Goal: Entertainment & Leisure: Browse casually

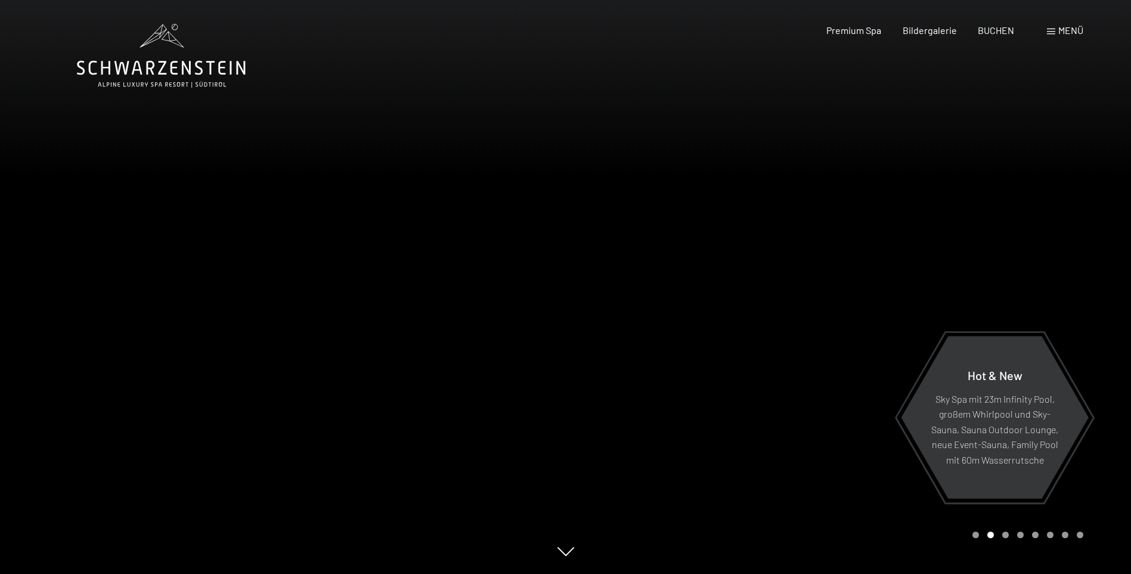
click at [1051, 33] on span at bounding box center [1051, 32] width 8 height 6
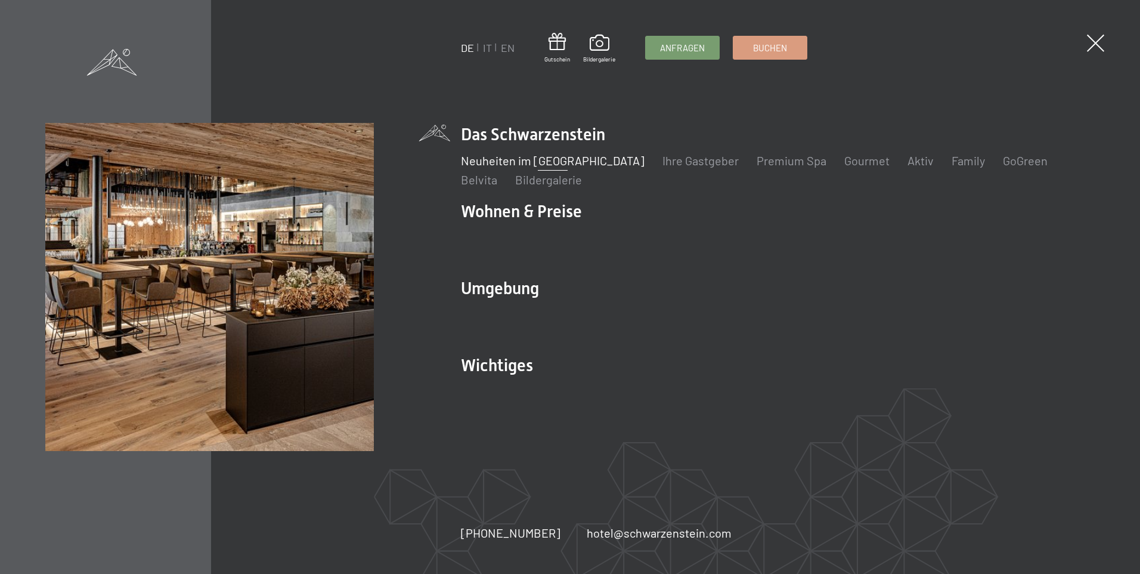
click at [523, 162] on link "Neuheiten im [GEOGRAPHIC_DATA]" at bounding box center [553, 160] width 184 height 14
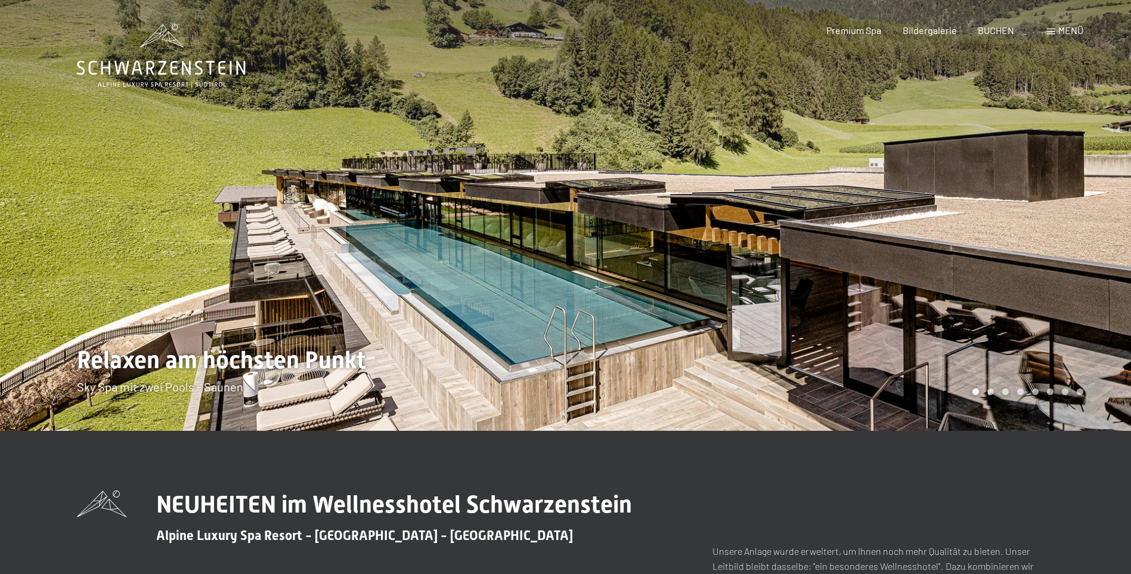
click at [1052, 33] on span at bounding box center [1051, 32] width 8 height 6
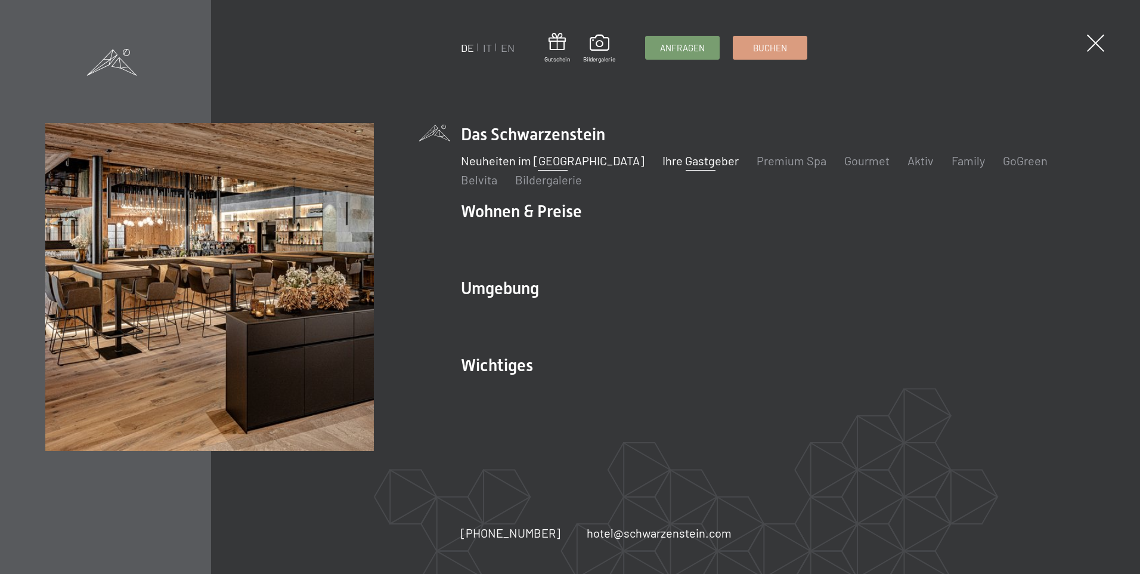
click at [662, 163] on link "Ihre Gastgeber" at bounding box center [700, 160] width 76 height 14
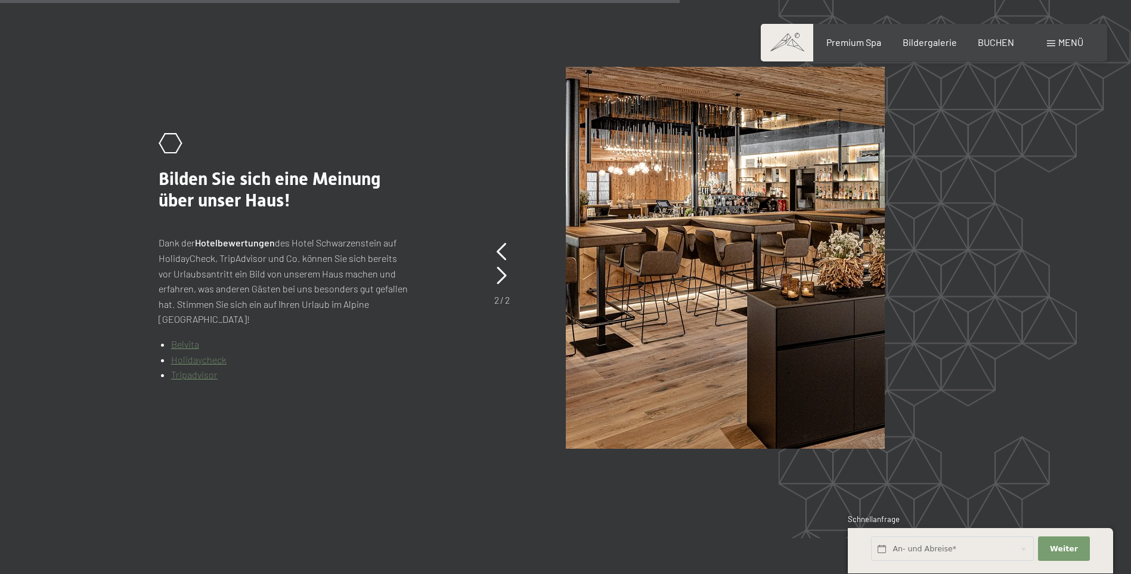
scroll to position [2534, 0]
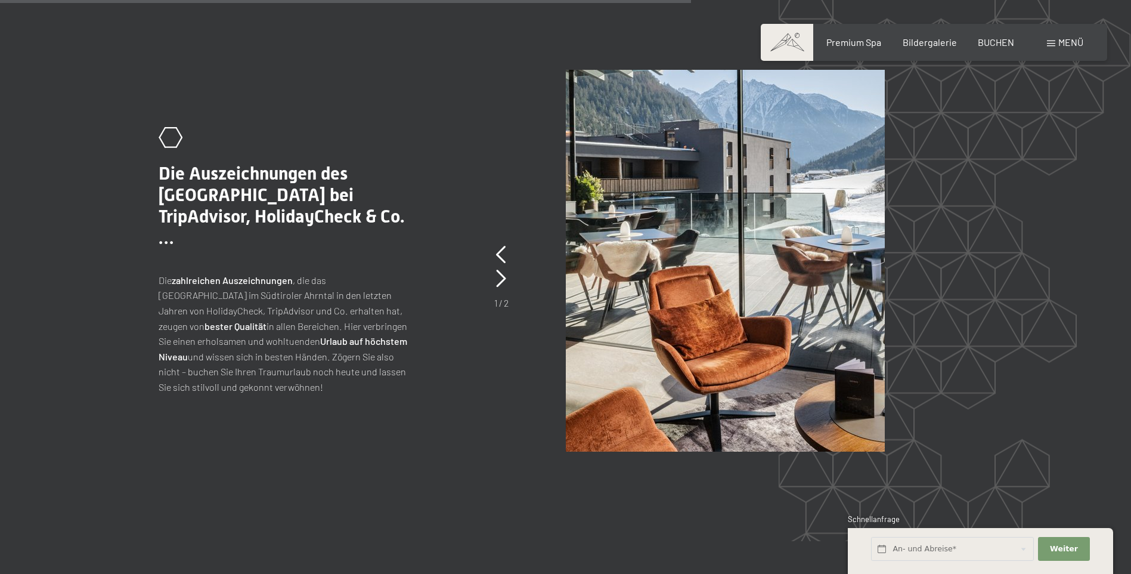
click at [506, 243] on div "1 / 2" at bounding box center [501, 276] width 14 height 67
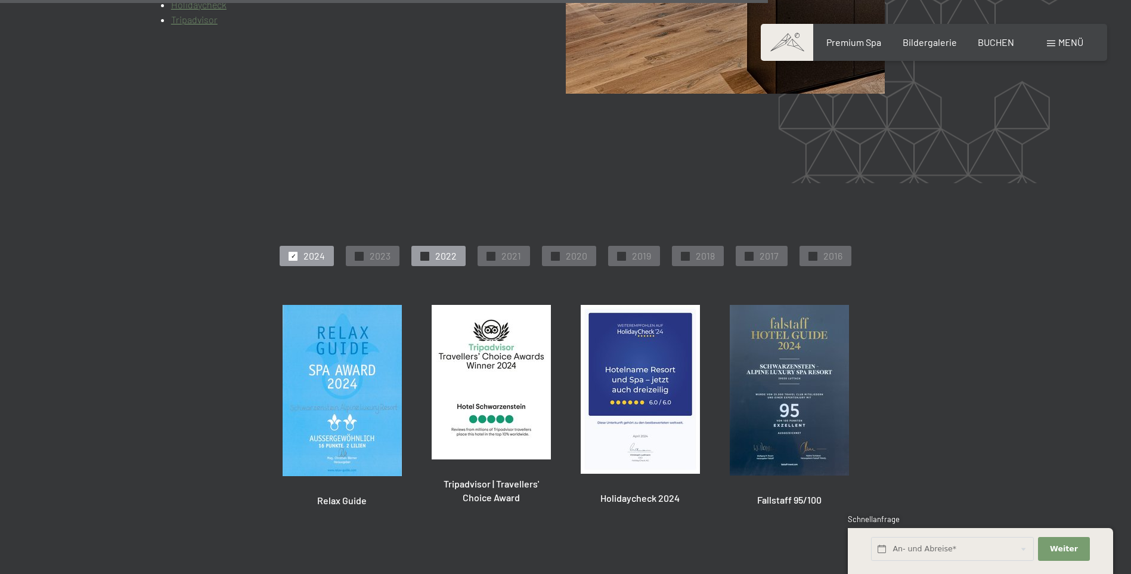
scroll to position [2921, 0]
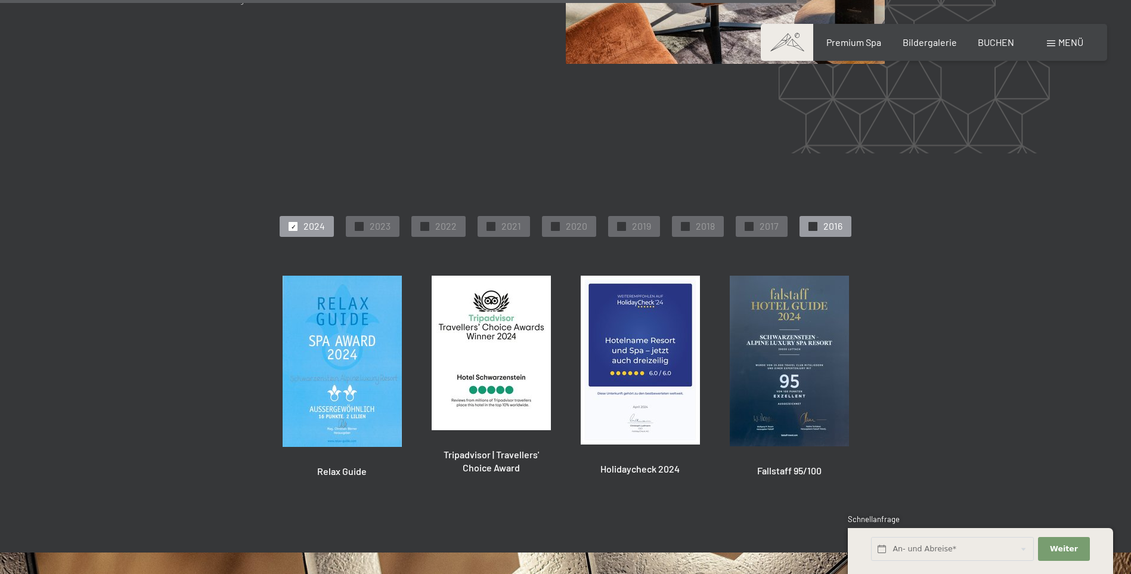
click at [808, 222] on div at bounding box center [812, 226] width 9 height 9
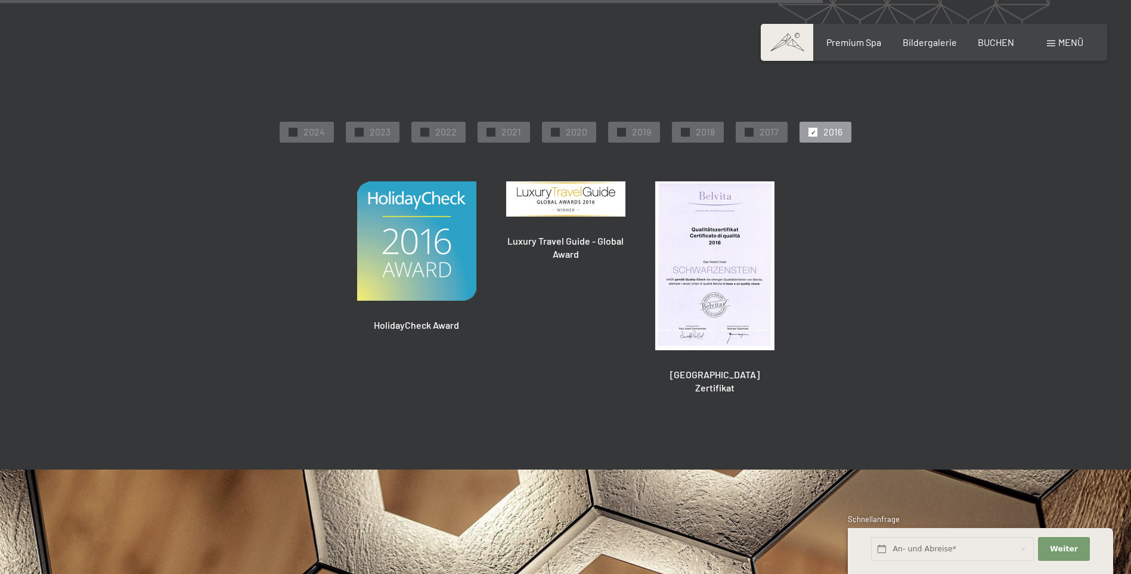
scroll to position [3045, 0]
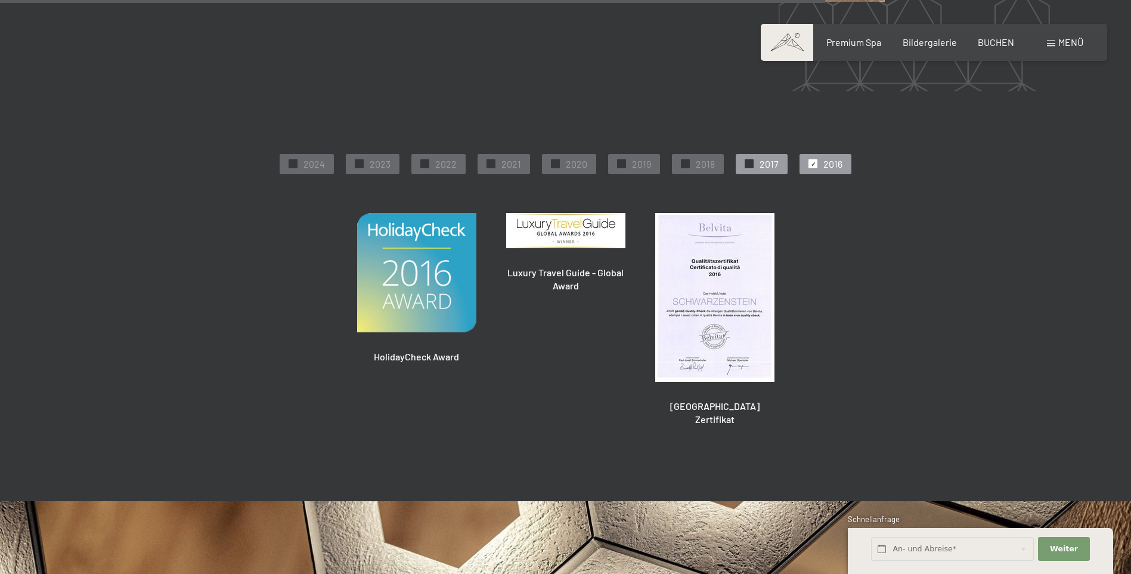
click at [750, 160] on span "✓" at bounding box center [749, 164] width 5 height 8
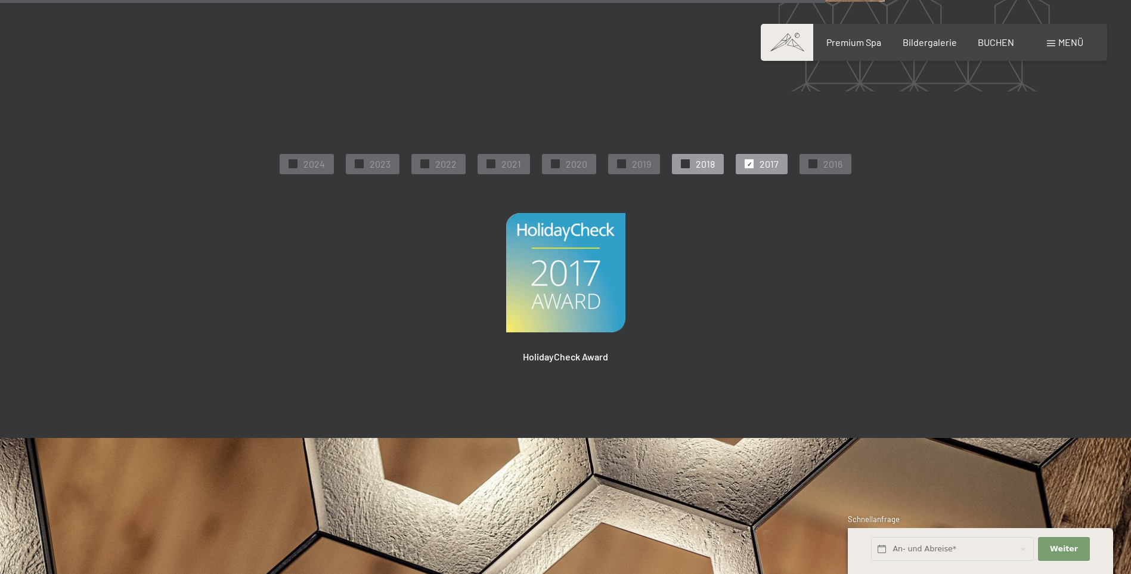
click at [688, 159] on div at bounding box center [685, 163] width 9 height 9
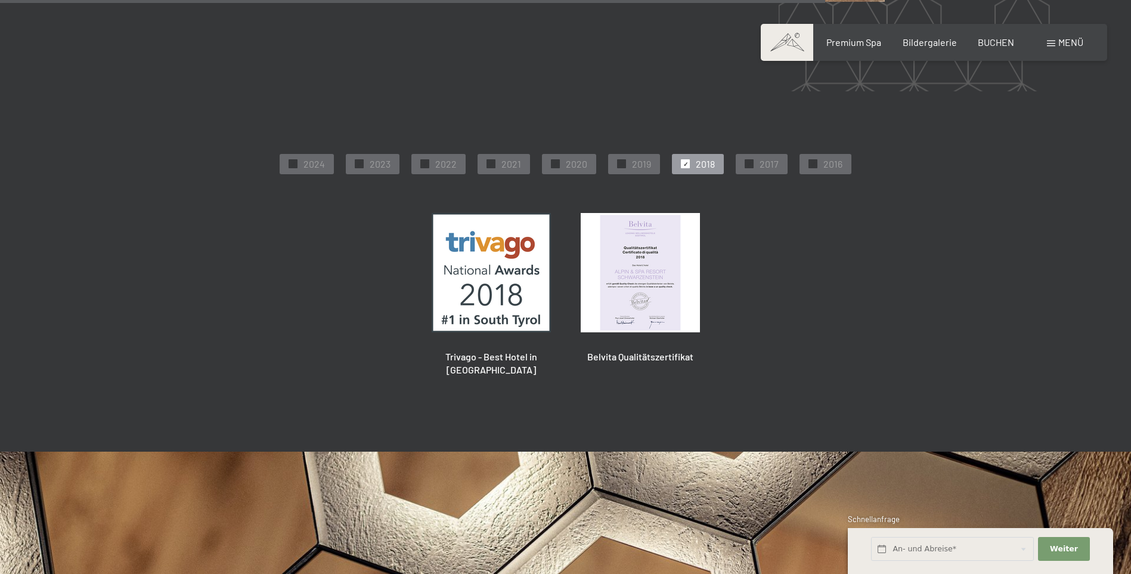
scroll to position [3016, 0]
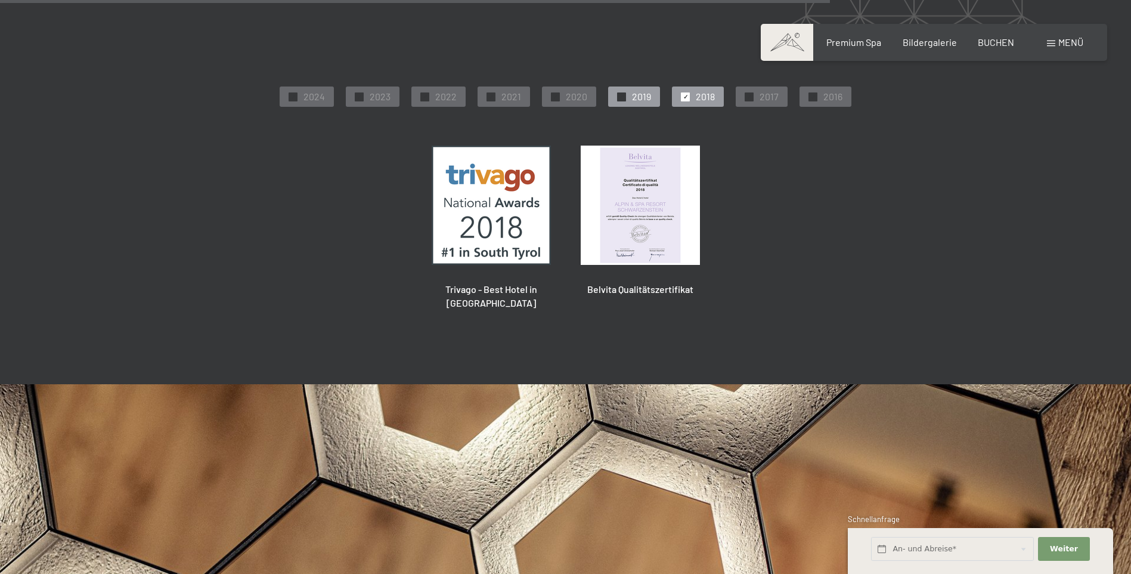
click at [632, 99] on span "2019" at bounding box center [641, 96] width 19 height 13
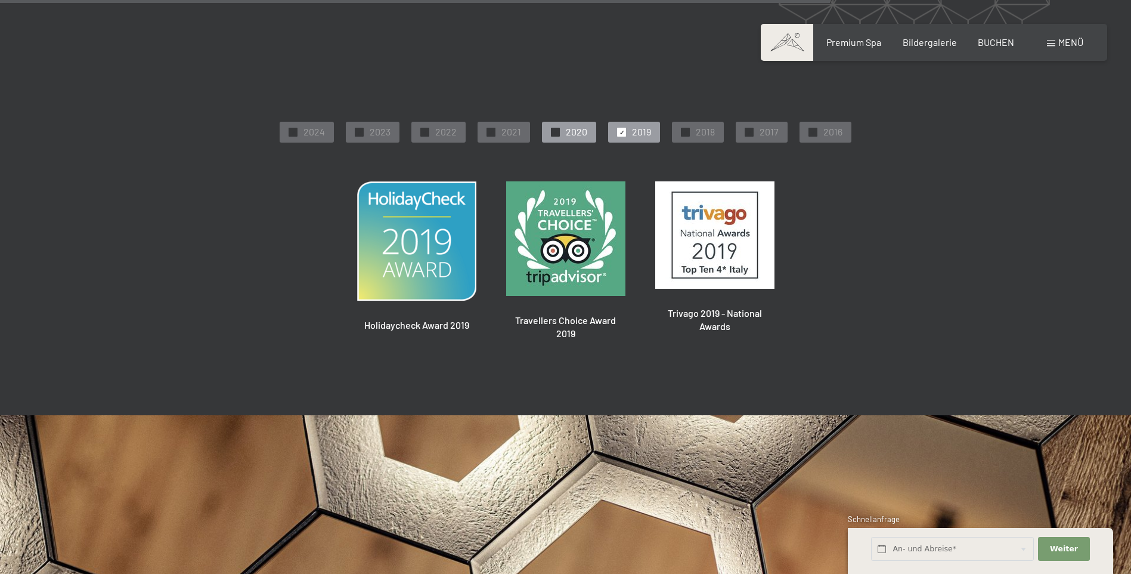
click at [560, 122] on div "✓ 2020" at bounding box center [569, 132] width 54 height 20
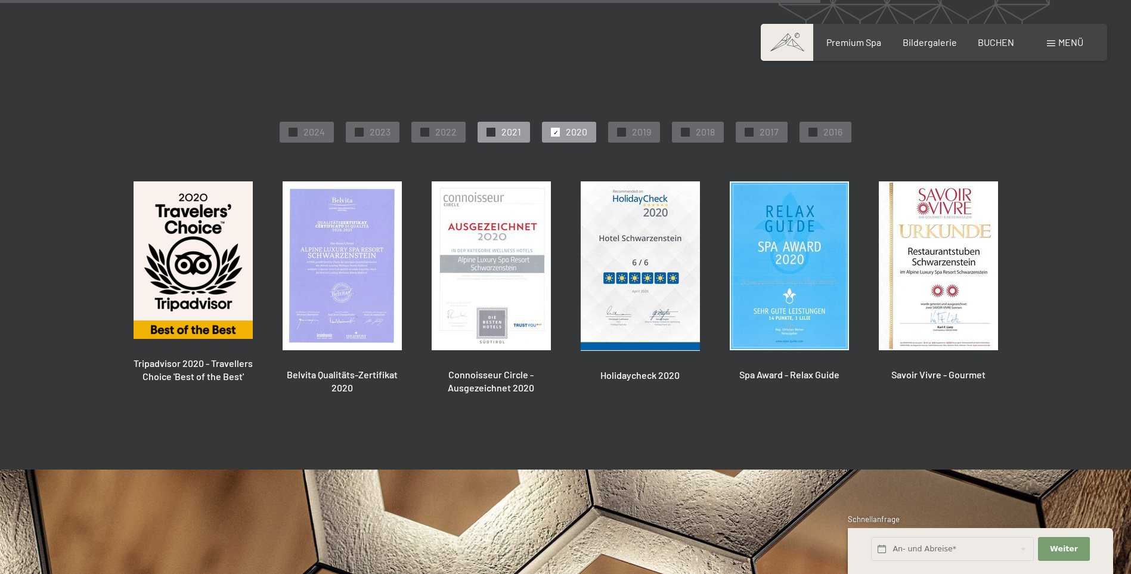
click at [487, 122] on div "✓ 2021" at bounding box center [504, 132] width 52 height 20
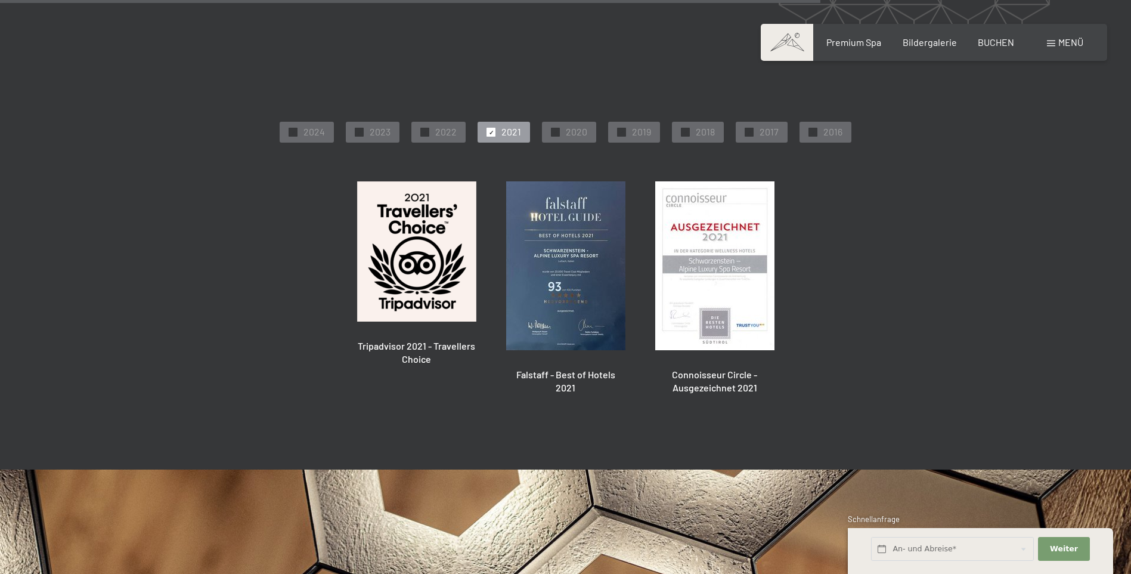
scroll to position [3045, 0]
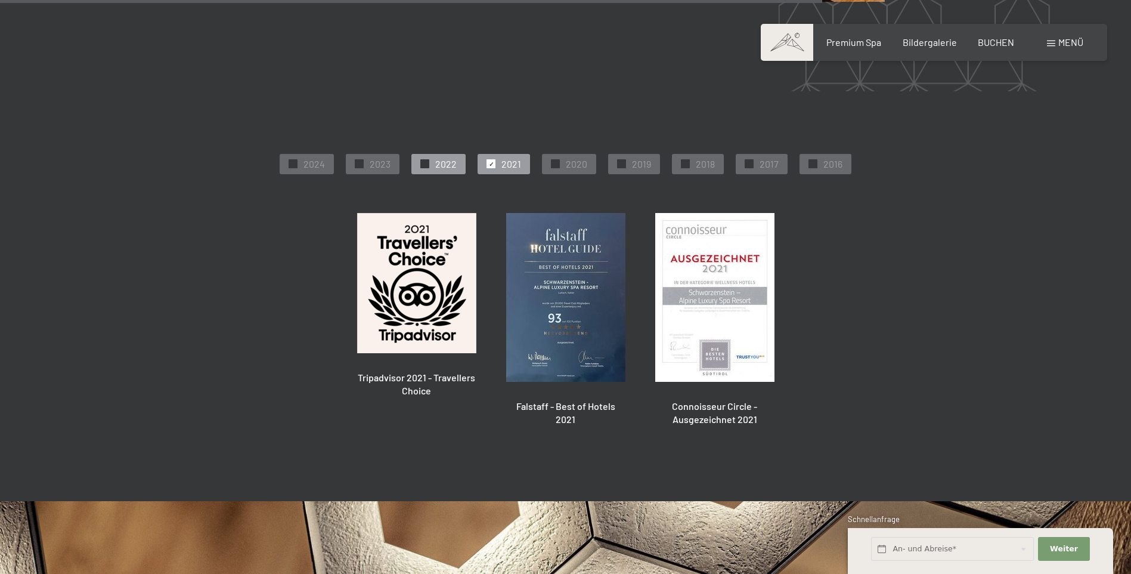
click at [433, 154] on div "✓ 2022" at bounding box center [438, 164] width 54 height 20
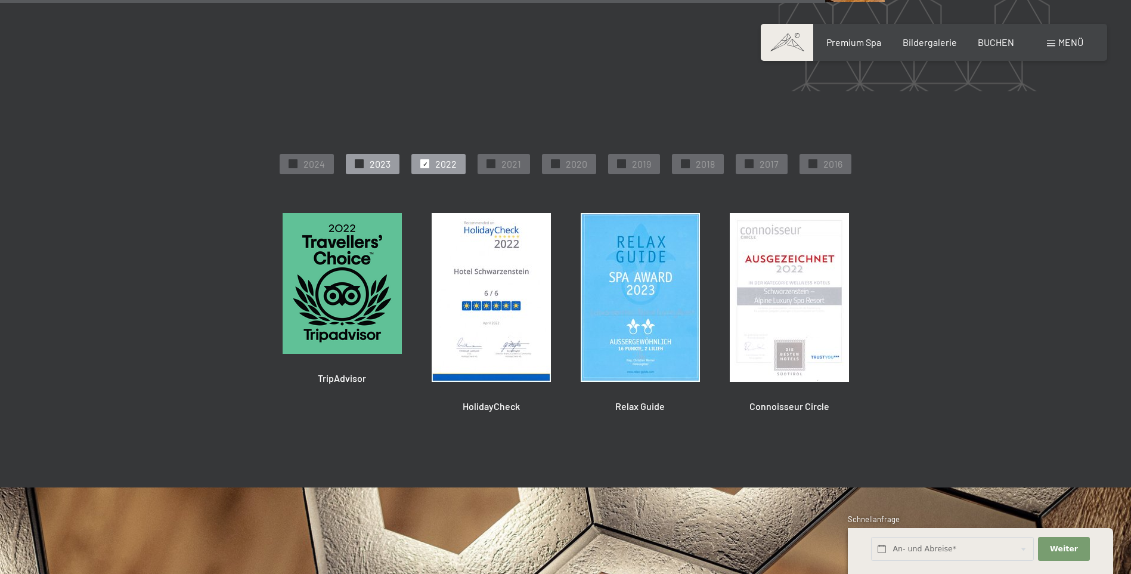
click at [368, 154] on div "✓ 2023" at bounding box center [373, 164] width 54 height 20
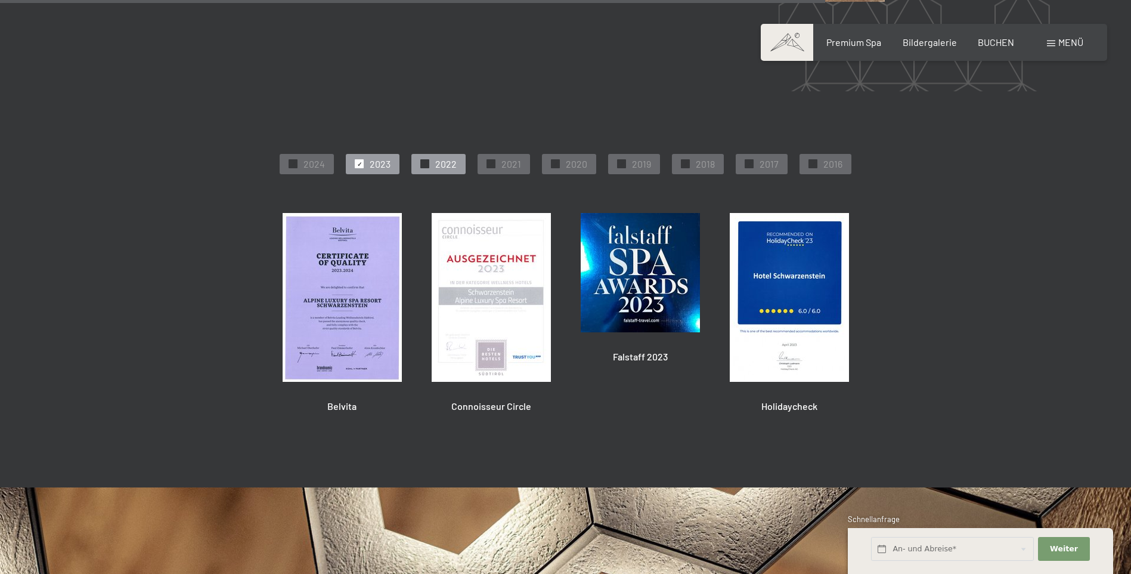
click at [420, 154] on div "✓ 2022" at bounding box center [438, 164] width 54 height 20
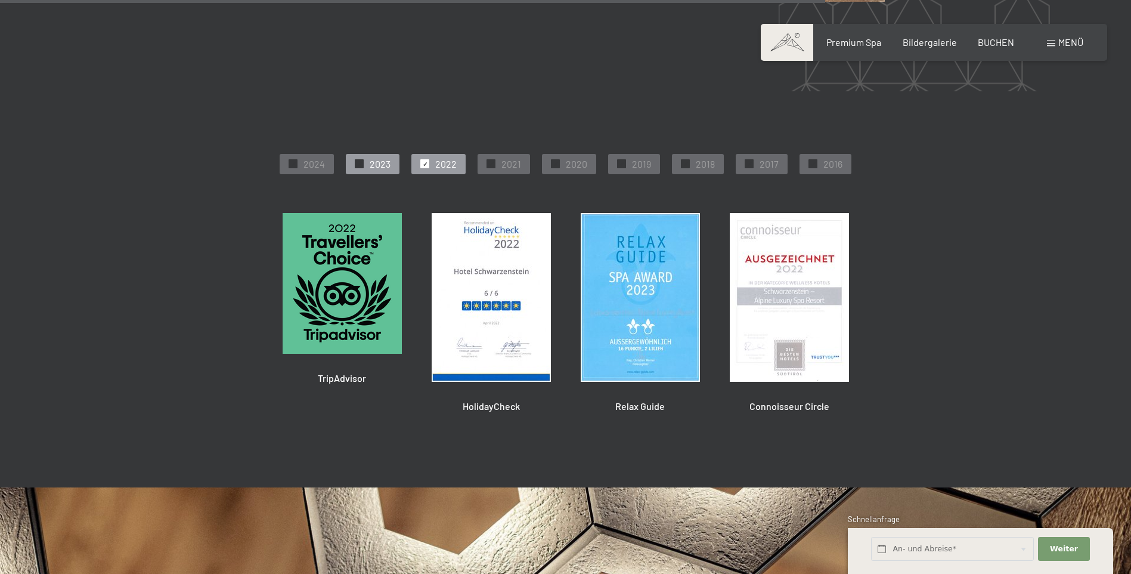
click at [362, 160] on span "✓" at bounding box center [359, 164] width 5 height 8
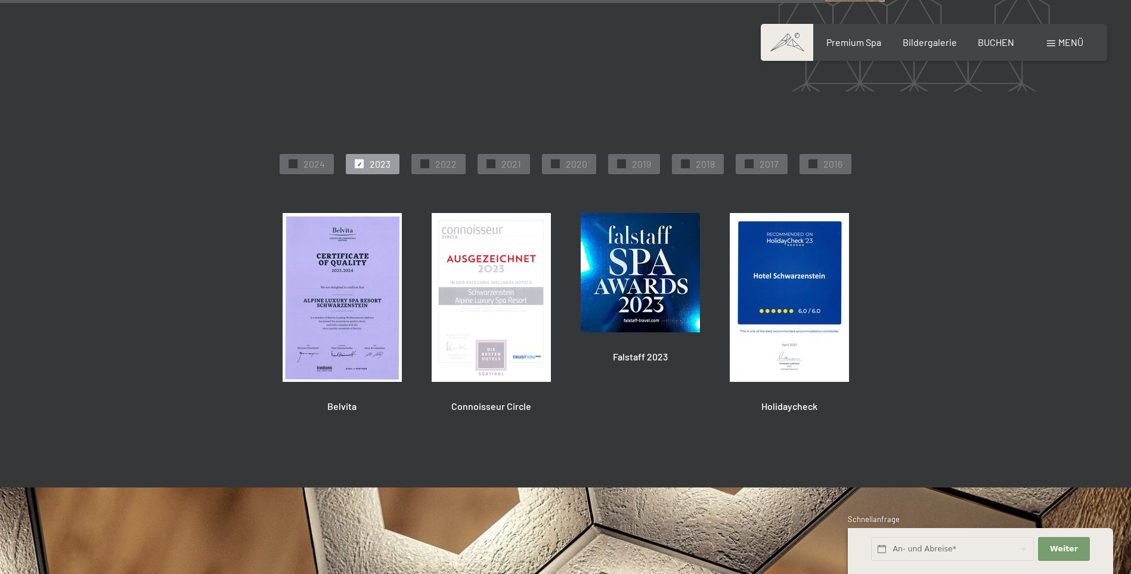
scroll to position [3016, 0]
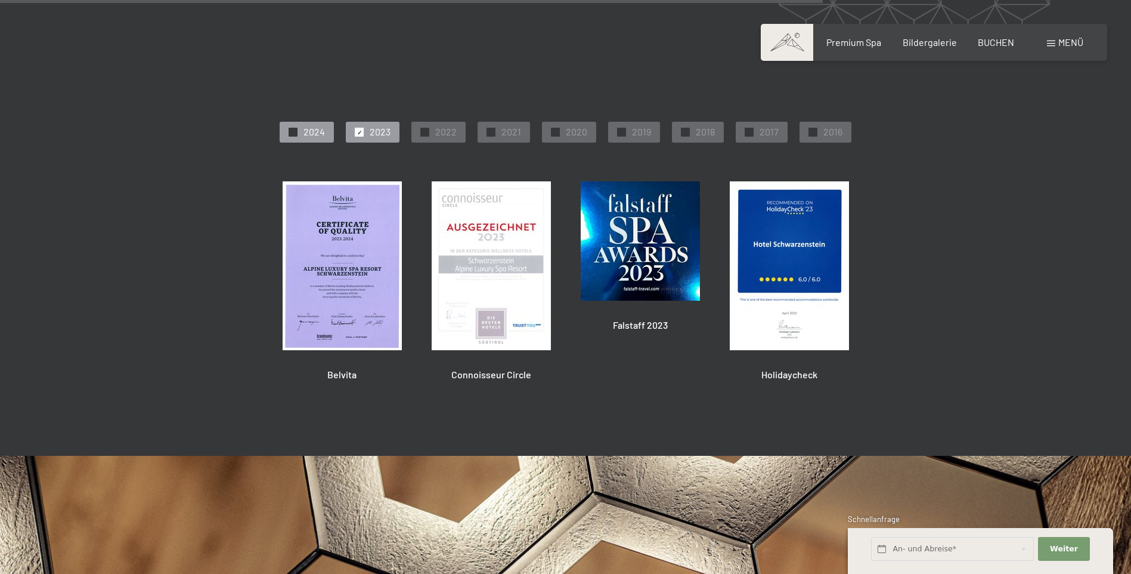
click at [306, 125] on span "2024" at bounding box center [313, 131] width 21 height 13
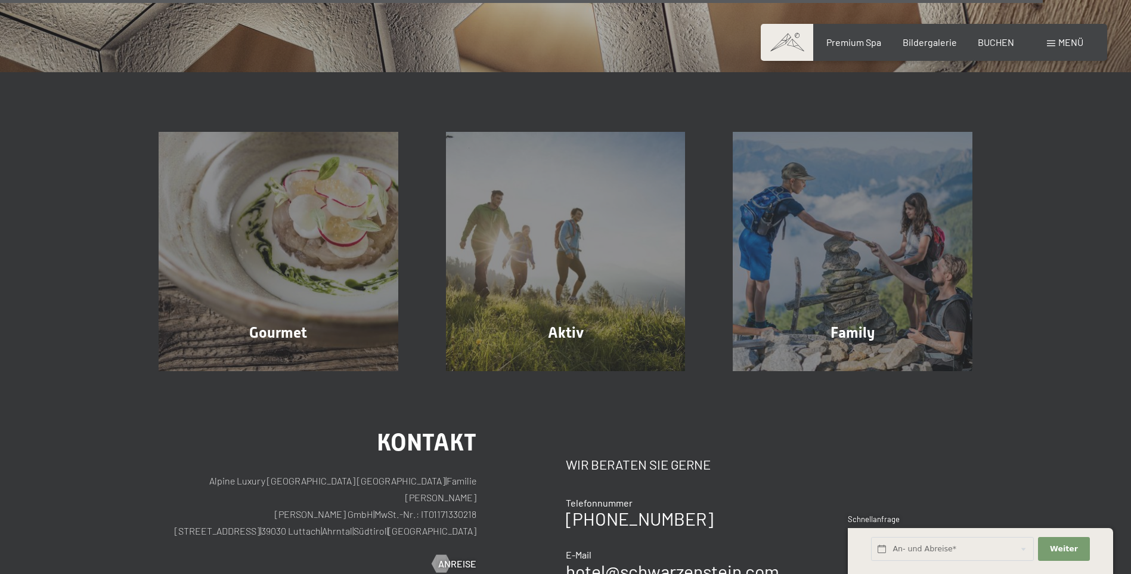
scroll to position [3910, 0]
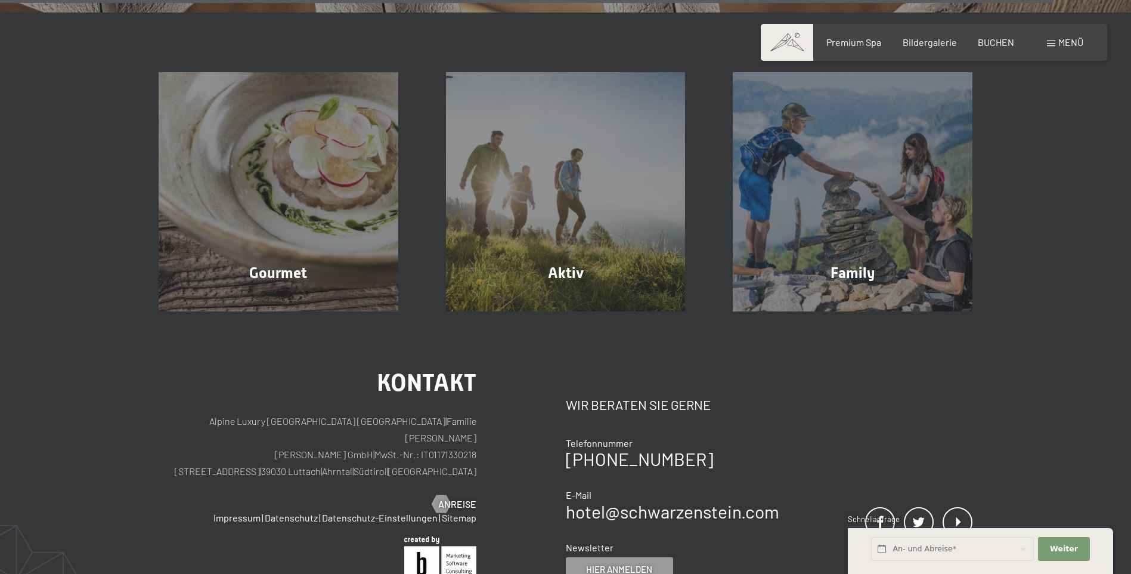
click at [1048, 42] on span at bounding box center [1051, 44] width 8 height 6
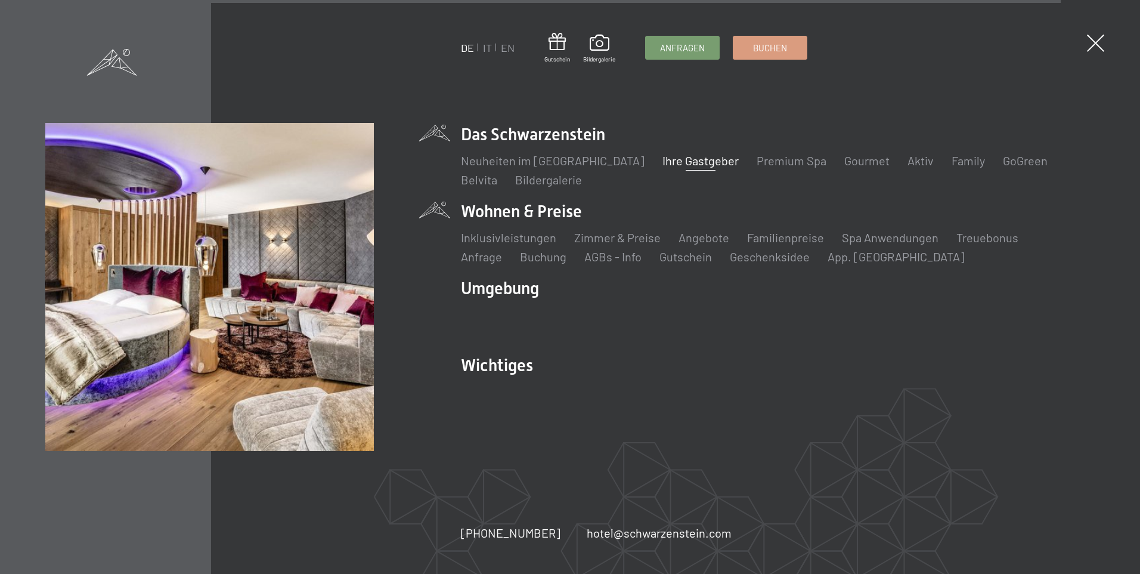
scroll to position [3916, 0]
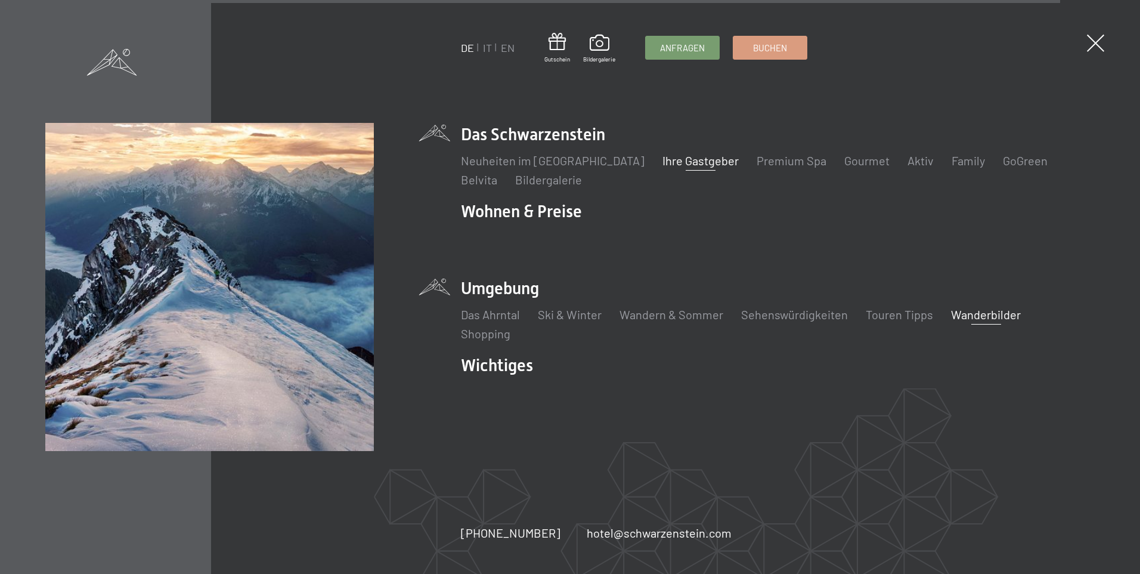
click at [953, 316] on link "Wanderbilder" at bounding box center [986, 314] width 70 height 14
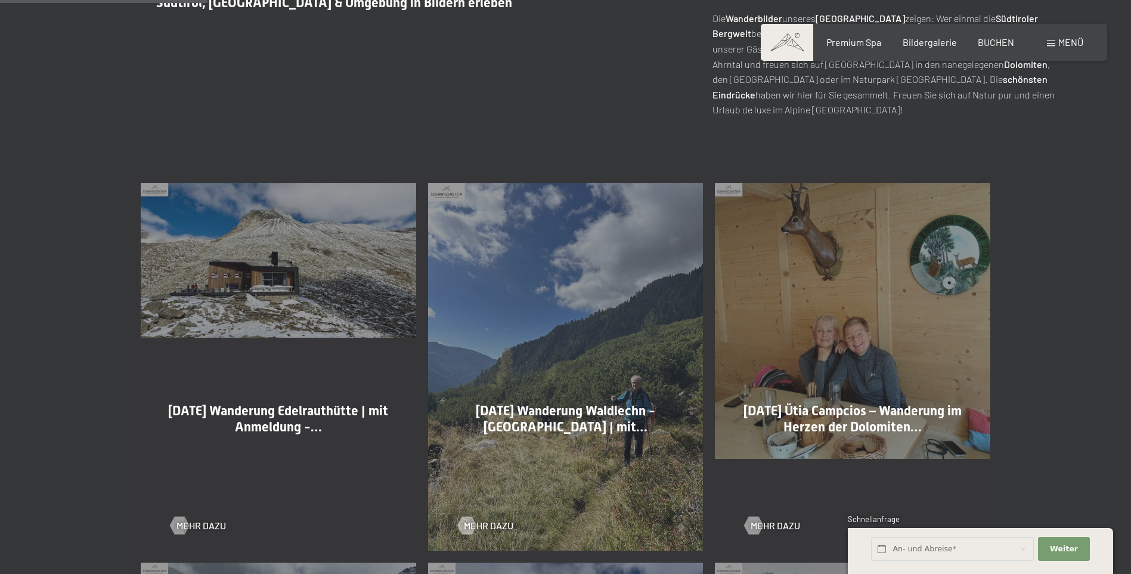
scroll to position [596, 0]
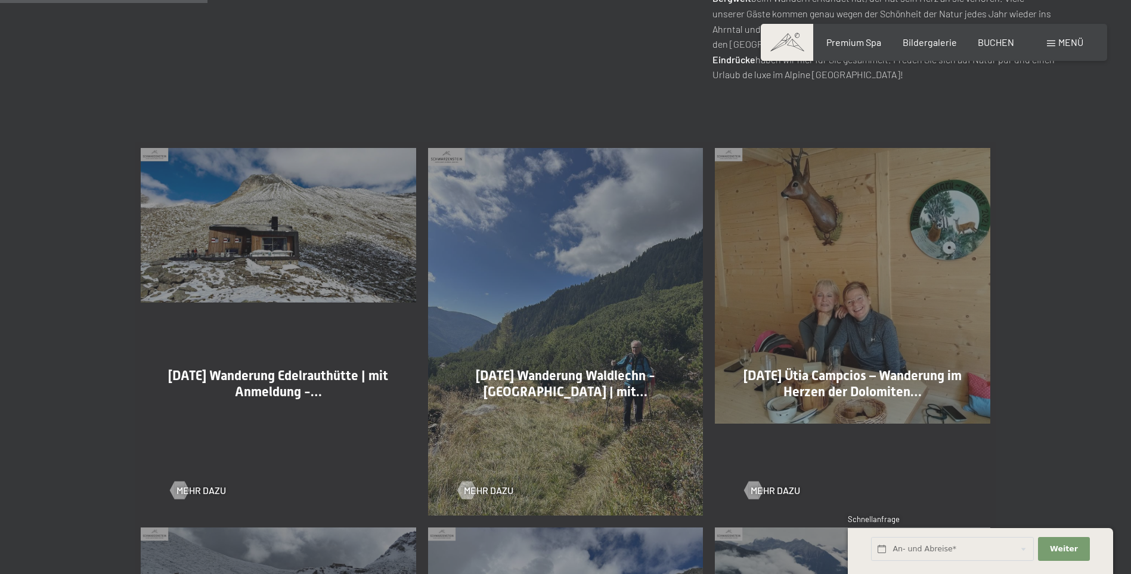
click at [257, 256] on div "29-09-2025 Wanderung Edelrauthütte | mit Anmeldung -… Mehr dazu" at bounding box center [278, 331] width 287 height 379
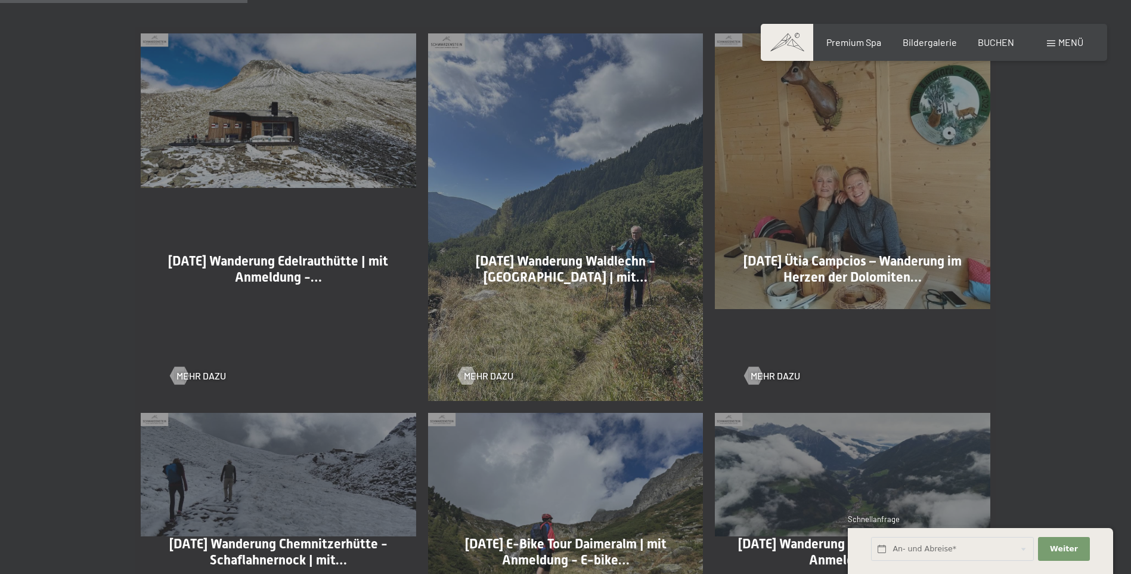
scroll to position [715, 0]
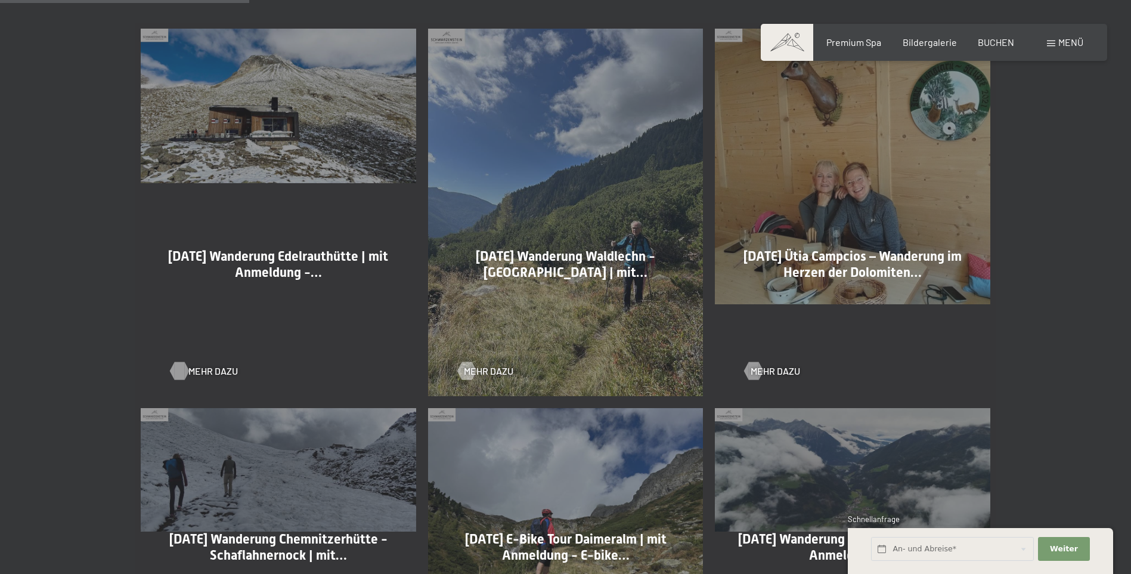
click at [174, 375] on div at bounding box center [179, 371] width 10 height 18
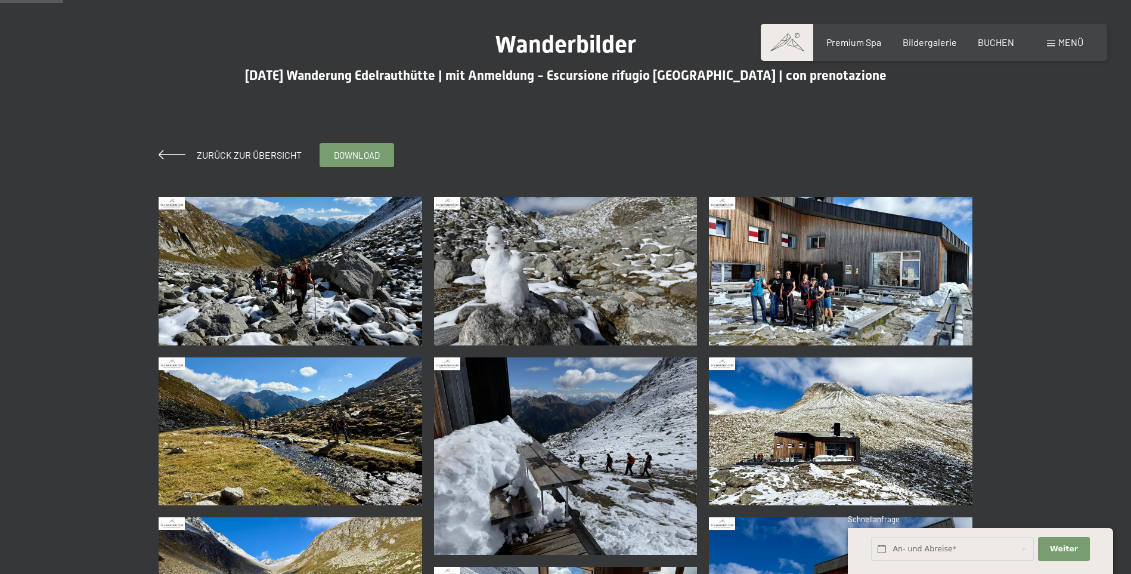
scroll to position [60, 0]
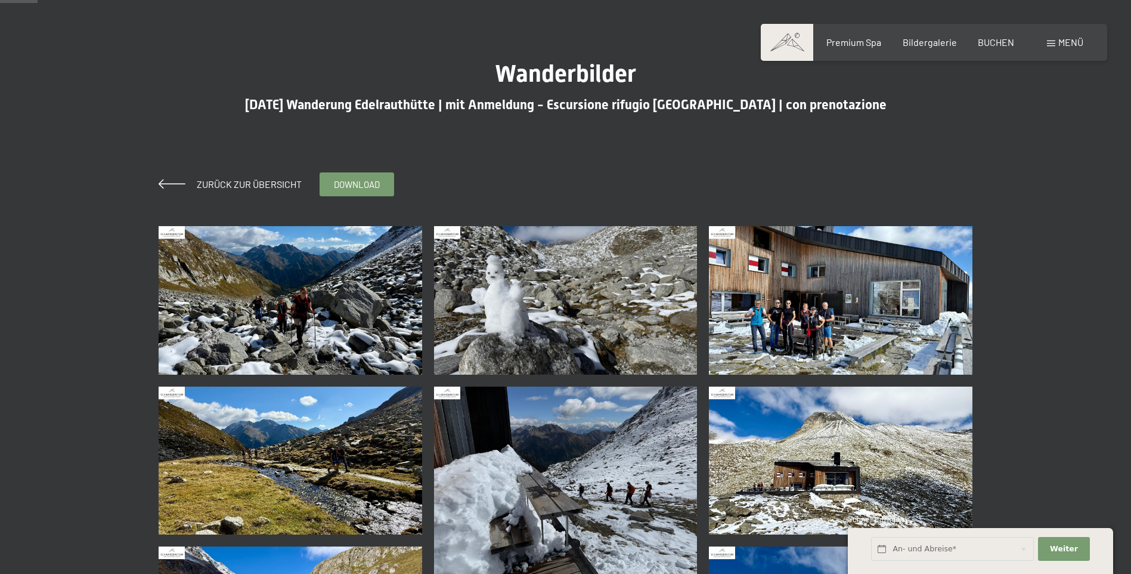
click at [309, 286] on img at bounding box center [291, 300] width 264 height 148
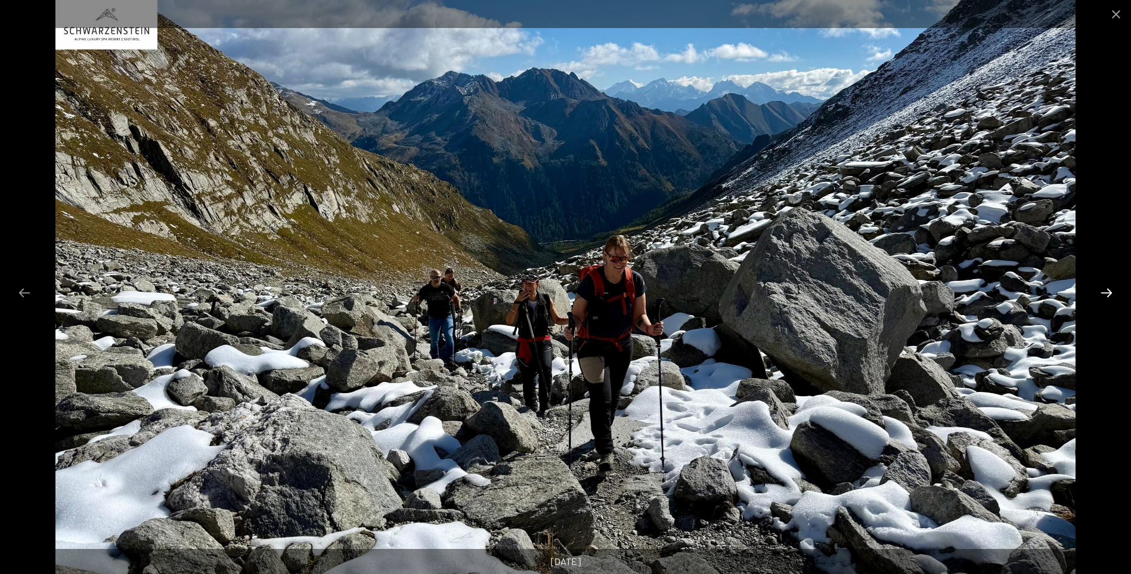
click at [1107, 292] on button "Next slide" at bounding box center [1106, 292] width 25 height 23
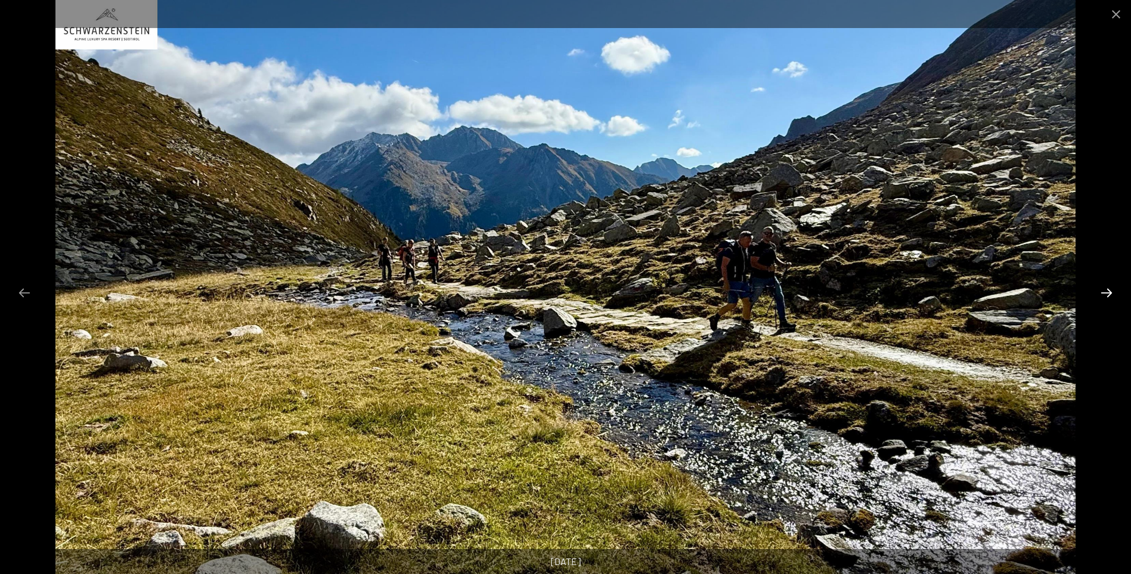
click at [1107, 293] on button "Next slide" at bounding box center [1106, 292] width 25 height 23
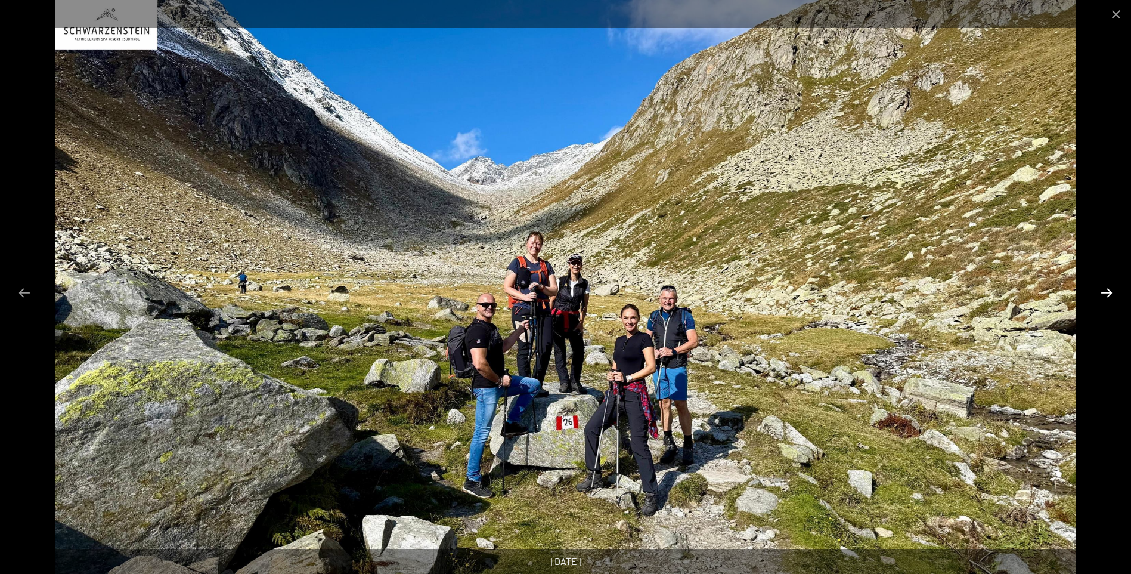
click at [1108, 294] on button "Next slide" at bounding box center [1106, 292] width 25 height 23
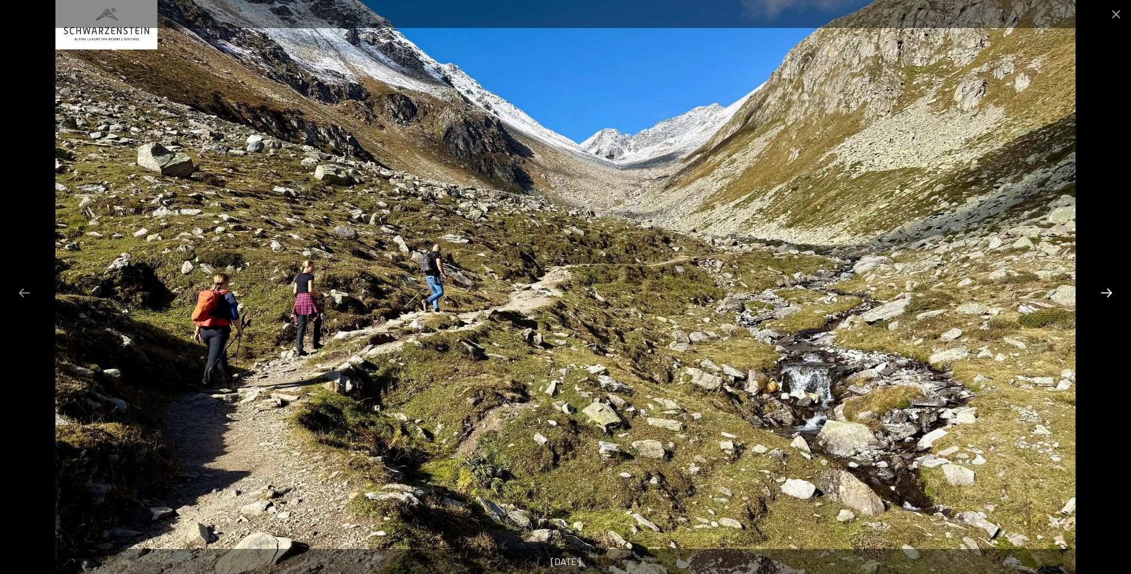
click at [1108, 294] on button "Next slide" at bounding box center [1106, 292] width 25 height 23
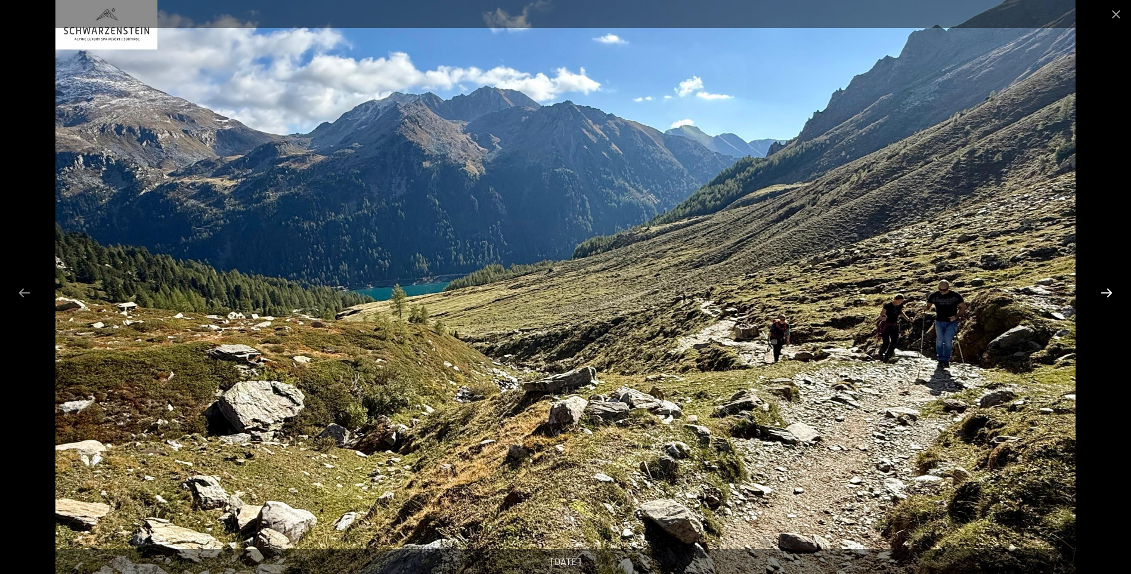
click at [1108, 294] on button "Next slide" at bounding box center [1106, 292] width 25 height 23
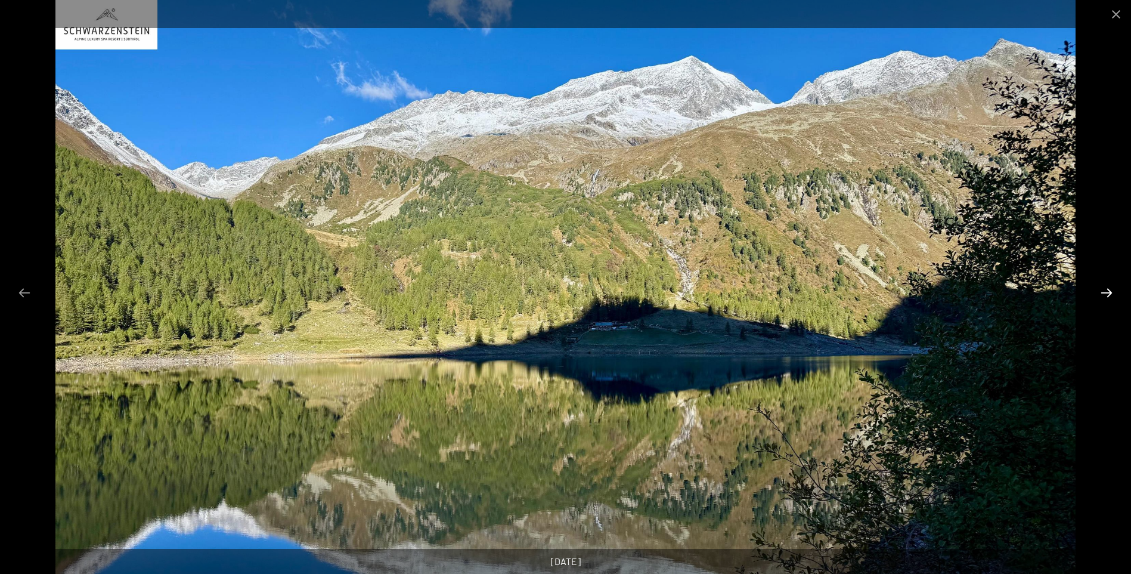
click at [1108, 294] on button "Next slide" at bounding box center [1106, 292] width 25 height 23
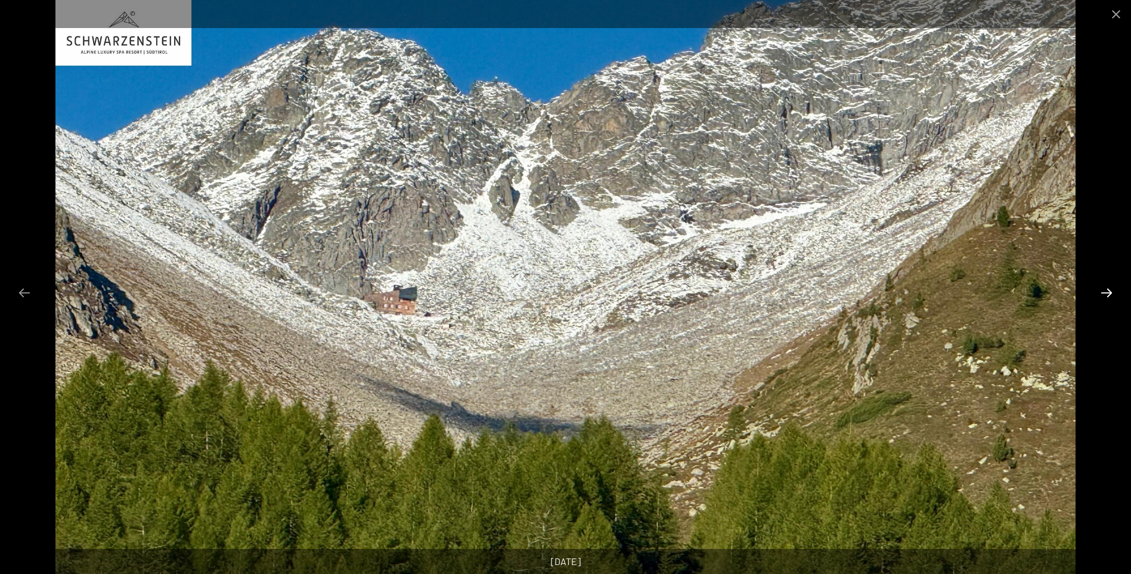
click at [1108, 294] on button "Next slide" at bounding box center [1106, 292] width 25 height 23
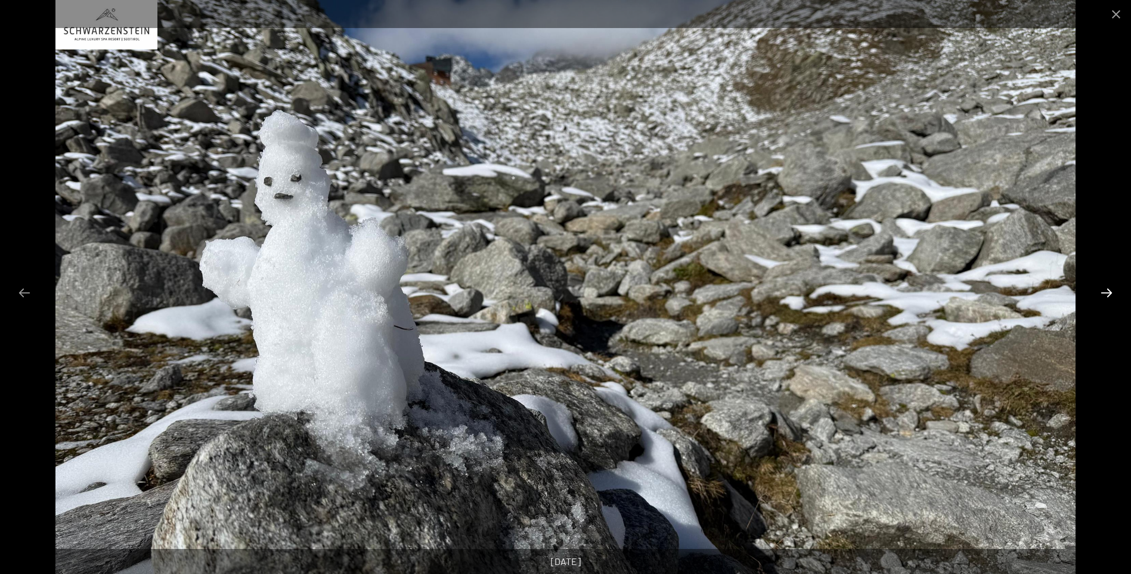
click at [1108, 294] on button "Next slide" at bounding box center [1106, 292] width 25 height 23
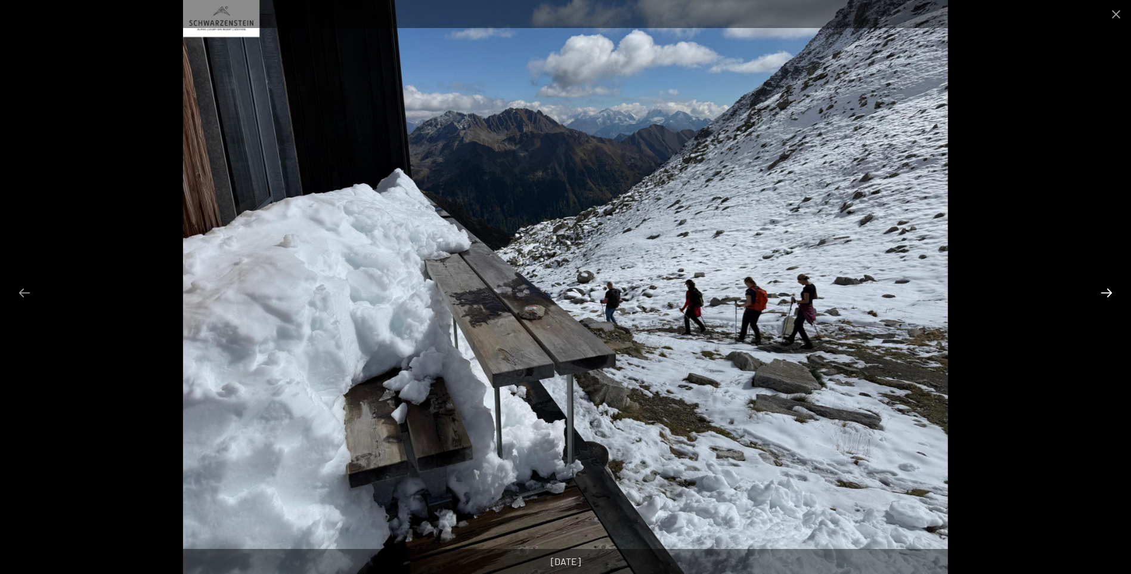
click at [1108, 294] on button "Next slide" at bounding box center [1106, 292] width 25 height 23
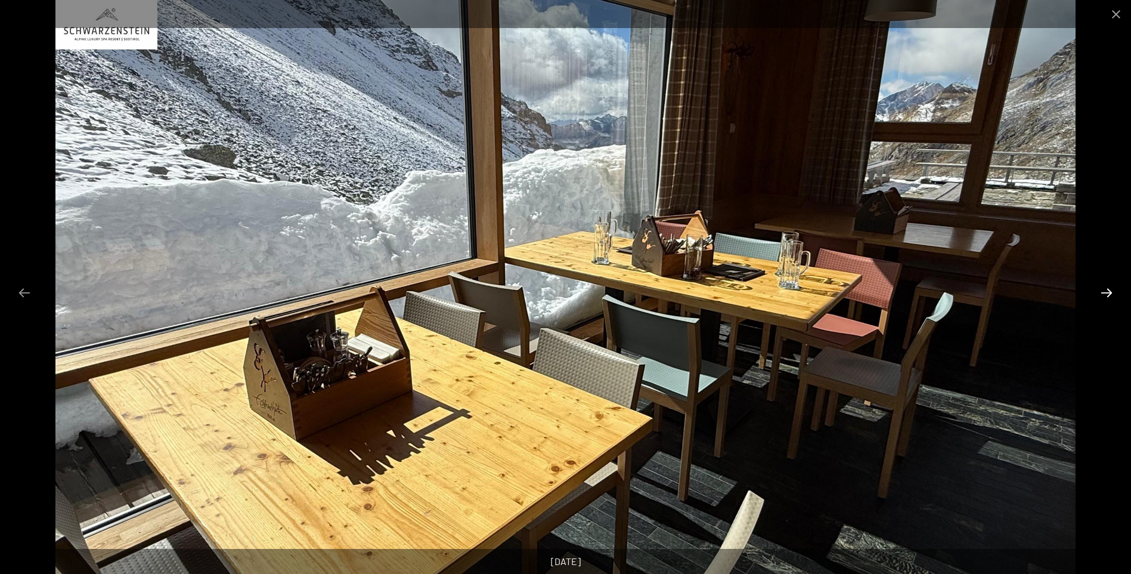
click at [1108, 294] on button "Next slide" at bounding box center [1106, 292] width 25 height 23
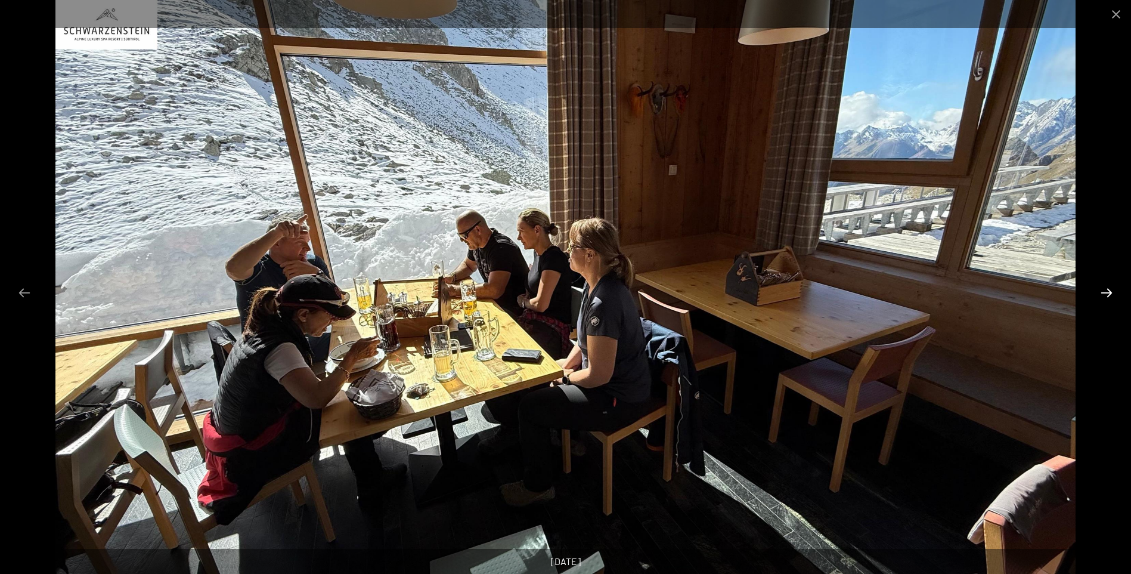
click at [1110, 293] on button "Next slide" at bounding box center [1106, 292] width 25 height 23
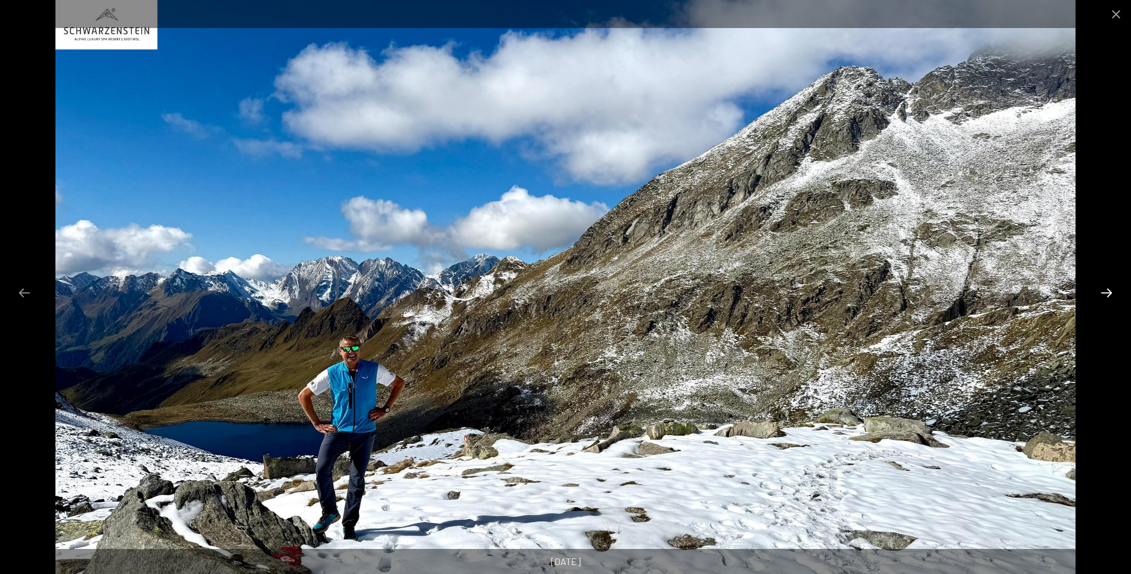
click at [1110, 293] on button "Next slide" at bounding box center [1106, 292] width 25 height 23
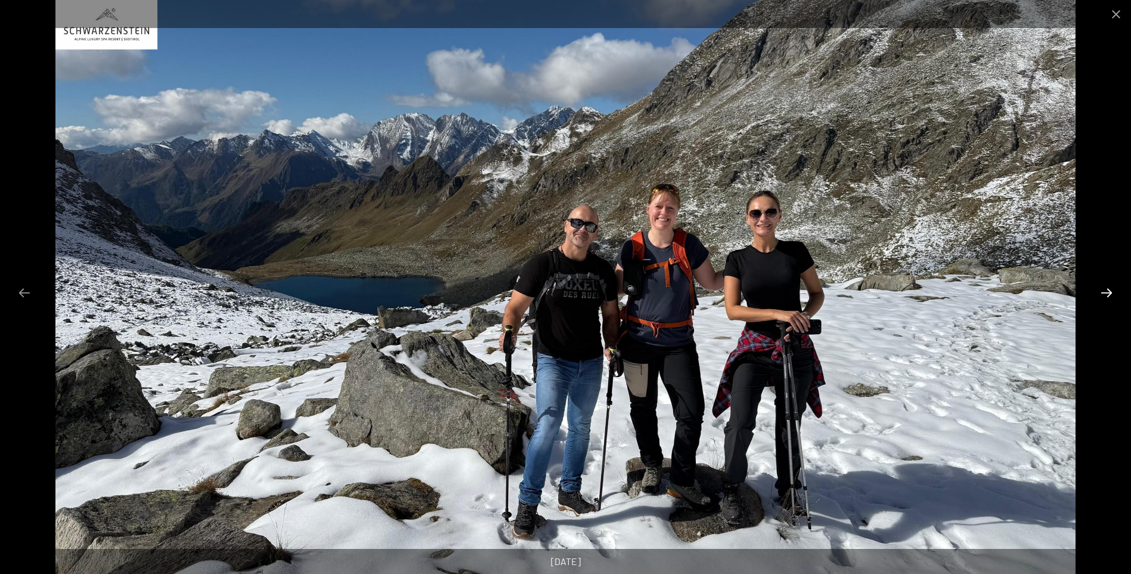
click at [1110, 293] on button "Next slide" at bounding box center [1106, 292] width 25 height 23
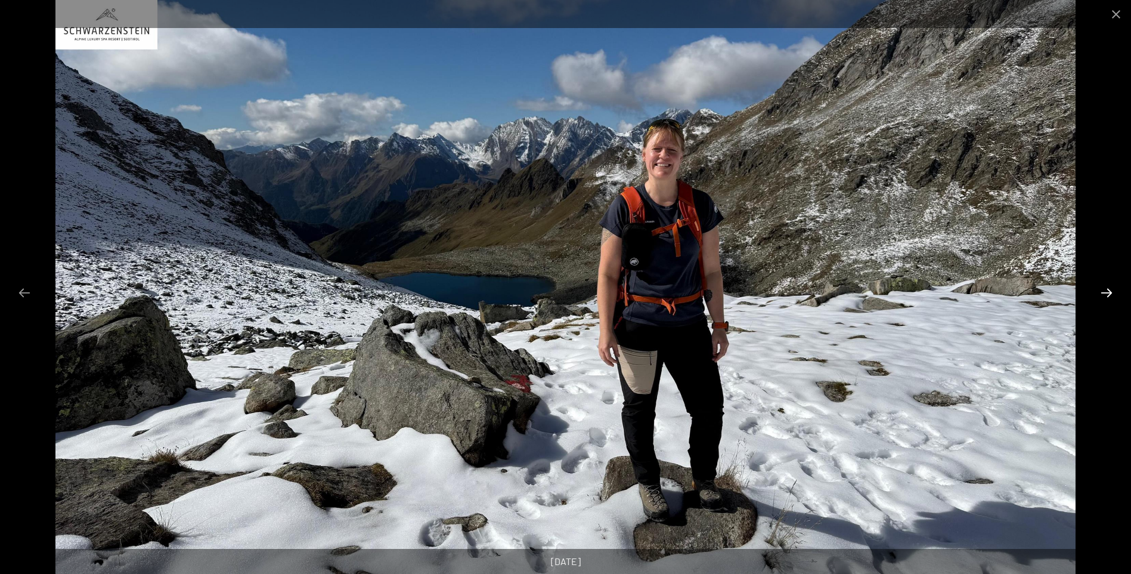
click at [1110, 293] on button "Next slide" at bounding box center [1106, 292] width 25 height 23
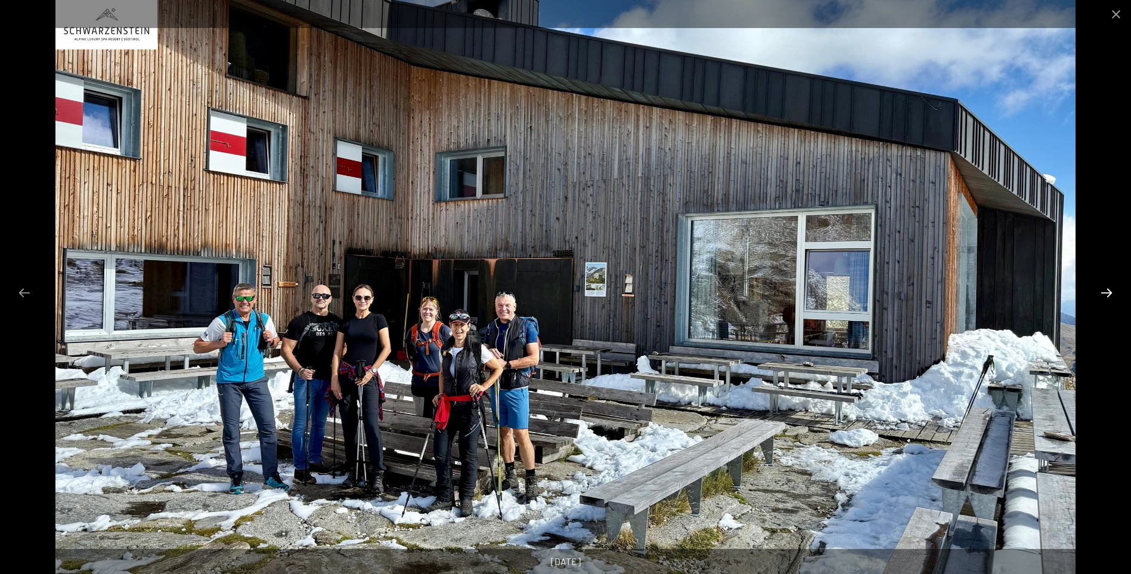
click at [1110, 293] on button "Next slide" at bounding box center [1106, 292] width 25 height 23
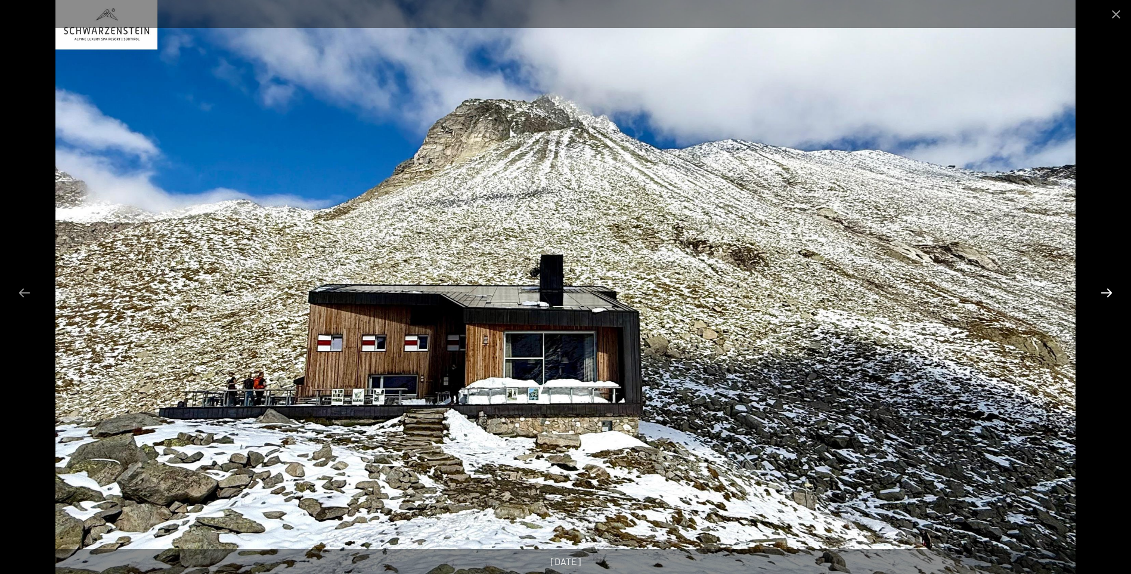
click at [1110, 293] on button "Next slide" at bounding box center [1106, 292] width 25 height 23
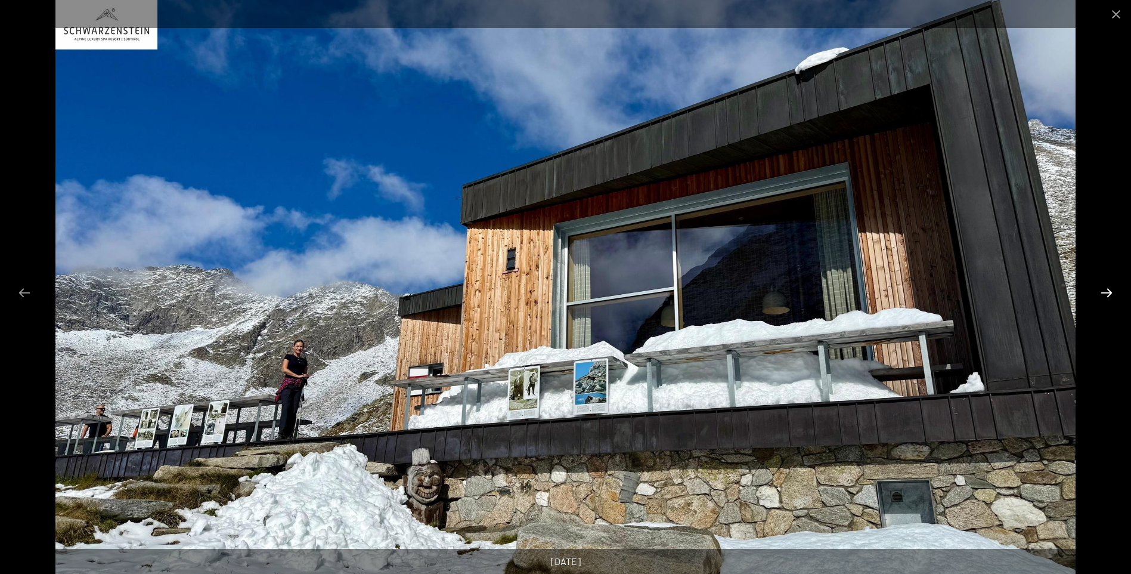
click at [1110, 293] on button "Next slide" at bounding box center [1106, 292] width 25 height 23
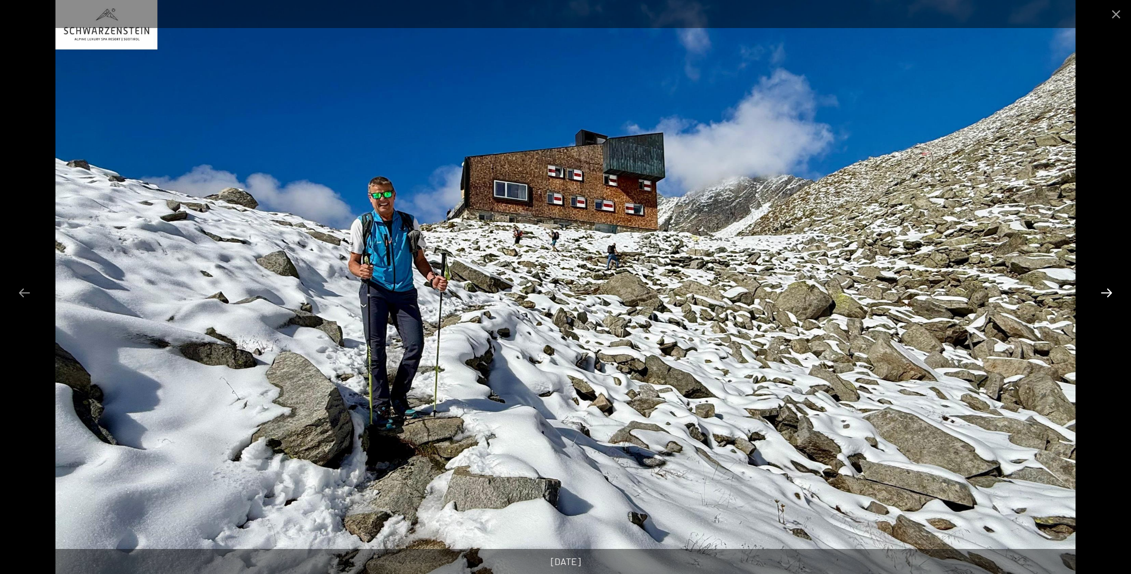
click at [1110, 293] on button "Next slide" at bounding box center [1106, 292] width 25 height 23
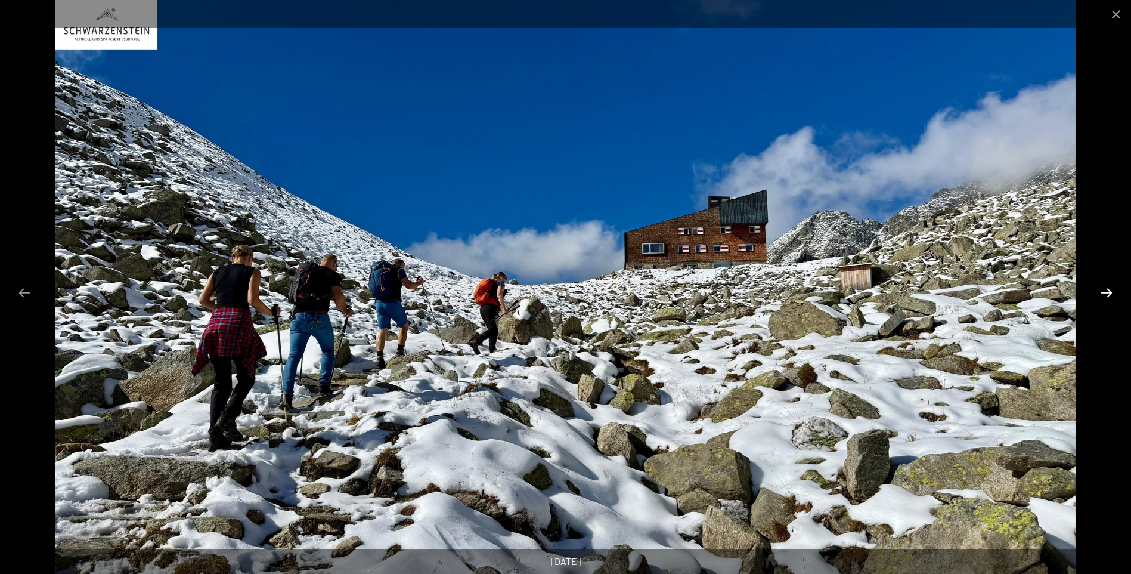
click at [1110, 293] on button "Next slide" at bounding box center [1106, 292] width 25 height 23
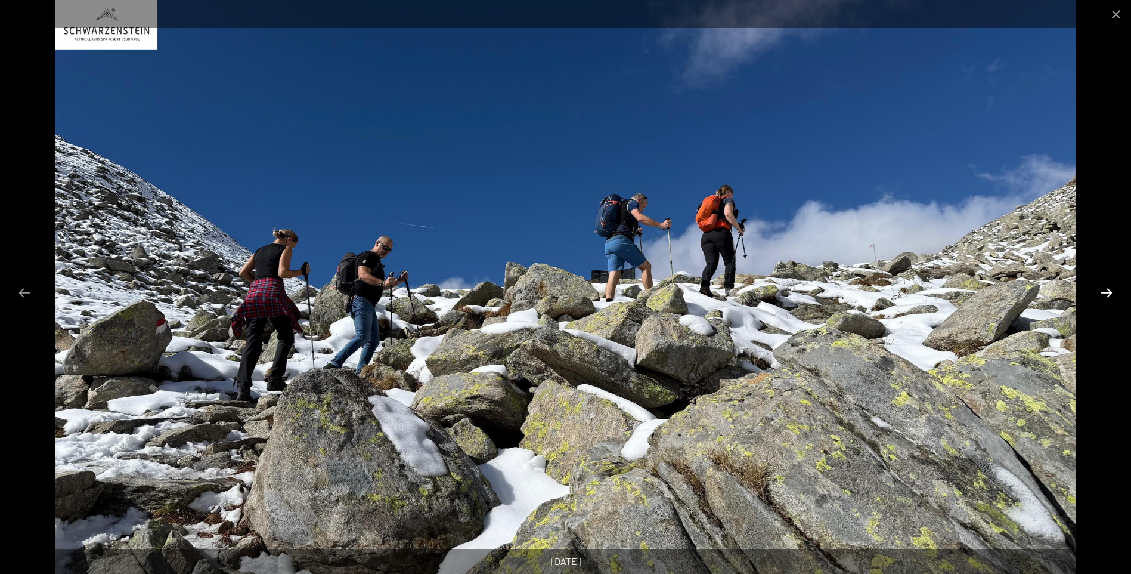
click at [1110, 293] on button "Next slide" at bounding box center [1106, 292] width 25 height 23
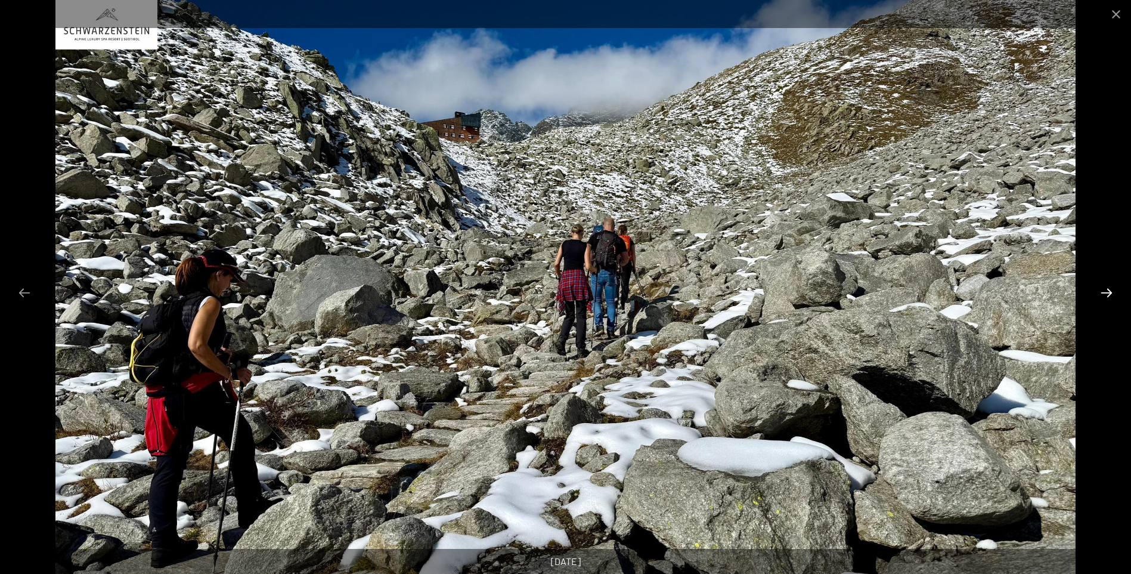
click at [1110, 293] on button "Next slide" at bounding box center [1106, 292] width 25 height 23
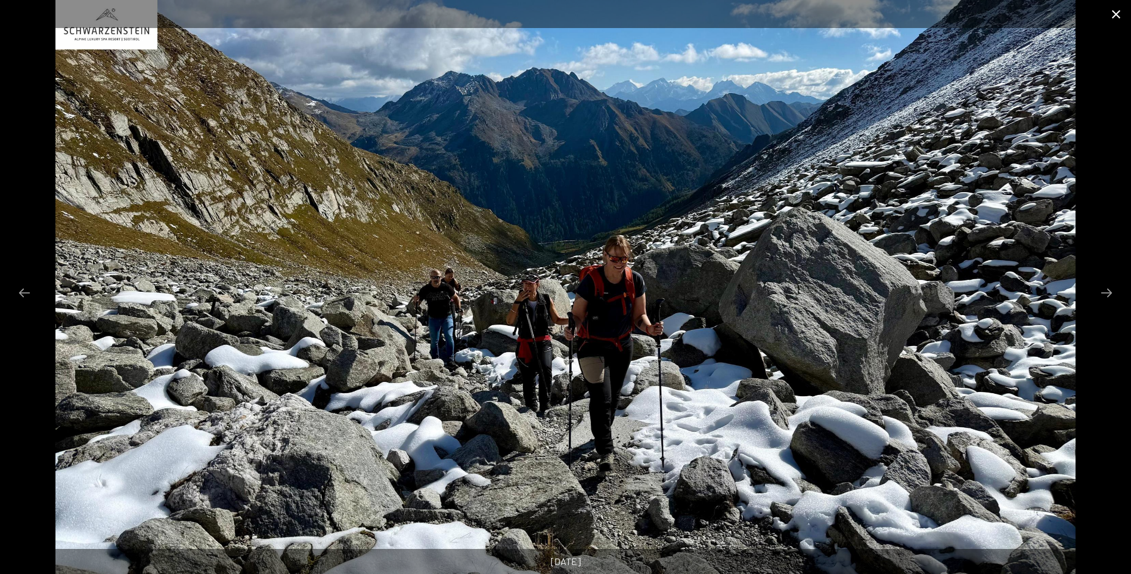
click at [1111, 14] on button "Close gallery" at bounding box center [1116, 14] width 30 height 28
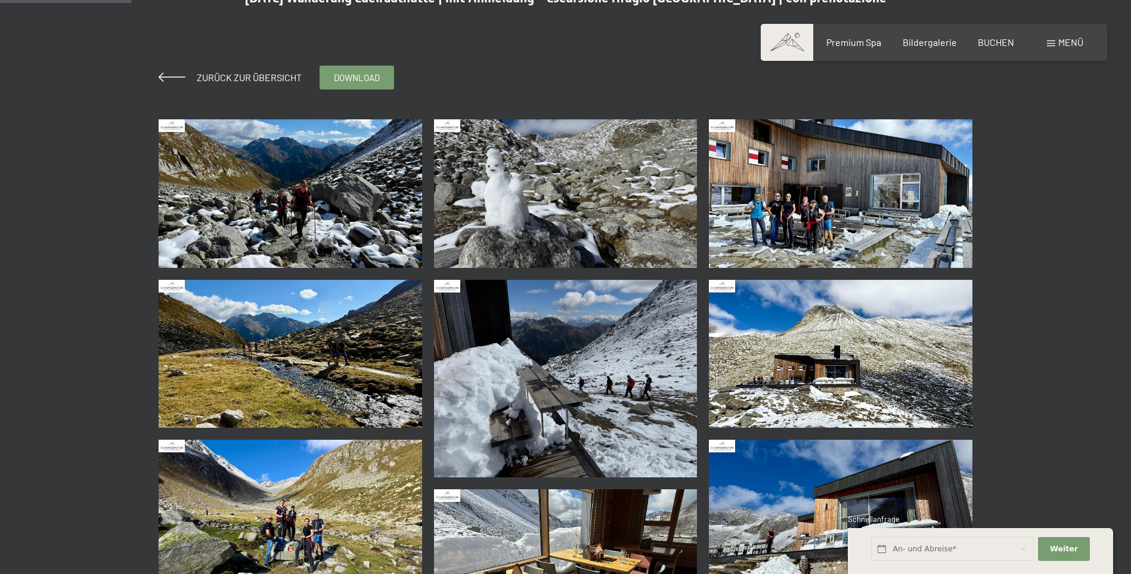
scroll to position [119, 0]
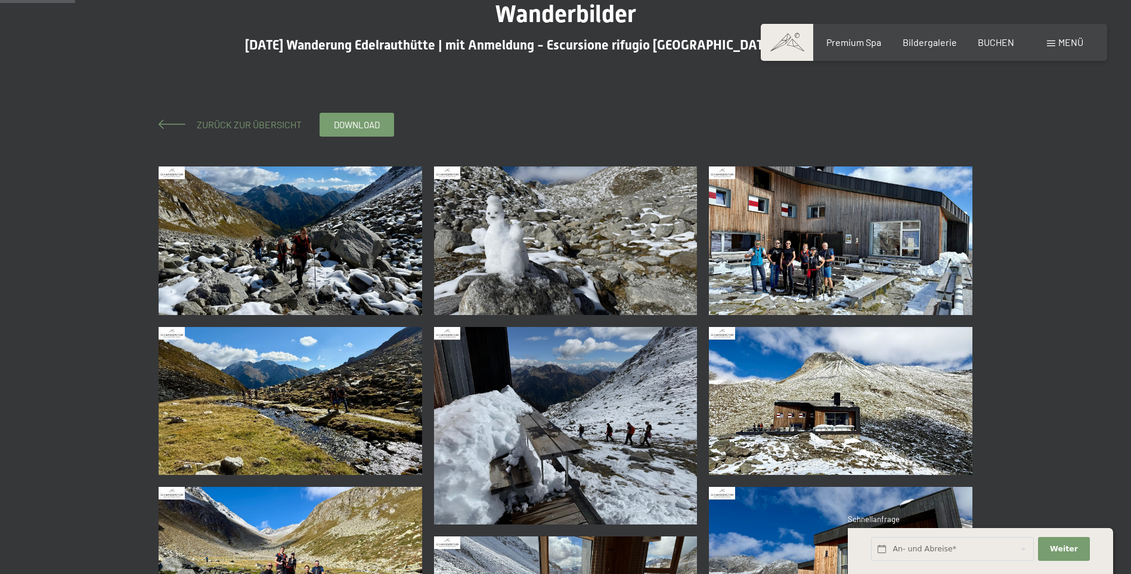
click at [171, 122] on span at bounding box center [172, 124] width 27 height 10
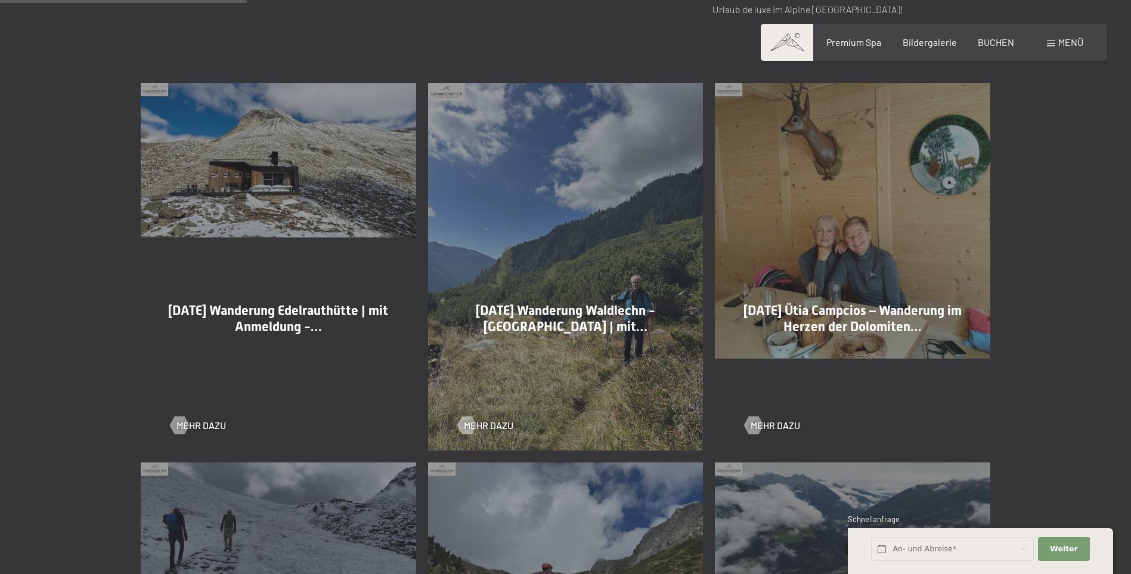
scroll to position [715, 0]
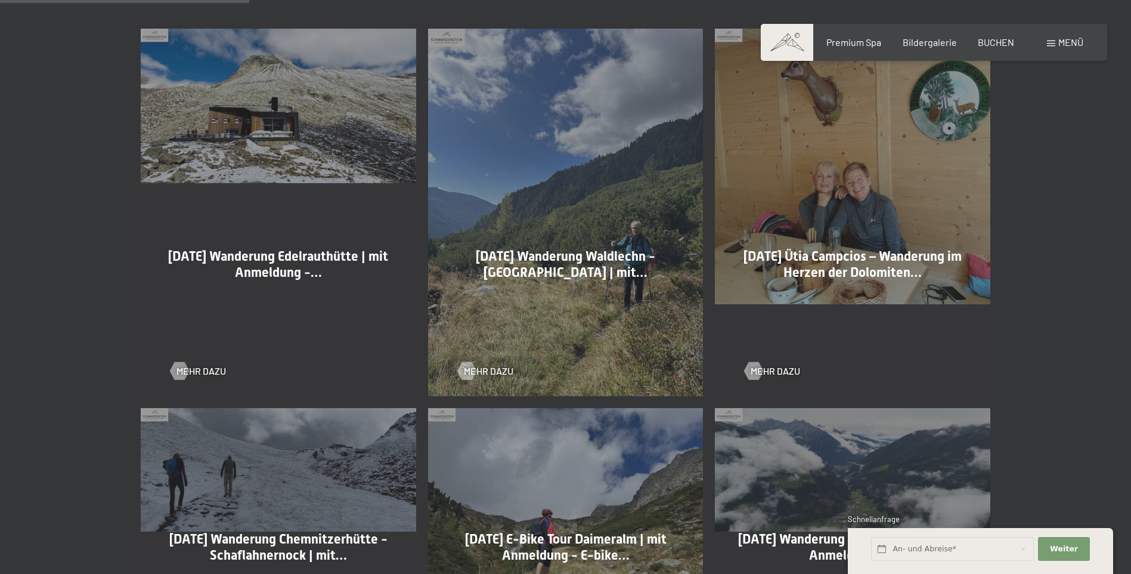
click at [556, 313] on div "[DATE] Wanderung Waldlechn - [GEOGRAPHIC_DATA] | mit…" at bounding box center [566, 282] width 234 height 67
click at [470, 369] on div at bounding box center [466, 371] width 10 height 18
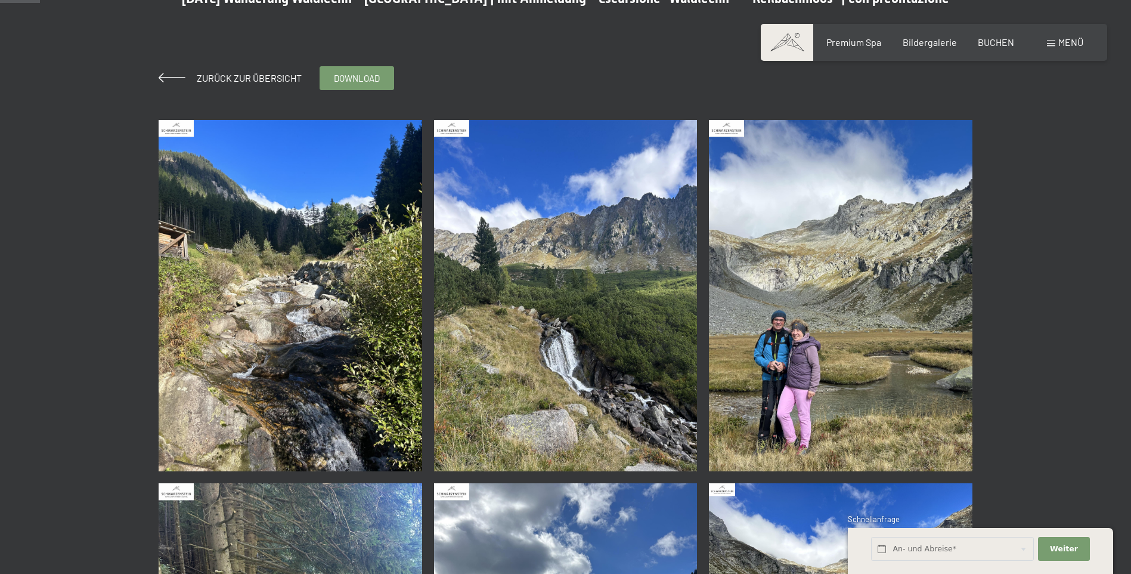
scroll to position [179, 0]
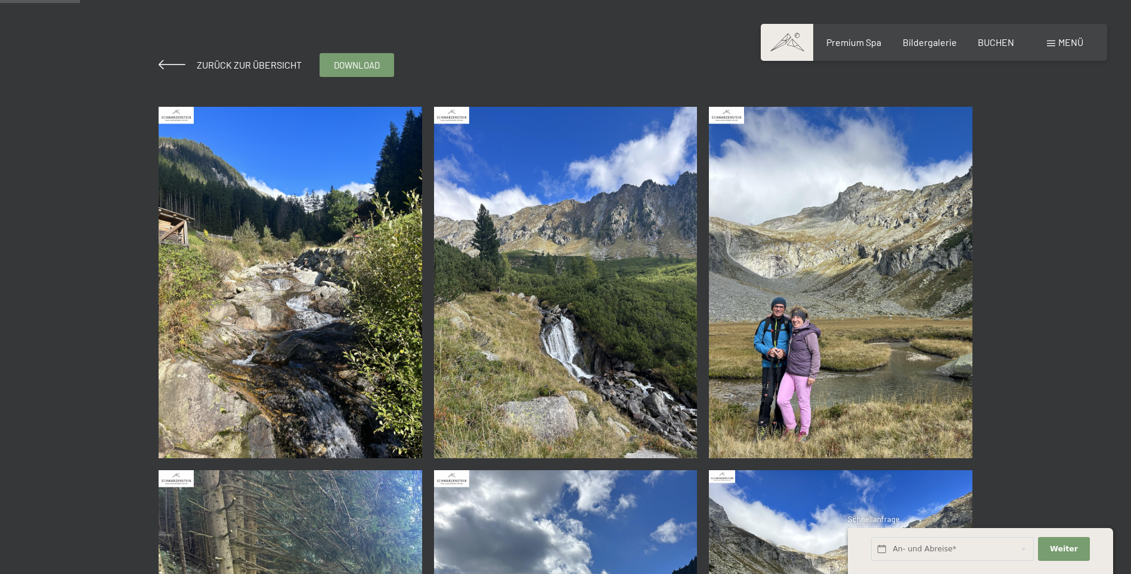
click at [290, 351] on img at bounding box center [291, 282] width 264 height 351
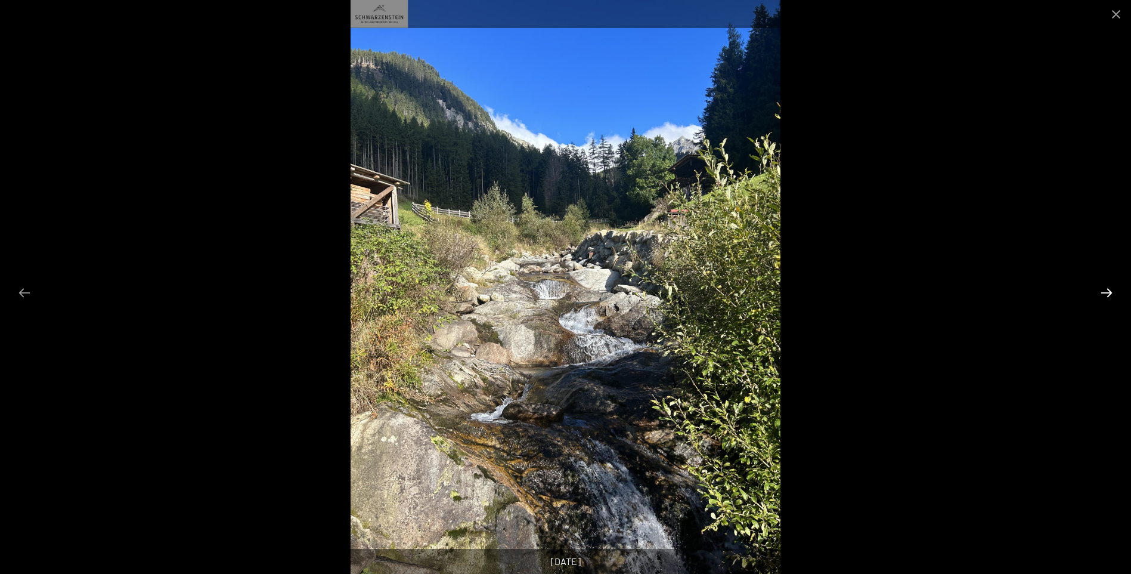
click at [1105, 298] on button "Next slide" at bounding box center [1106, 292] width 25 height 23
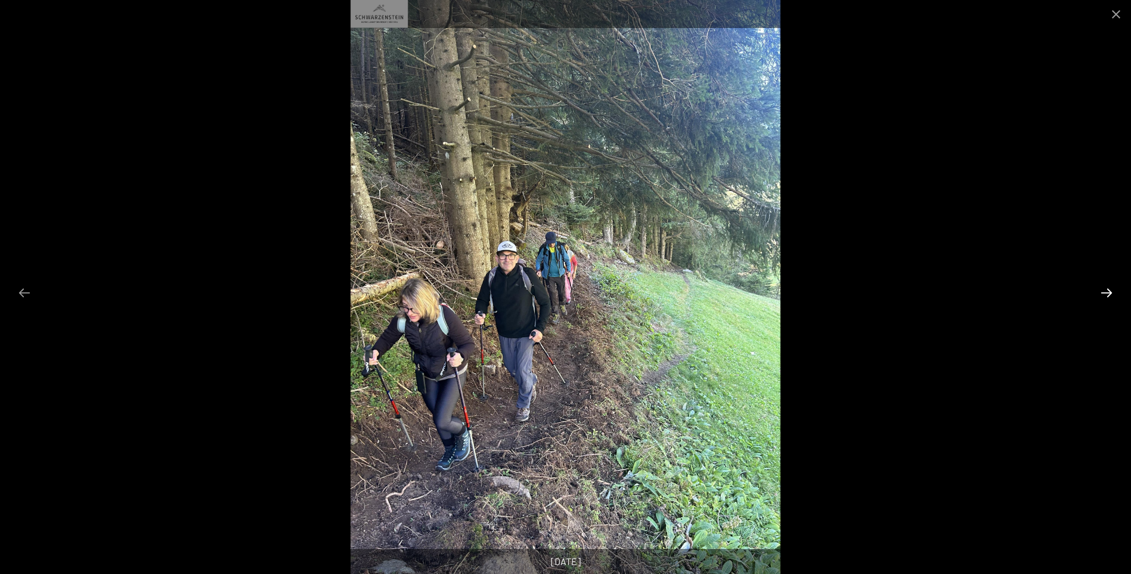
click at [1105, 295] on button "Next slide" at bounding box center [1106, 292] width 25 height 23
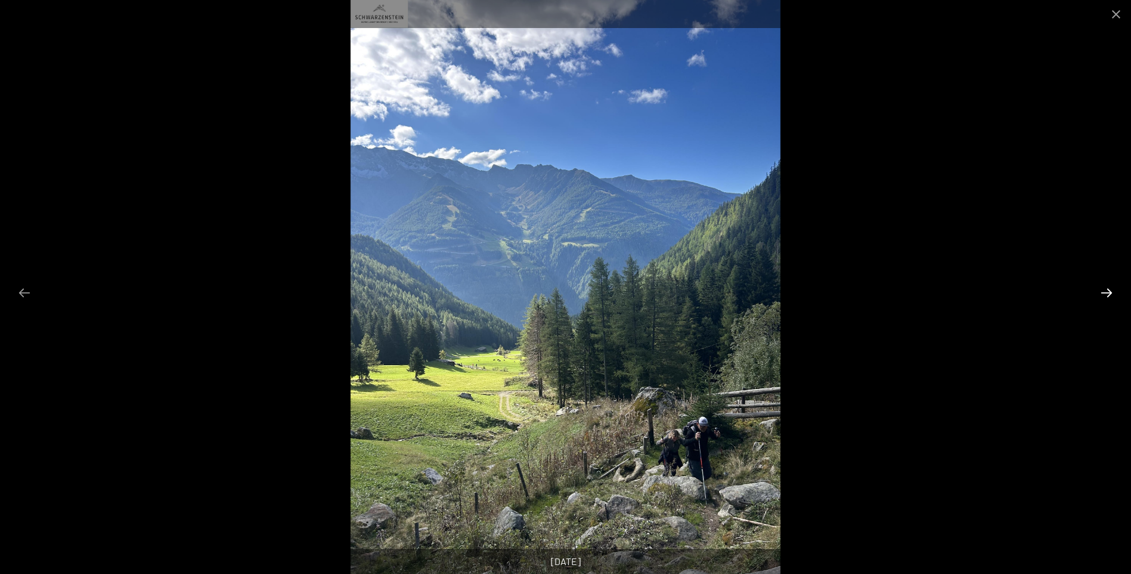
click at [1105, 295] on button "Next slide" at bounding box center [1106, 292] width 25 height 23
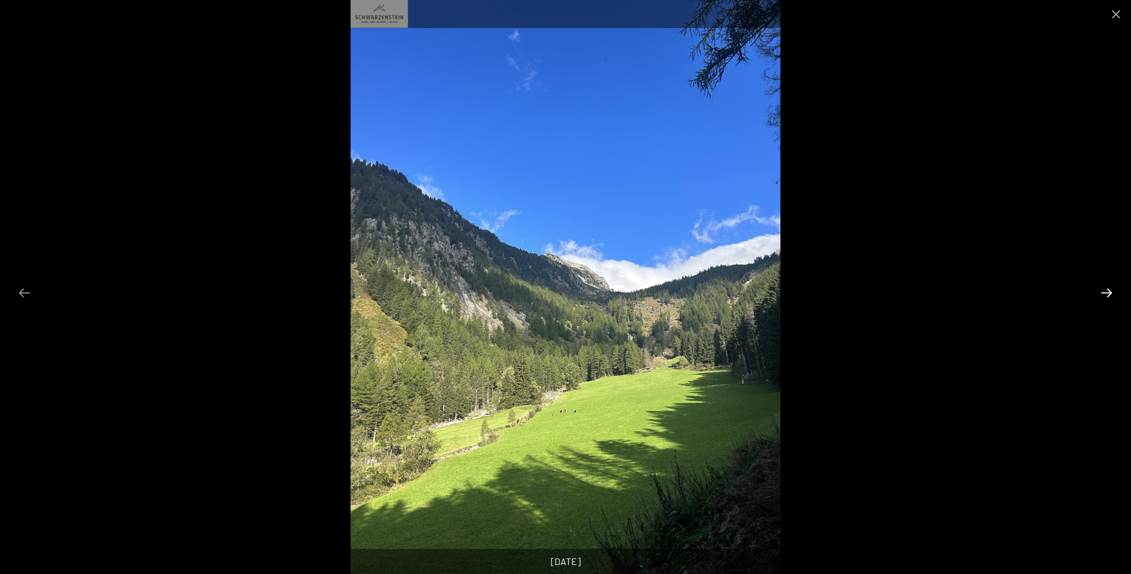
click at [1105, 295] on button "Next slide" at bounding box center [1106, 292] width 25 height 23
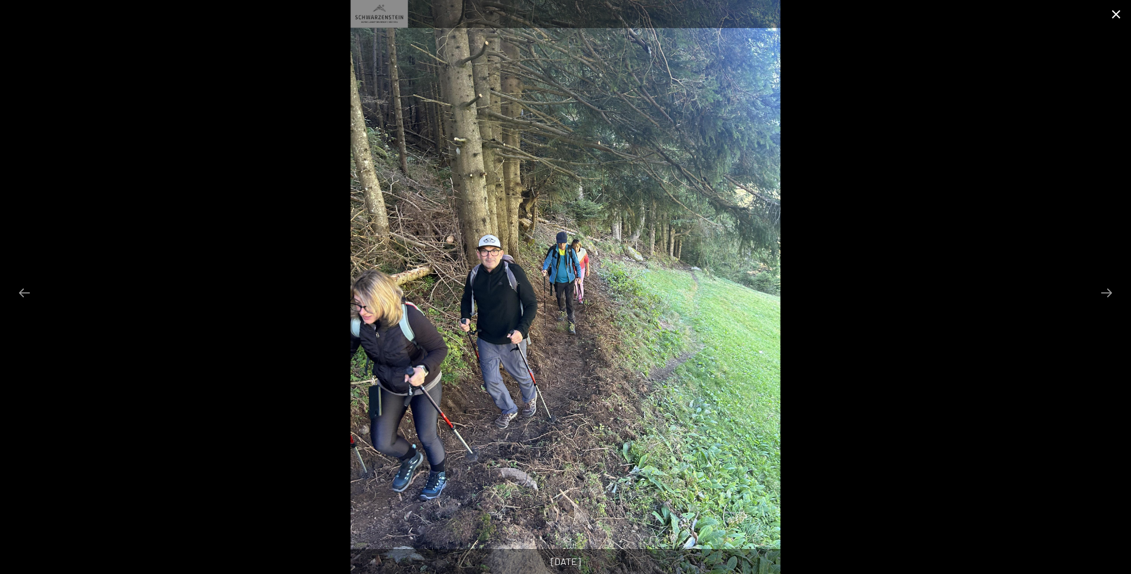
click at [1120, 18] on button "Close gallery" at bounding box center [1116, 14] width 30 height 28
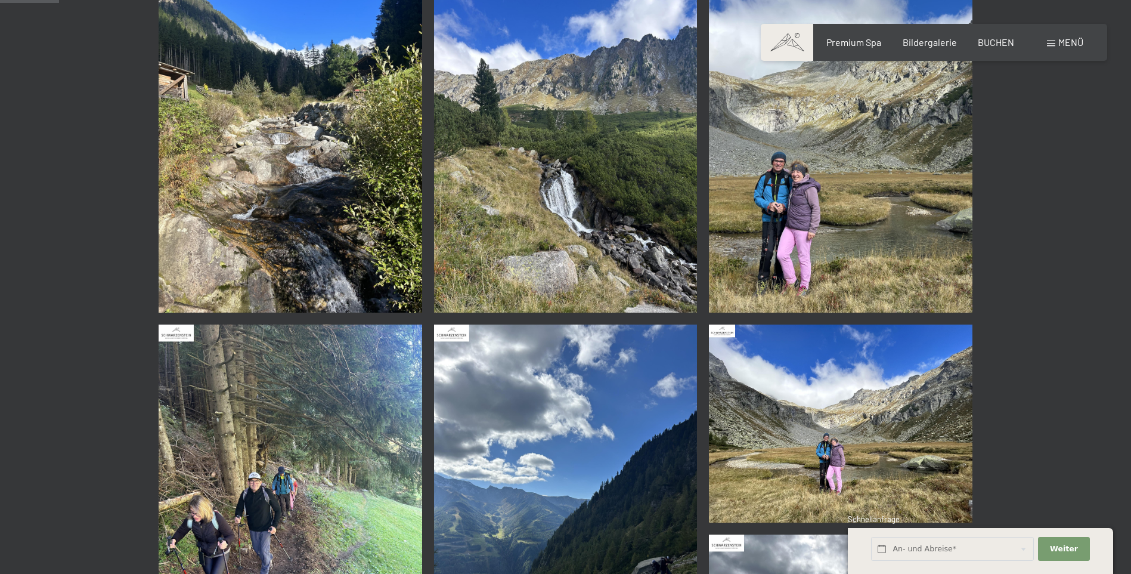
scroll to position [238, 0]
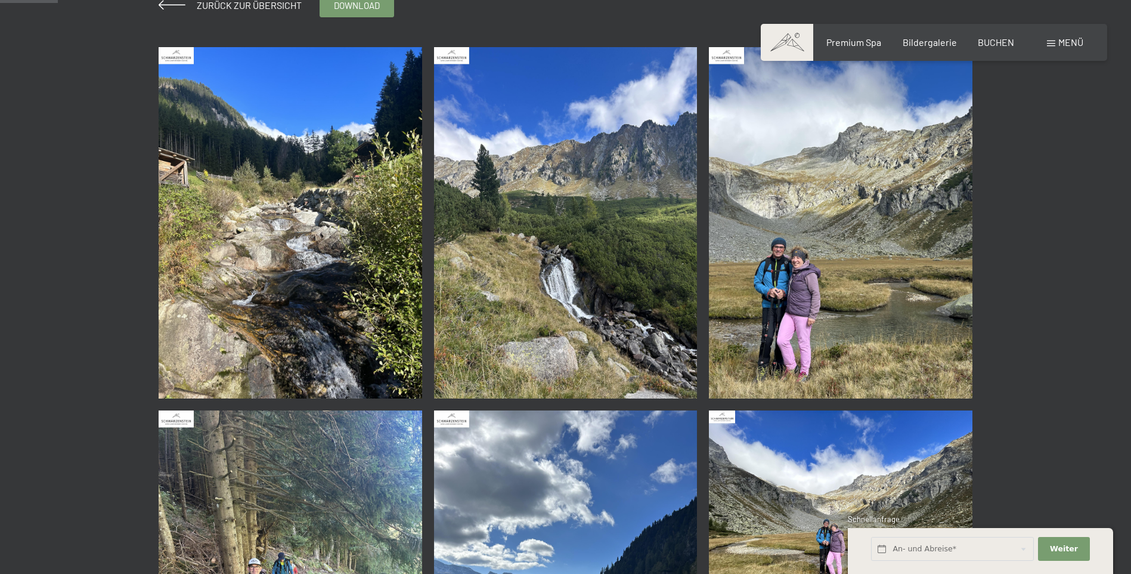
click at [635, 324] on img at bounding box center [566, 222] width 264 height 351
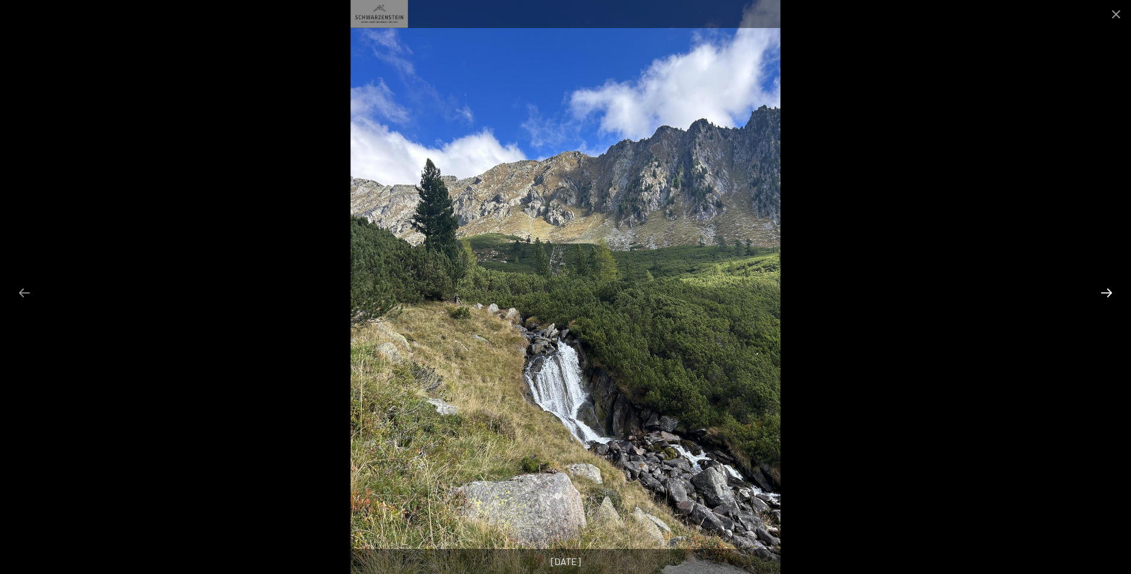
click at [1112, 294] on button "Next slide" at bounding box center [1106, 292] width 25 height 23
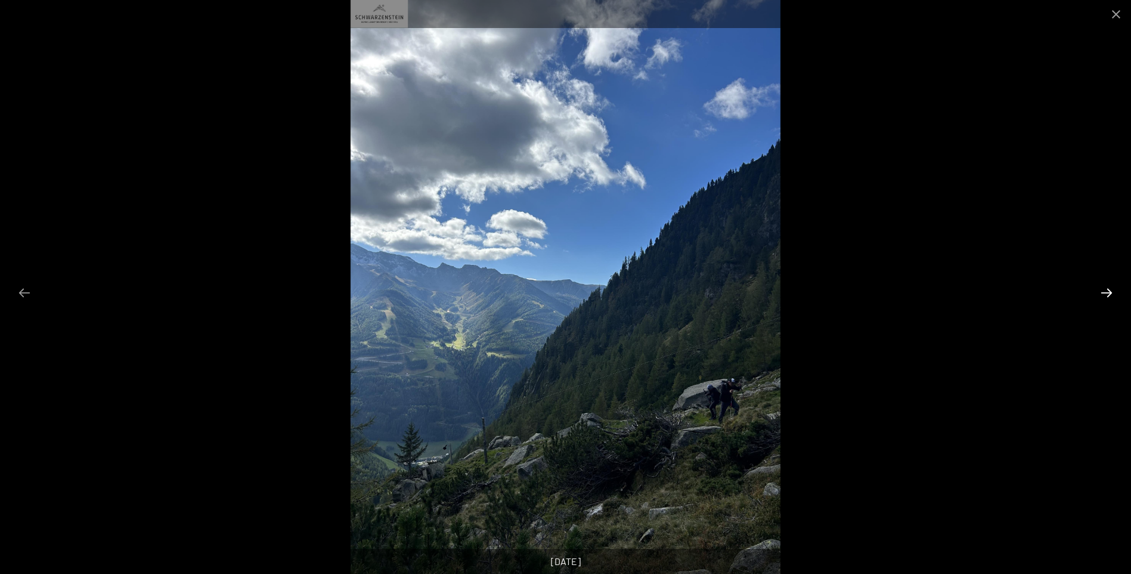
click at [1112, 294] on button "Next slide" at bounding box center [1106, 292] width 25 height 23
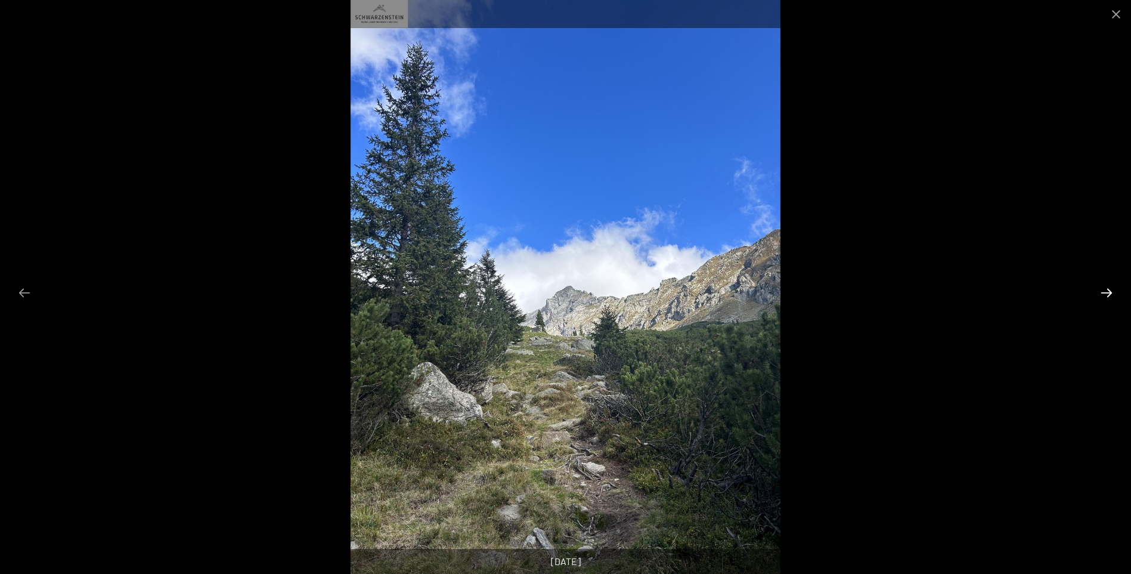
click at [1112, 294] on button "Next slide" at bounding box center [1106, 292] width 25 height 23
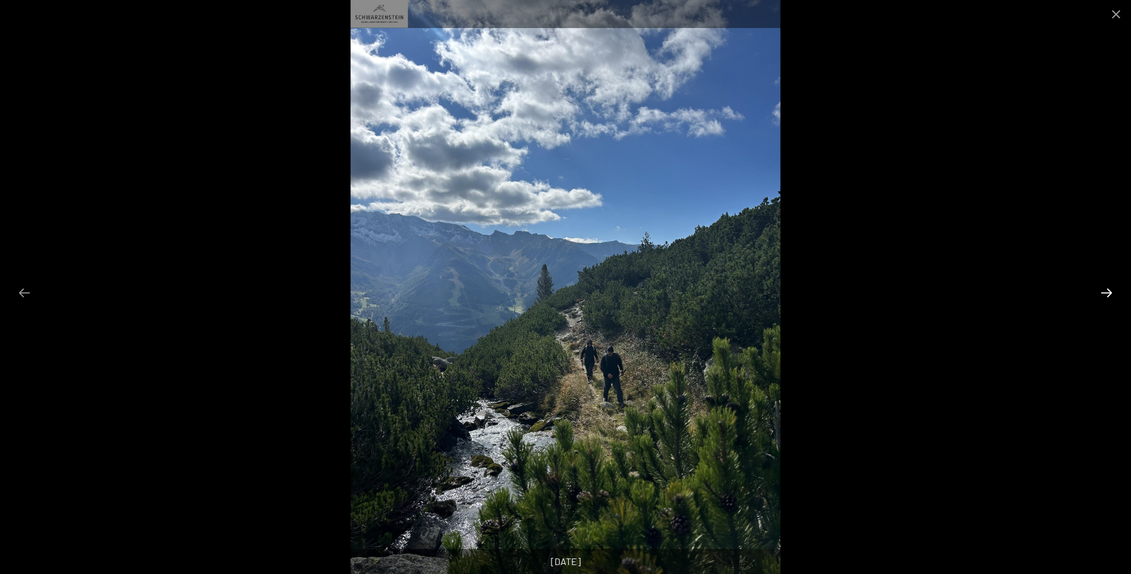
click at [1112, 294] on button "Next slide" at bounding box center [1106, 292] width 25 height 23
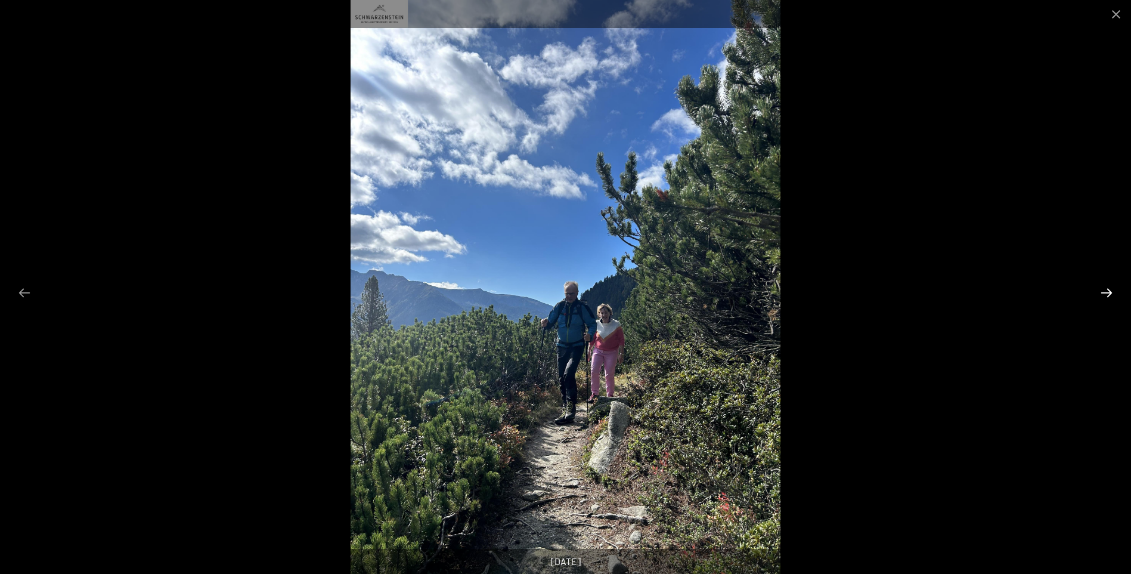
click at [1112, 294] on button "Next slide" at bounding box center [1106, 292] width 25 height 23
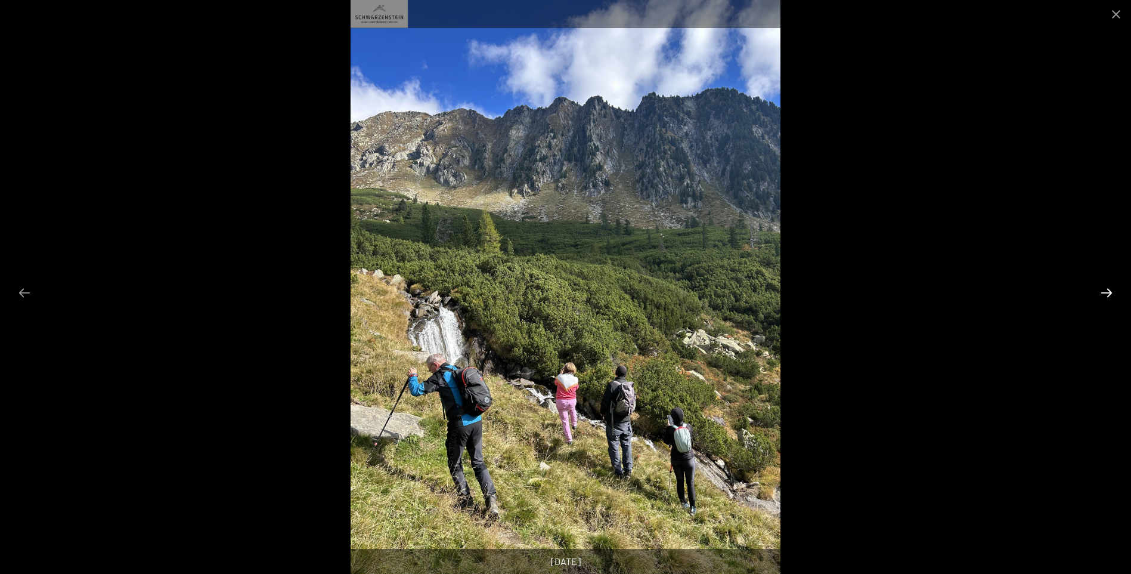
click at [1112, 294] on button "Next slide" at bounding box center [1106, 292] width 25 height 23
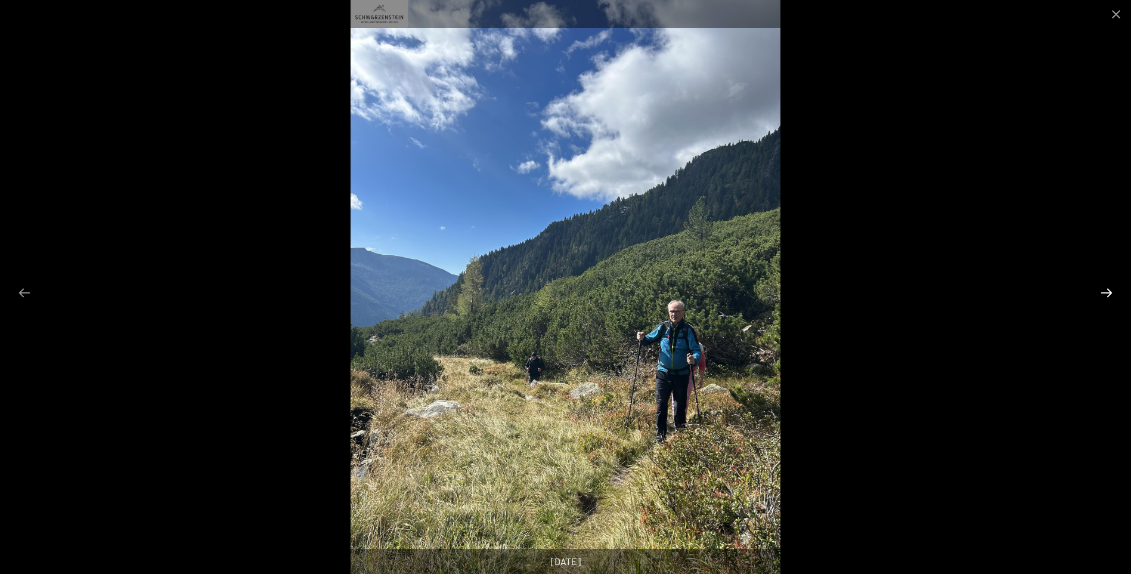
click at [1112, 294] on button "Next slide" at bounding box center [1106, 292] width 25 height 23
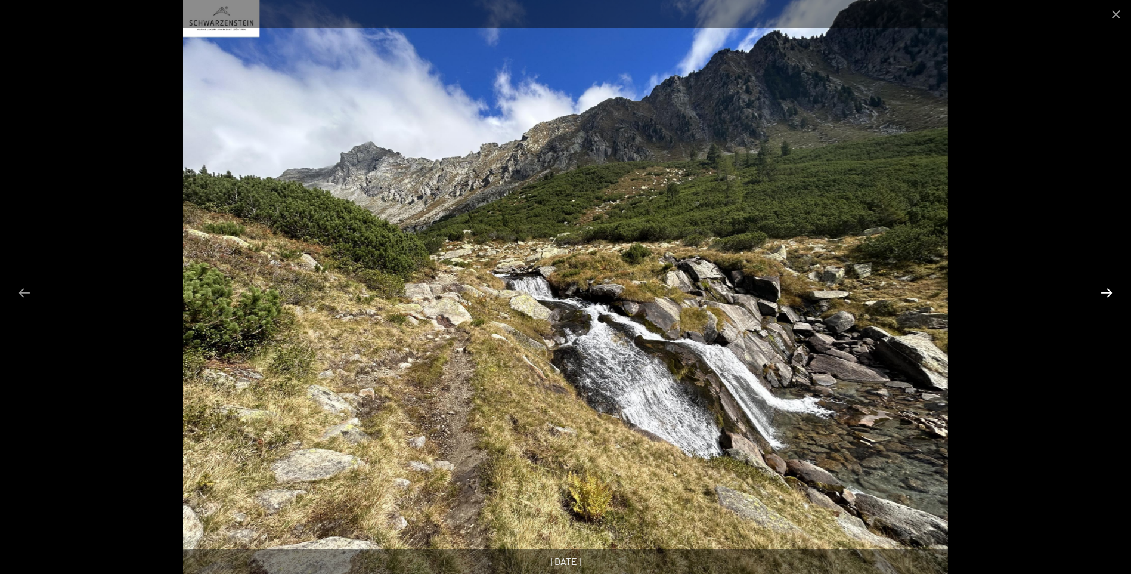
click at [1112, 294] on button "Next slide" at bounding box center [1106, 292] width 25 height 23
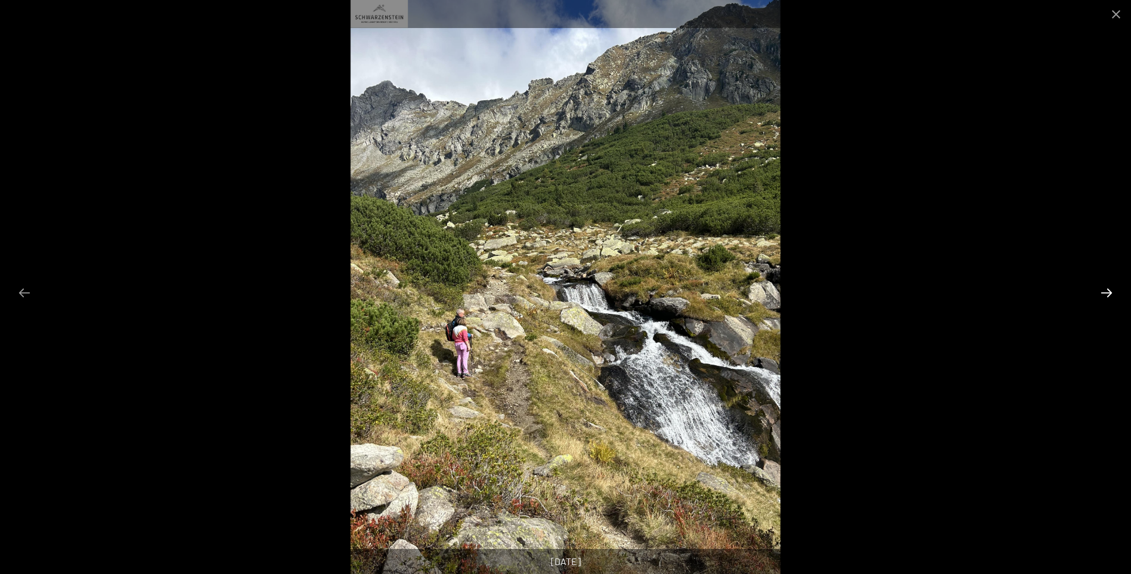
click at [1112, 294] on button "Next slide" at bounding box center [1106, 292] width 25 height 23
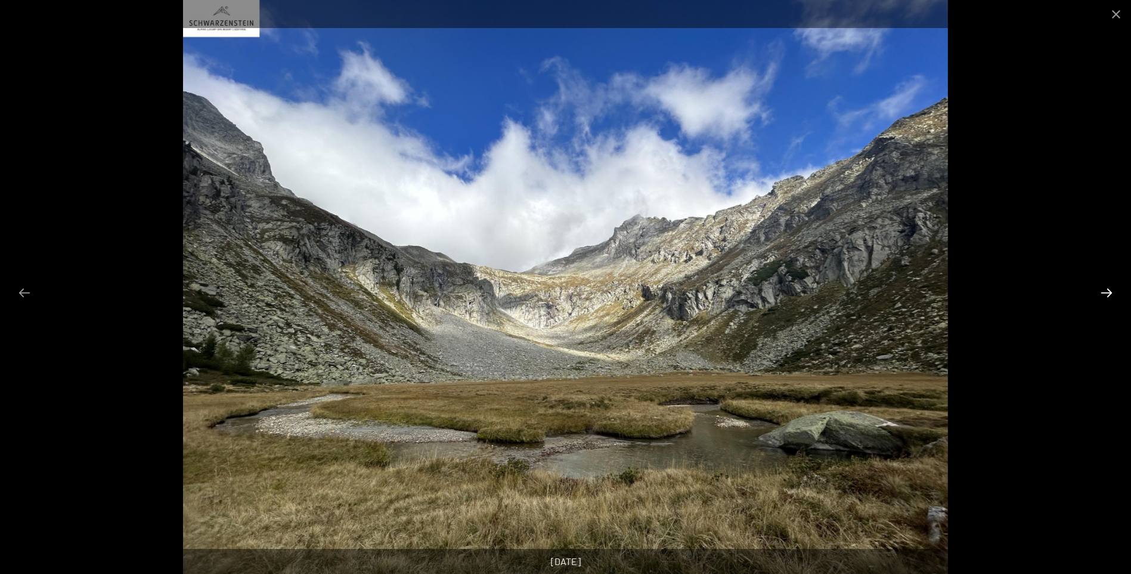
click at [1112, 294] on button "Next slide" at bounding box center [1106, 292] width 25 height 23
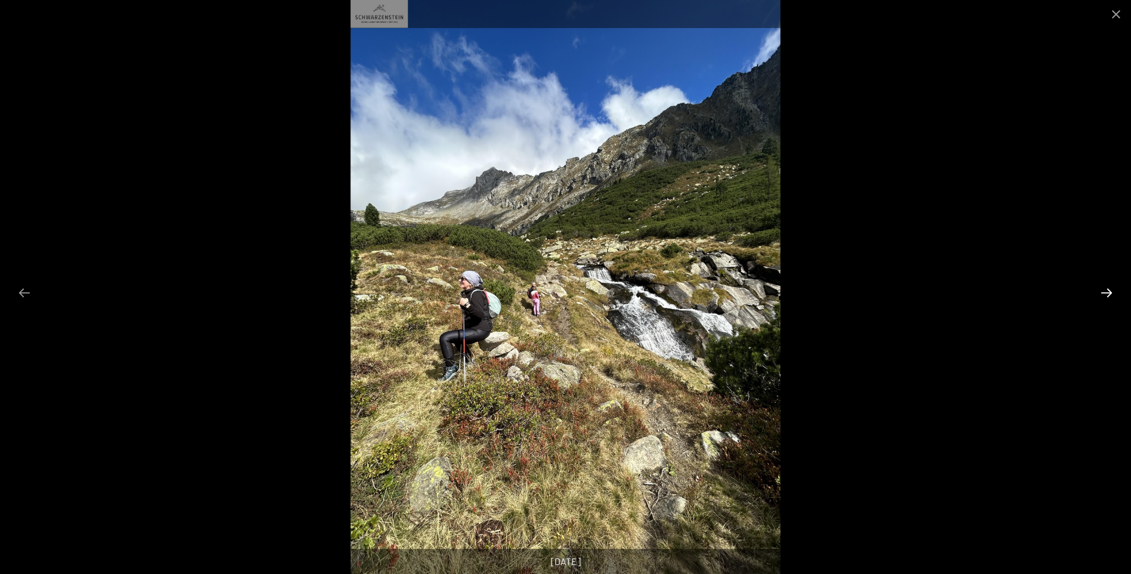
click at [1110, 294] on button "Next slide" at bounding box center [1106, 292] width 25 height 23
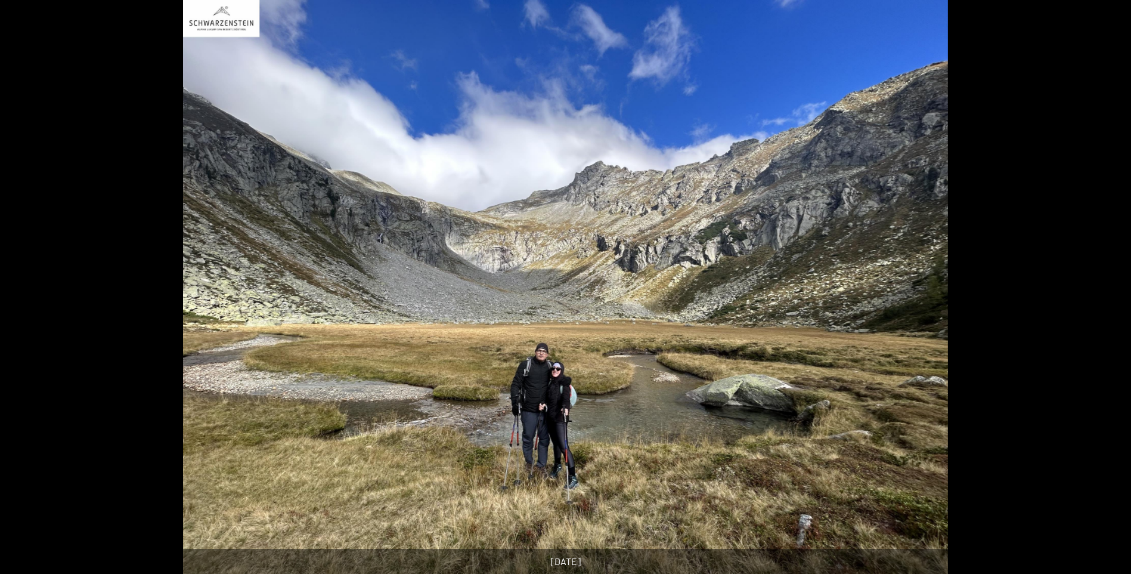
click at [1110, 294] on button "Next slide" at bounding box center [1112, 292] width 25 height 23
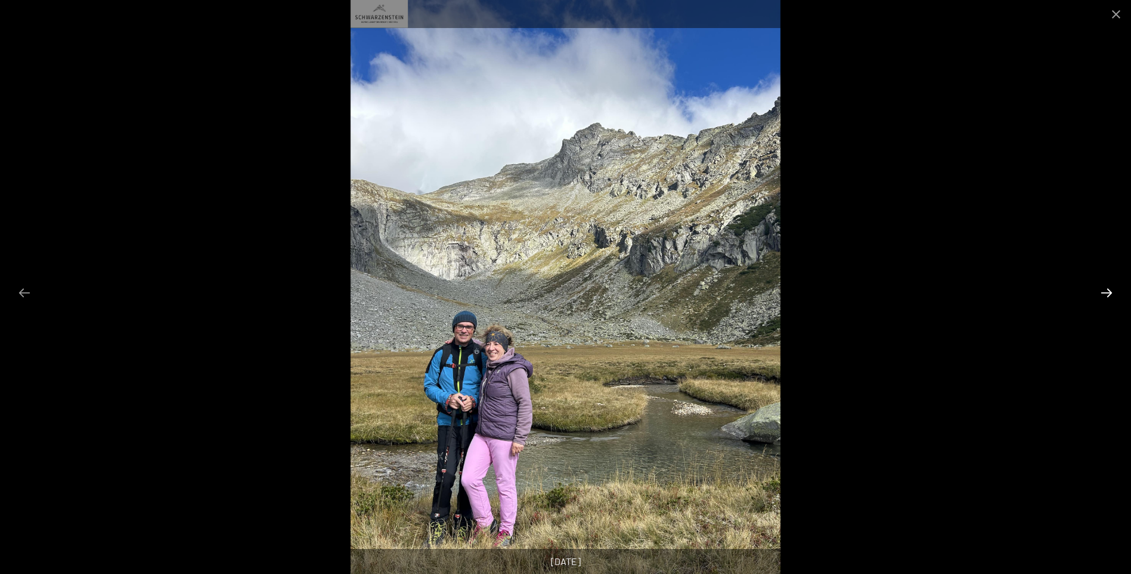
click at [1110, 294] on button "Next slide" at bounding box center [1106, 292] width 25 height 23
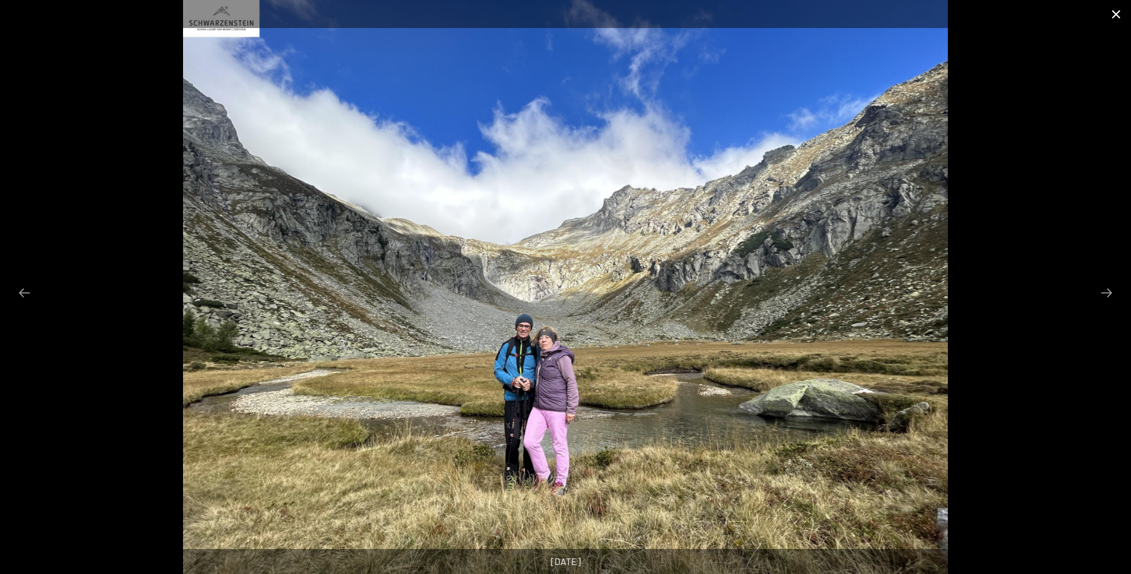
drag, startPoint x: 1113, startPoint y: 15, endPoint x: 1059, endPoint y: 89, distance: 91.3
click at [1112, 16] on button "Close gallery" at bounding box center [1116, 14] width 30 height 28
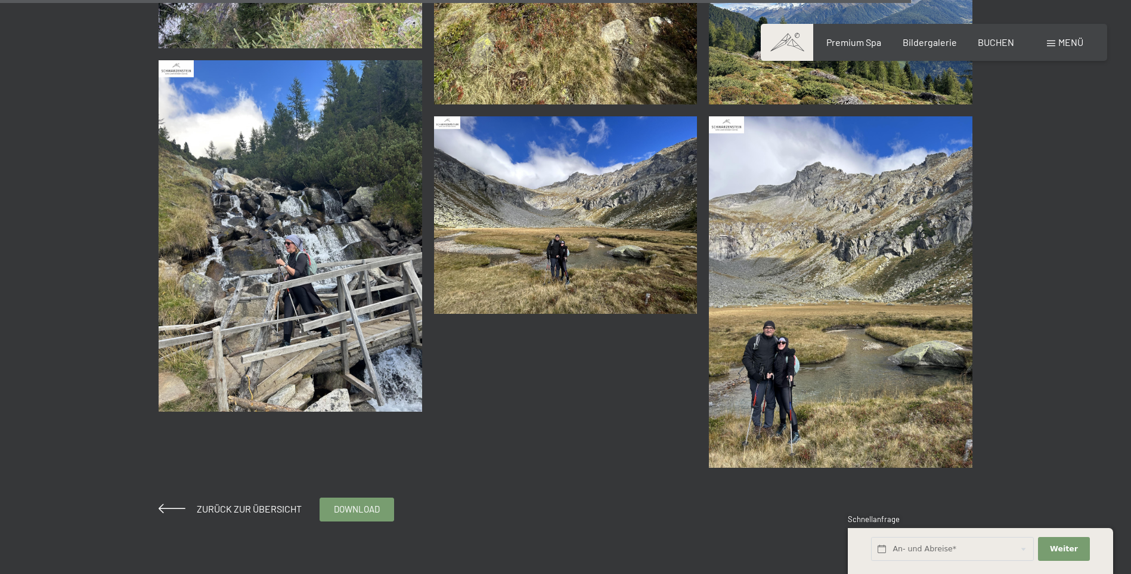
scroll to position [3875, 0]
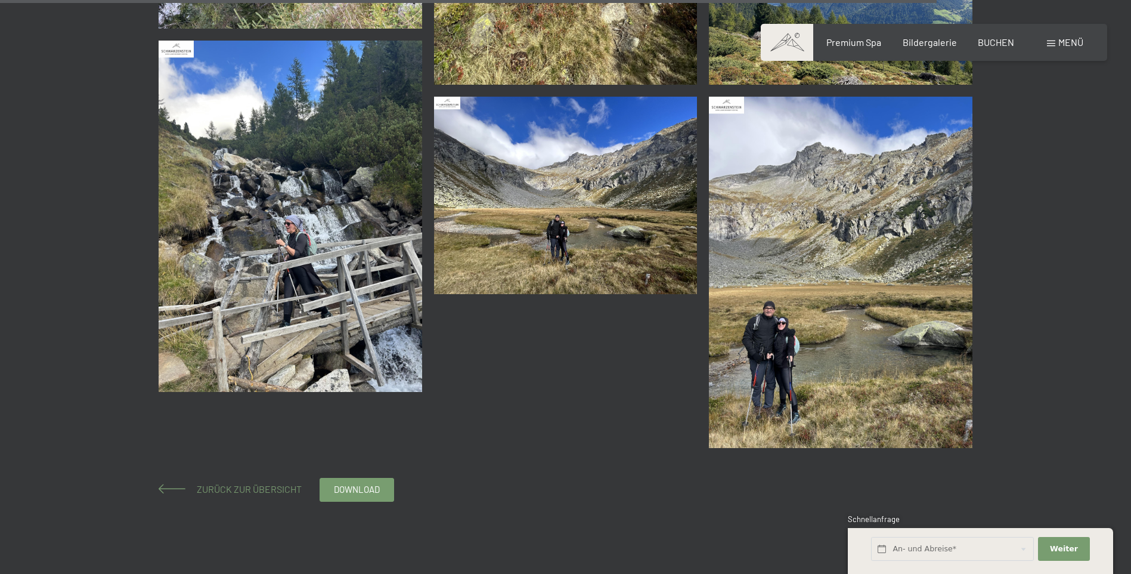
click at [203, 491] on span "Zurück zur Übersicht" at bounding box center [244, 488] width 114 height 11
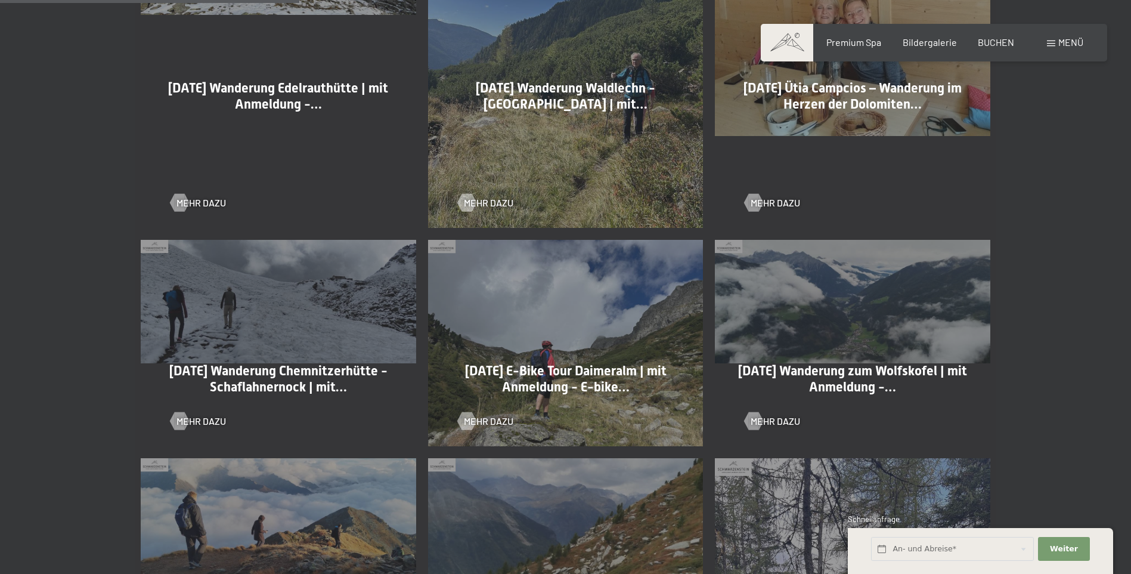
scroll to position [894, 0]
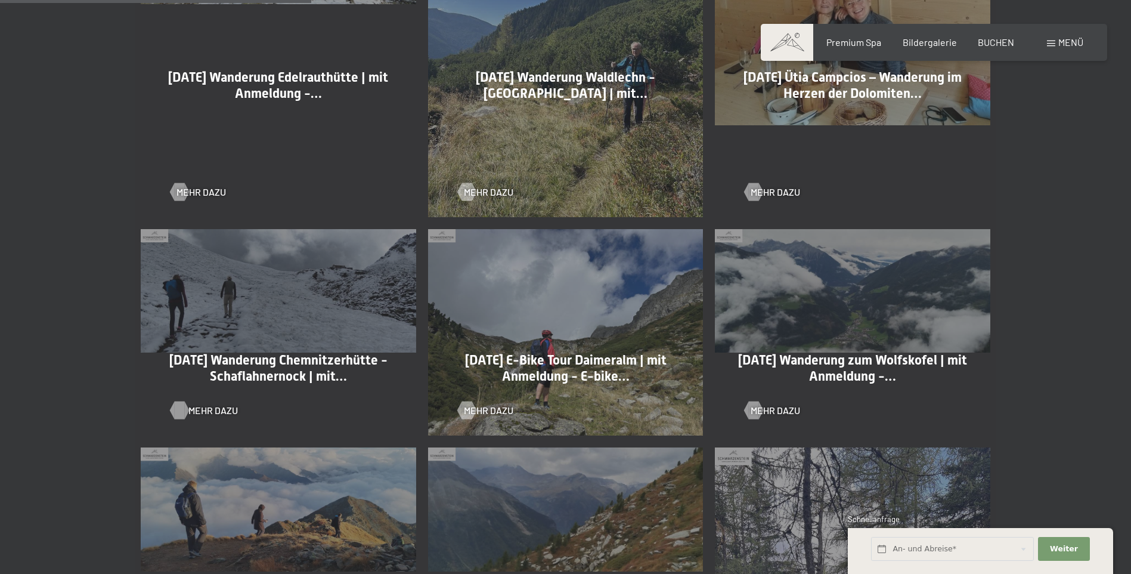
click at [178, 407] on div at bounding box center [179, 410] width 10 height 18
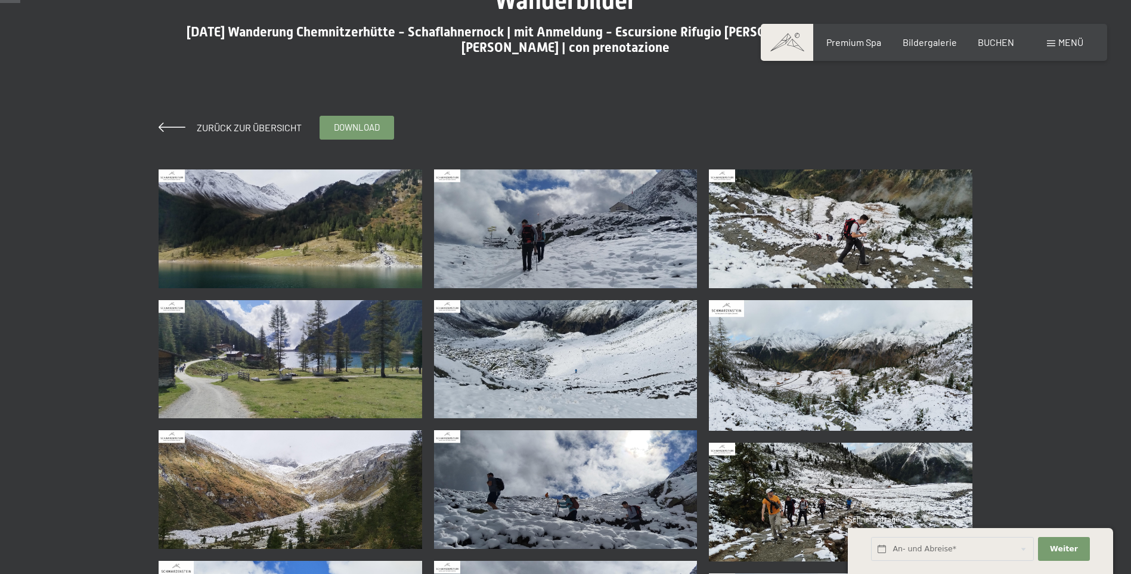
scroll to position [179, 0]
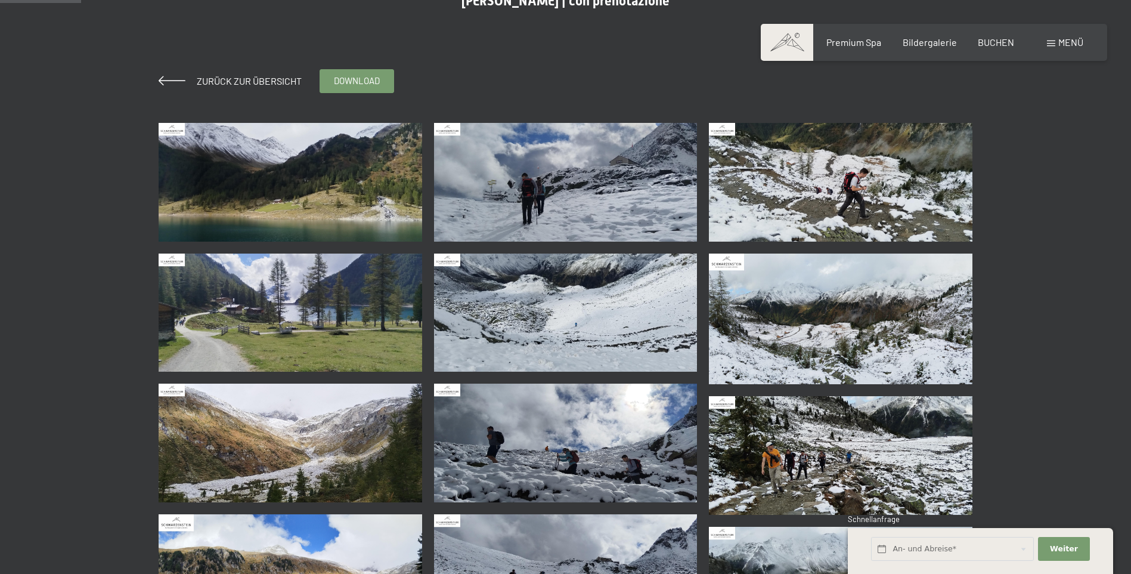
click at [239, 191] on img at bounding box center [291, 182] width 264 height 119
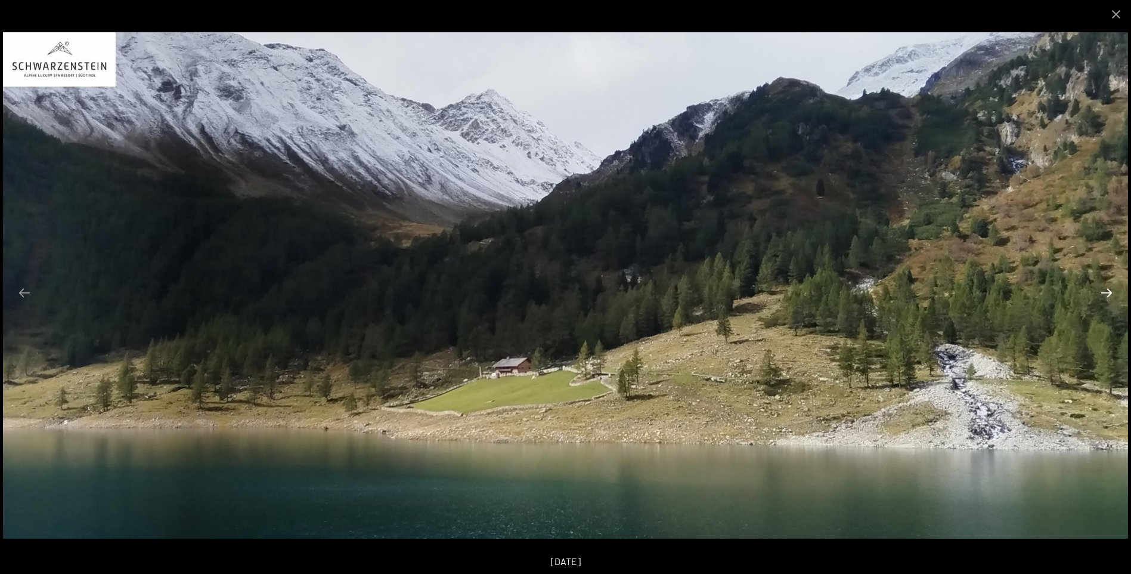
click at [1108, 295] on button "Next slide" at bounding box center [1106, 292] width 25 height 23
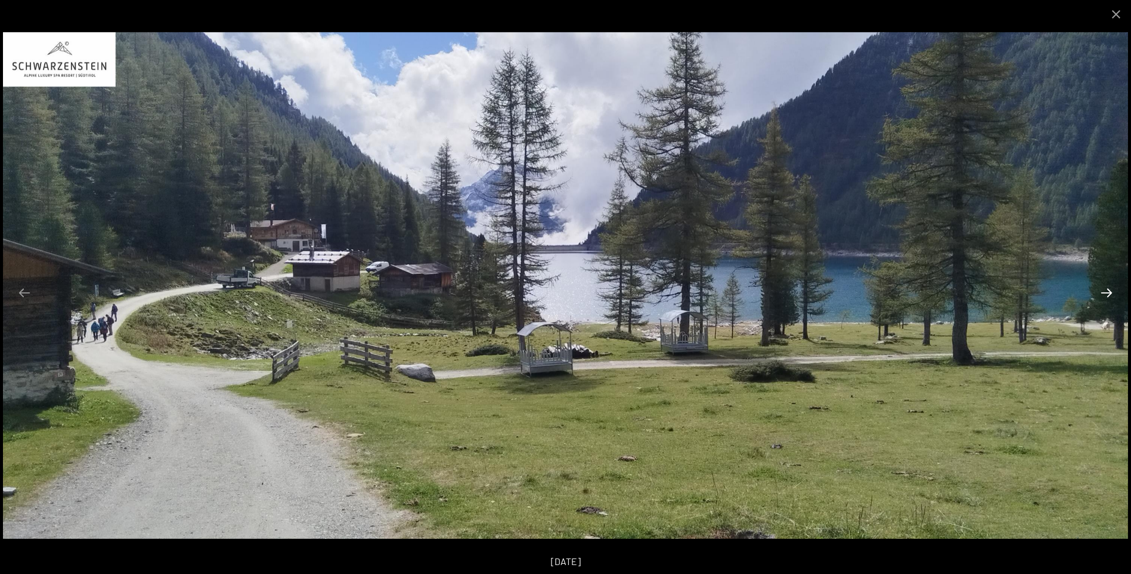
click at [1105, 298] on button "Next slide" at bounding box center [1106, 292] width 25 height 23
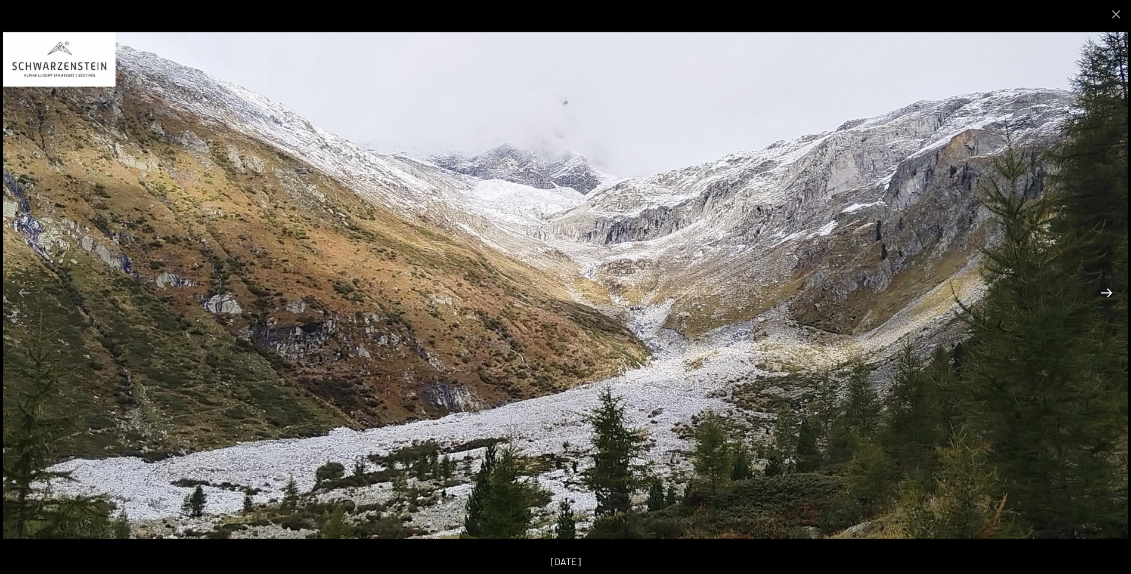
click at [1105, 297] on button "Next slide" at bounding box center [1106, 292] width 25 height 23
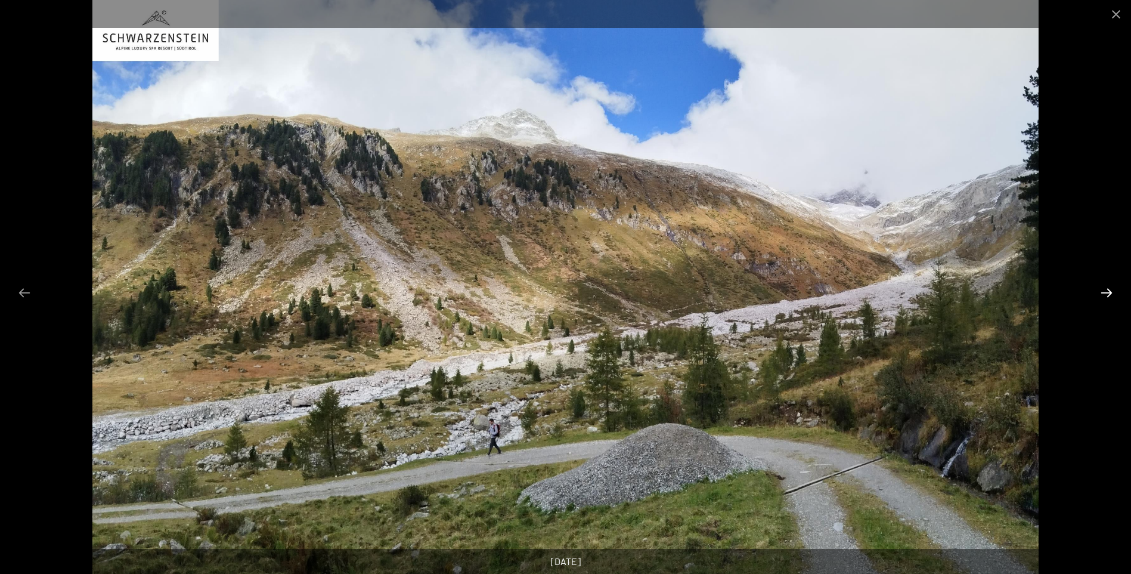
click at [1105, 297] on button "Next slide" at bounding box center [1106, 292] width 25 height 23
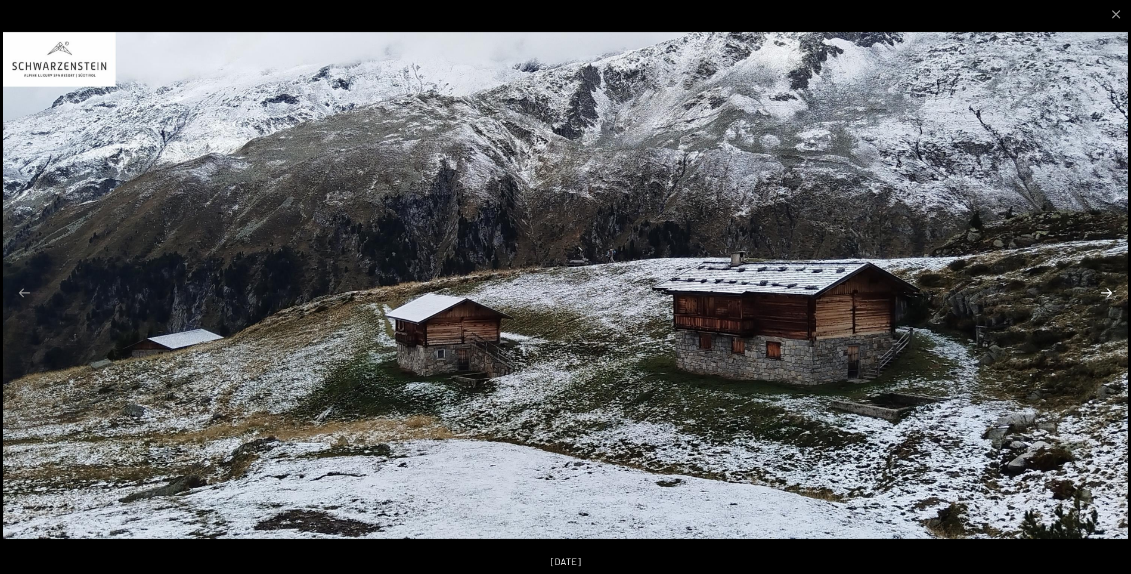
click at [1108, 295] on button "Next slide" at bounding box center [1106, 292] width 25 height 23
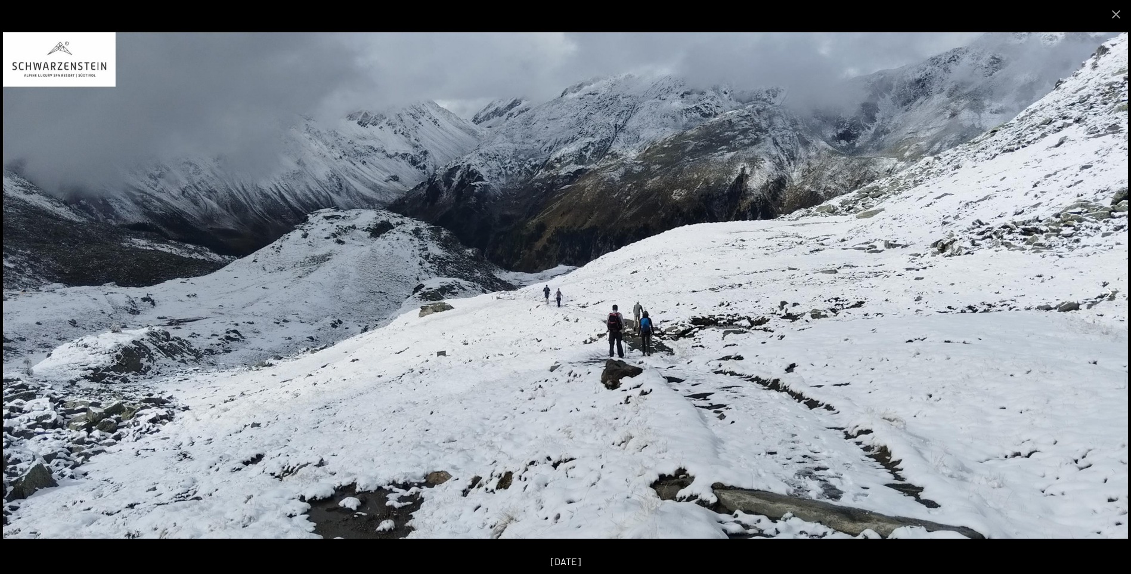
click at [1108, 295] on button "Next slide" at bounding box center [1106, 292] width 25 height 23
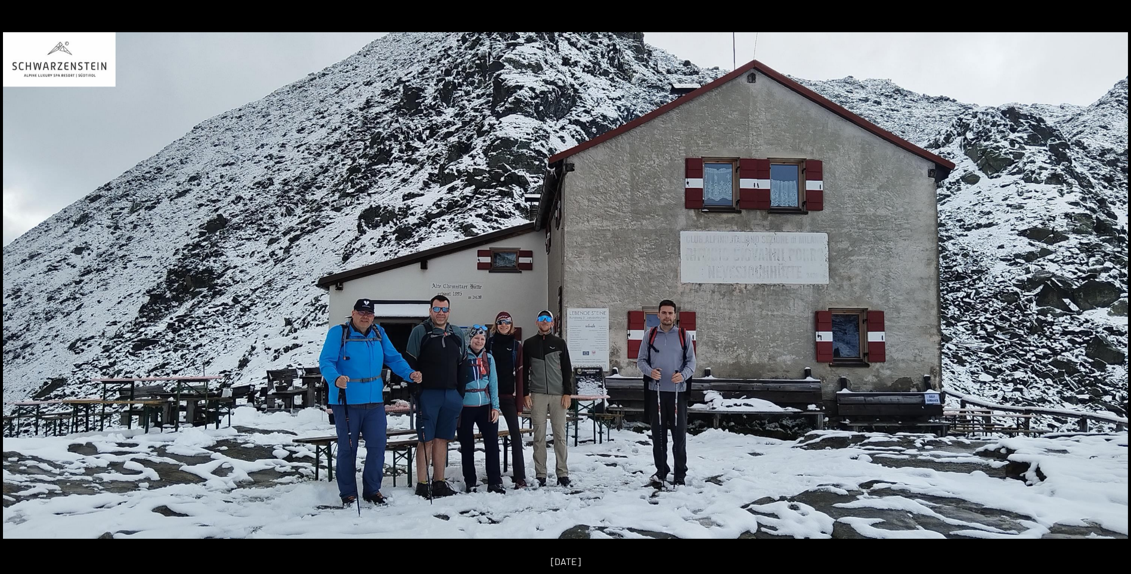
click at [1108, 292] on button "Next slide" at bounding box center [1112, 292] width 25 height 23
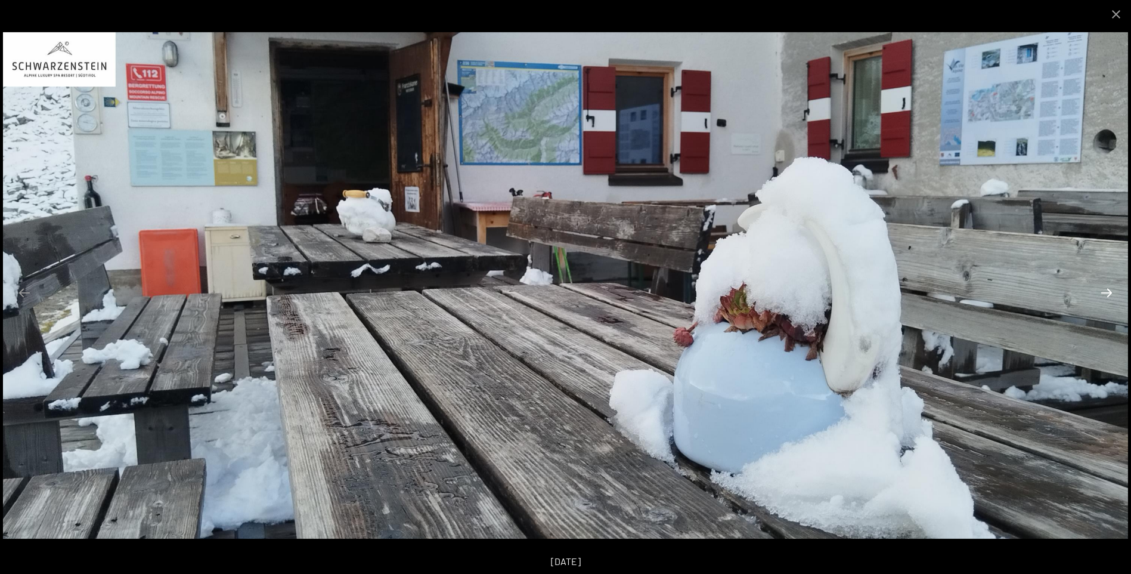
click at [1108, 296] on button "Next slide" at bounding box center [1106, 292] width 25 height 23
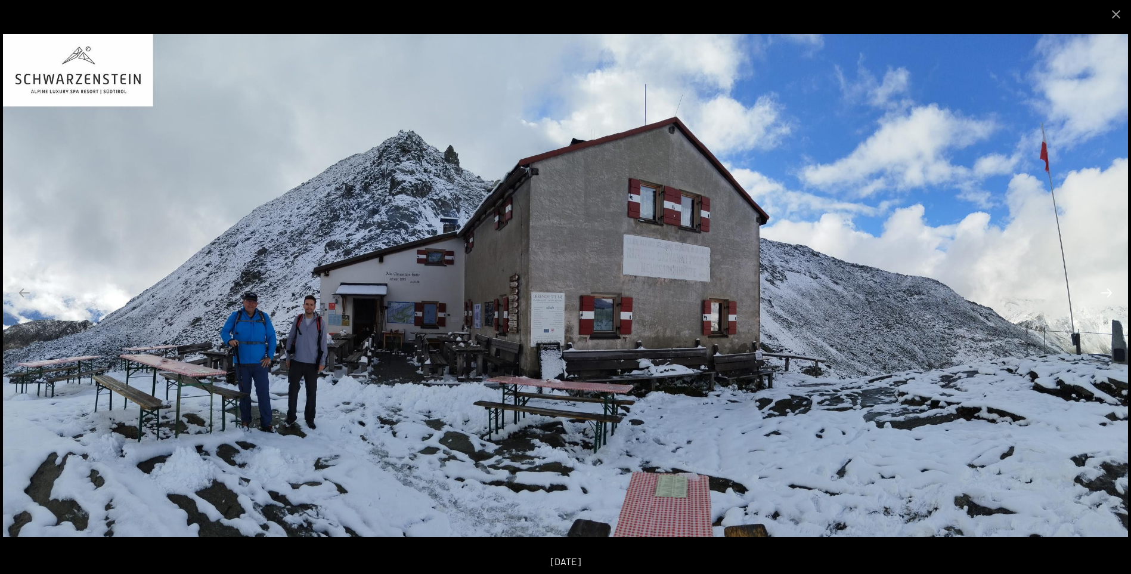
click at [1107, 295] on button "Next slide" at bounding box center [1106, 292] width 25 height 23
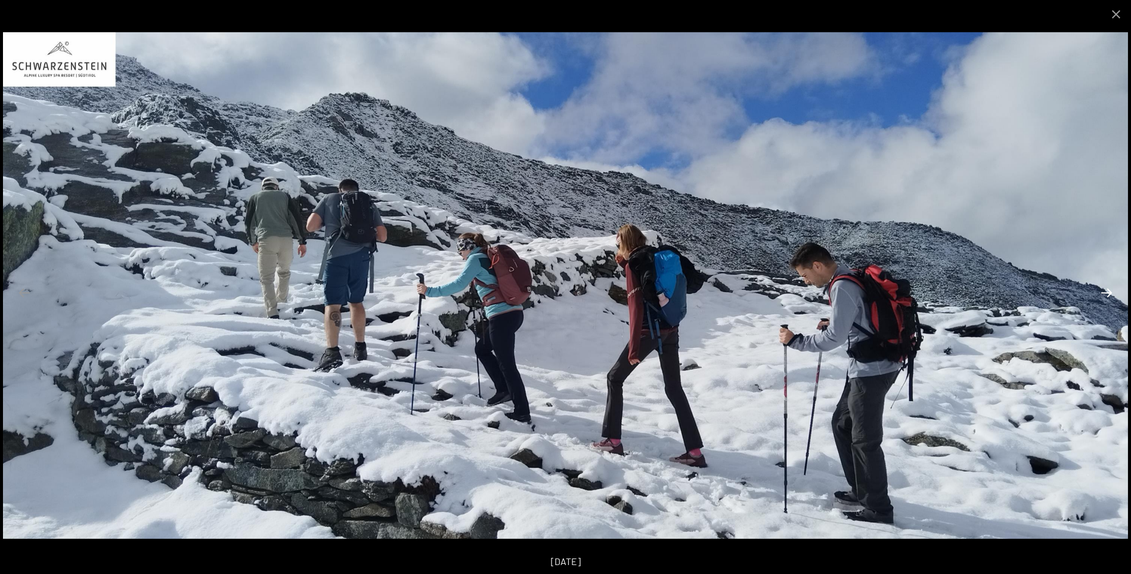
click at [1107, 295] on button "Next slide" at bounding box center [1106, 292] width 25 height 23
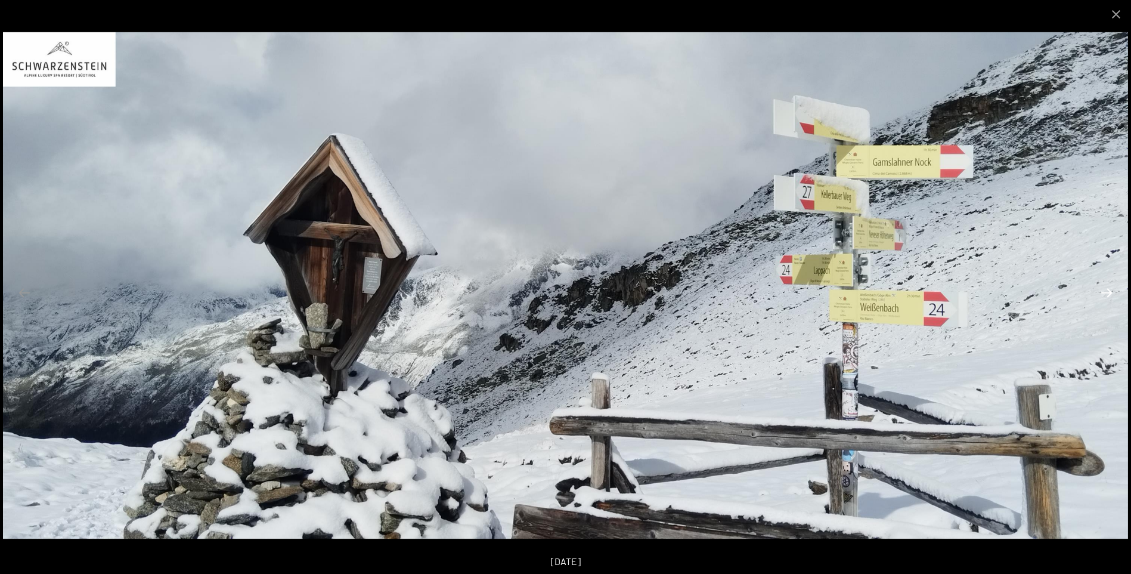
click at [1107, 297] on button "Next slide" at bounding box center [1106, 292] width 25 height 23
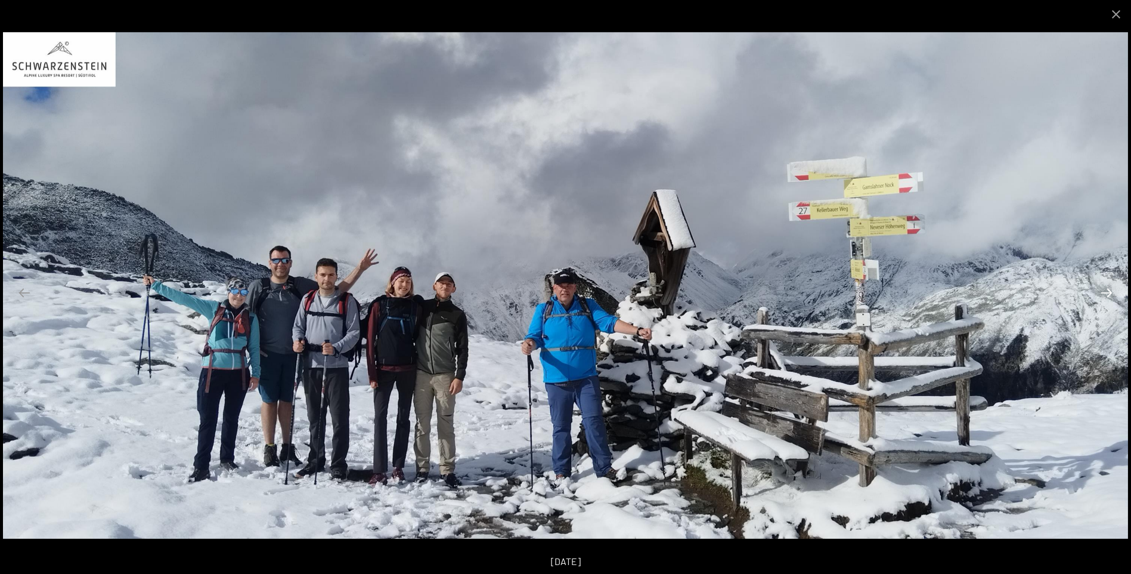
click at [1107, 297] on button "Next slide" at bounding box center [1106, 292] width 25 height 23
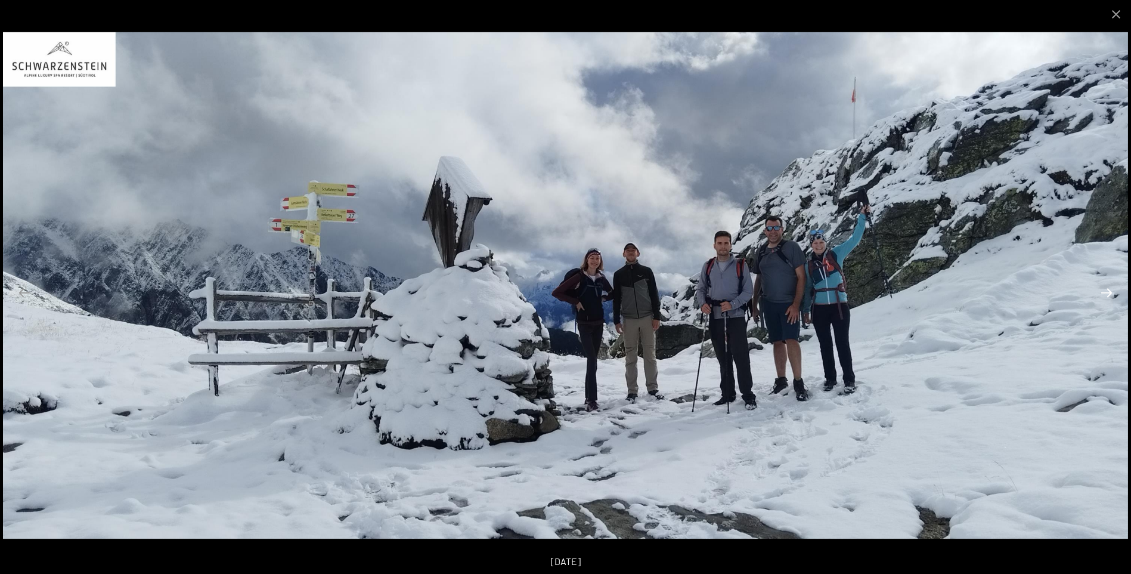
click at [1107, 297] on button "Next slide" at bounding box center [1106, 292] width 25 height 23
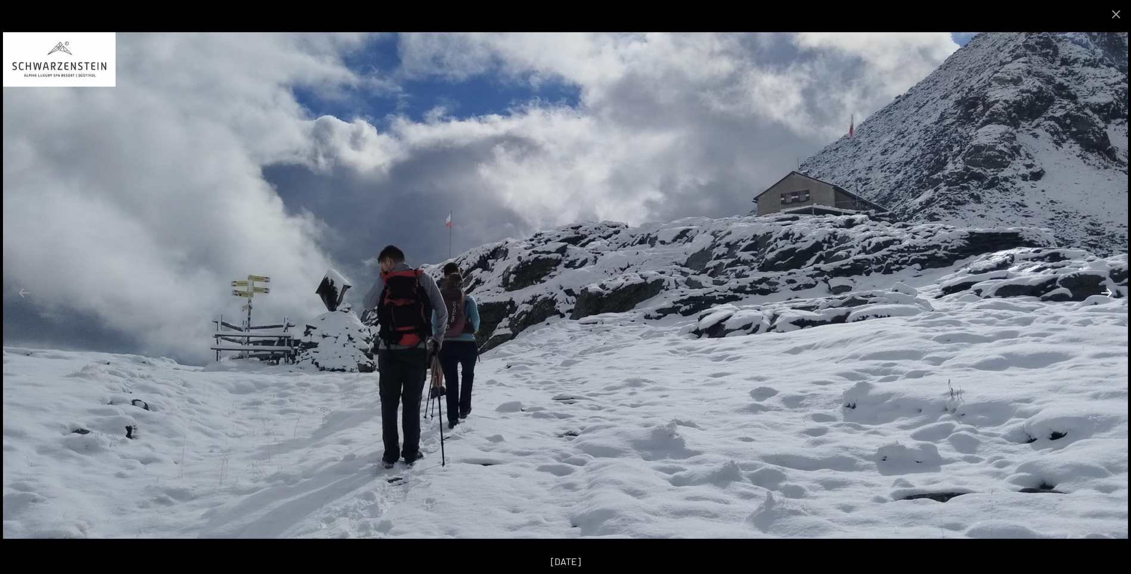
click at [1107, 297] on button "Next slide" at bounding box center [1106, 292] width 25 height 23
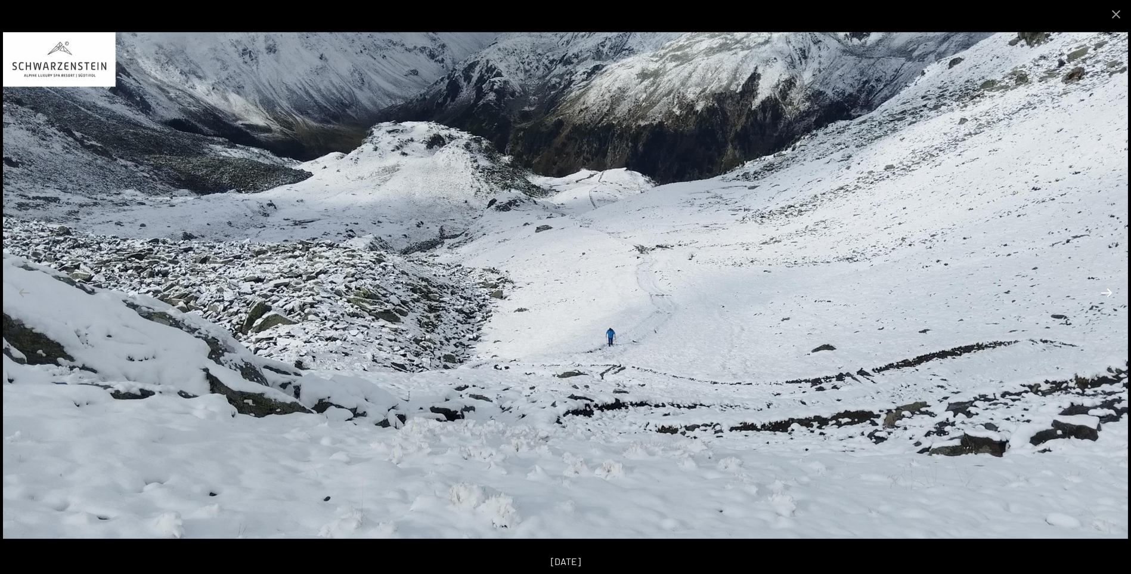
click at [1107, 297] on button "Next slide" at bounding box center [1106, 292] width 25 height 23
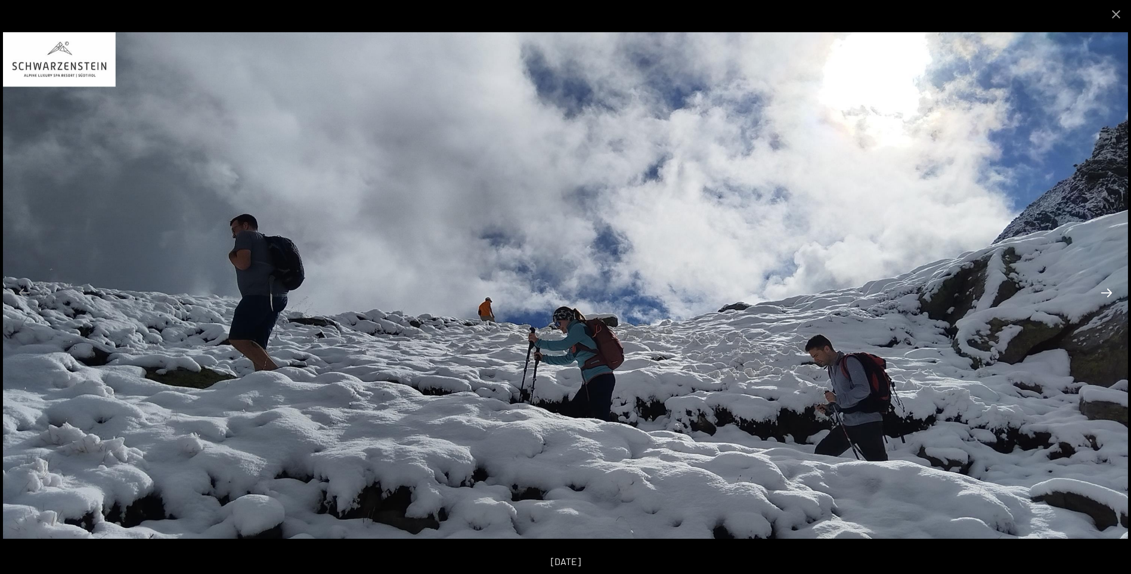
click at [1107, 297] on button "Next slide" at bounding box center [1106, 292] width 25 height 23
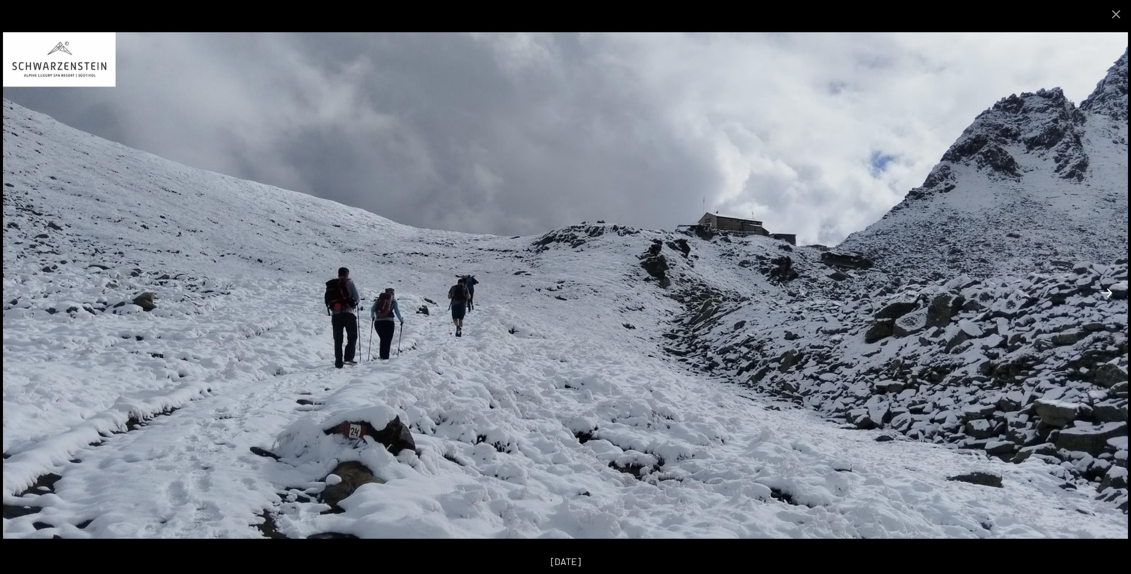
click at [1107, 297] on button "Next slide" at bounding box center [1106, 292] width 25 height 23
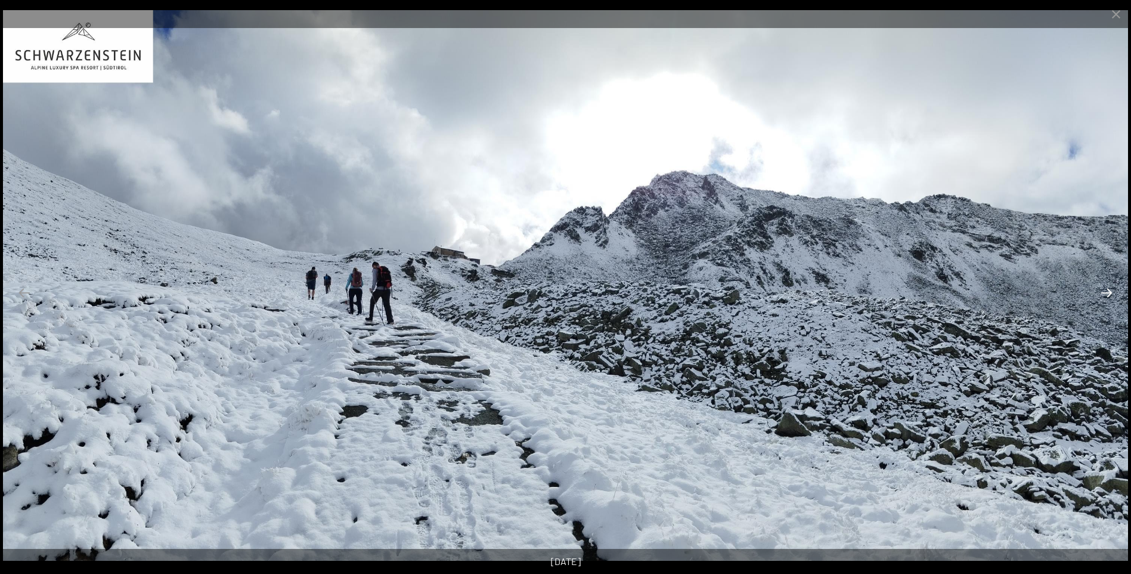
click at [1107, 297] on button "Next slide" at bounding box center [1106, 292] width 25 height 23
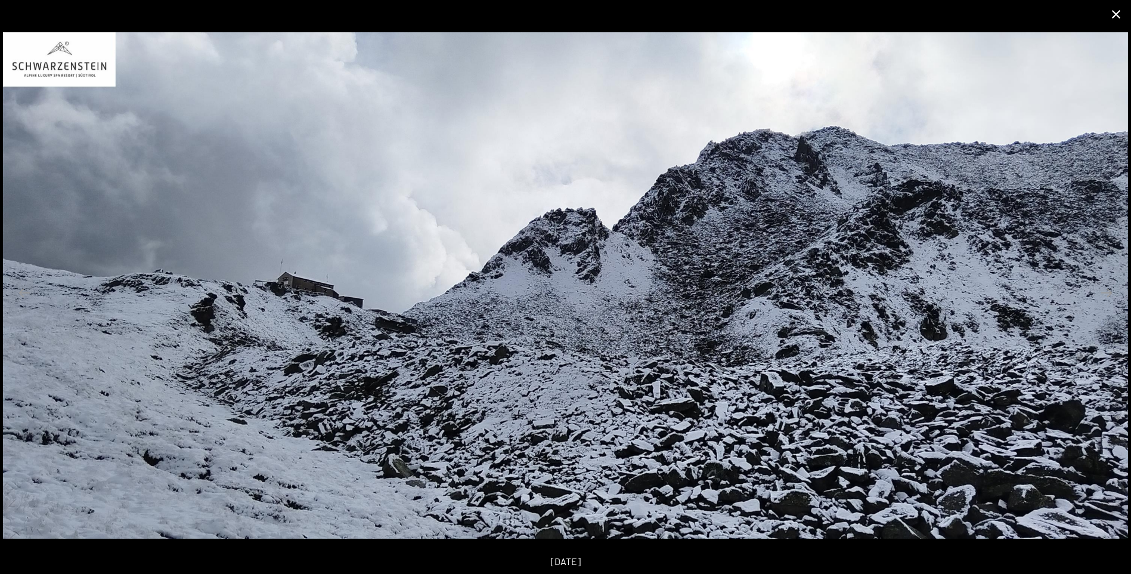
click at [1117, 20] on button "Close gallery" at bounding box center [1116, 14] width 30 height 28
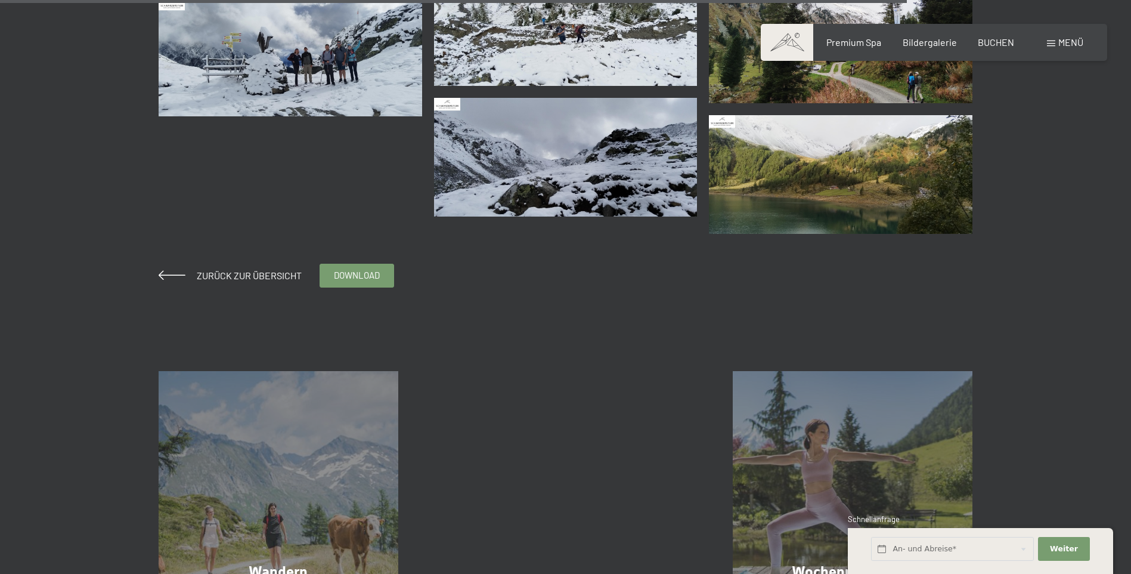
scroll to position [2087, 0]
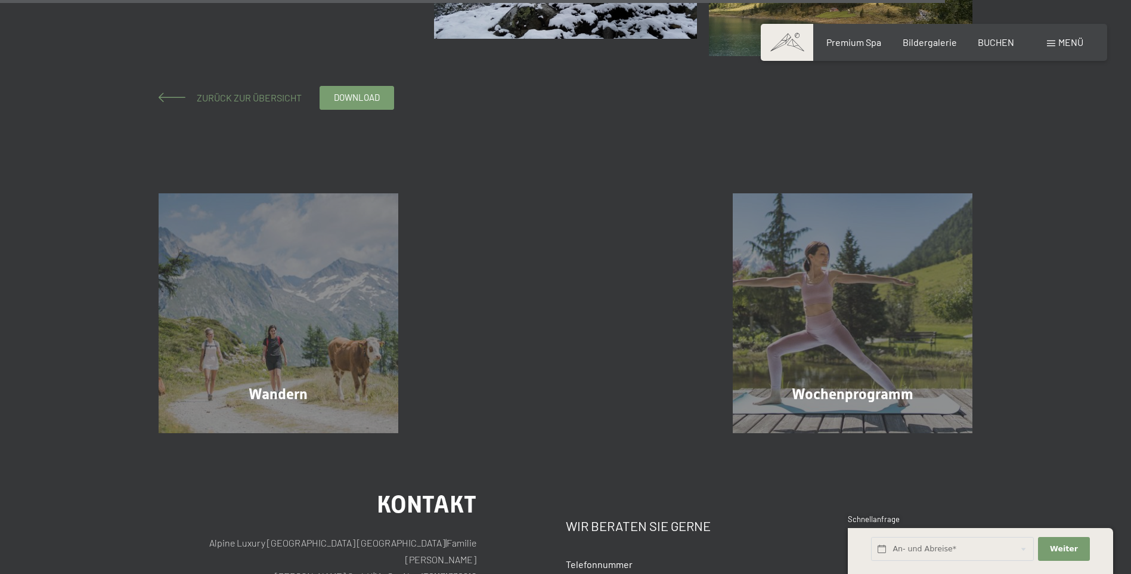
click at [198, 98] on span "Zurück zur Übersicht" at bounding box center [244, 97] width 114 height 11
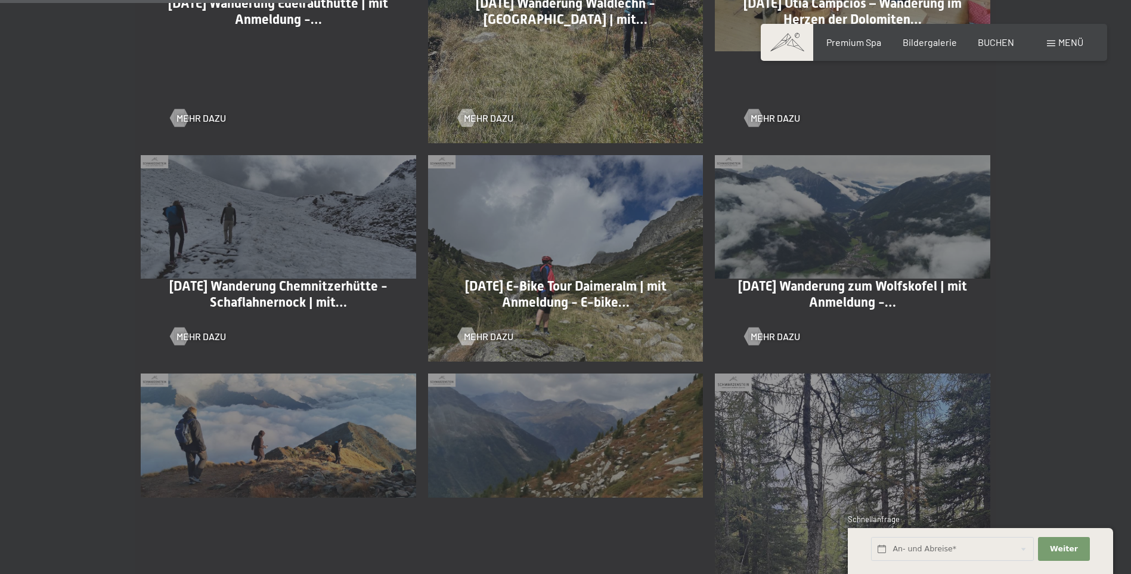
scroll to position [1073, 0]
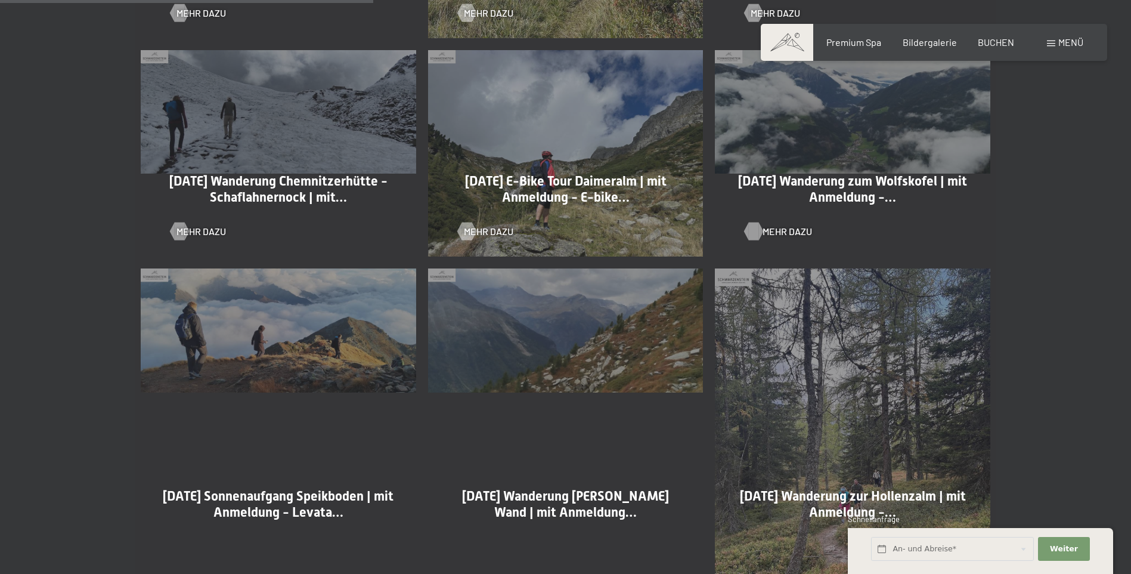
click at [768, 231] on span "Mehr dazu" at bounding box center [787, 231] width 49 height 13
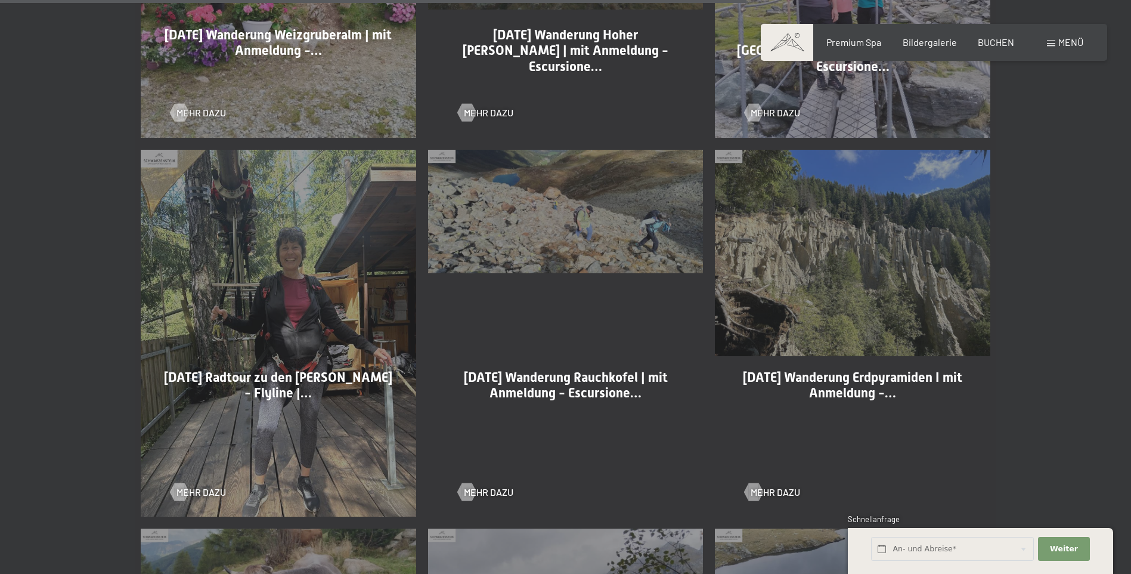
scroll to position [2146, 0]
click at [469, 491] on div at bounding box center [466, 490] width 10 height 18
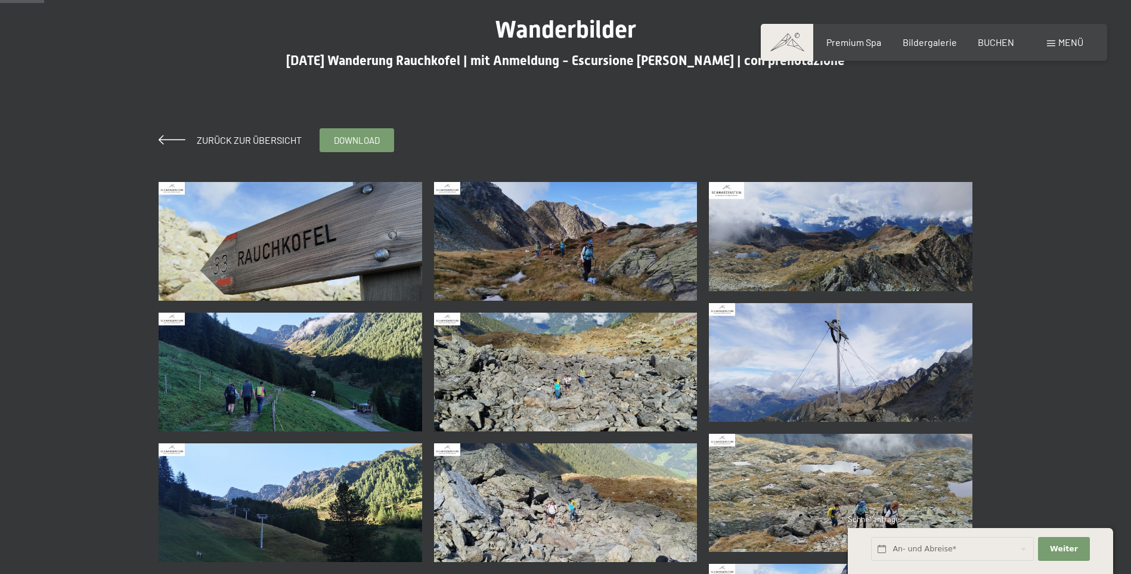
scroll to position [119, 0]
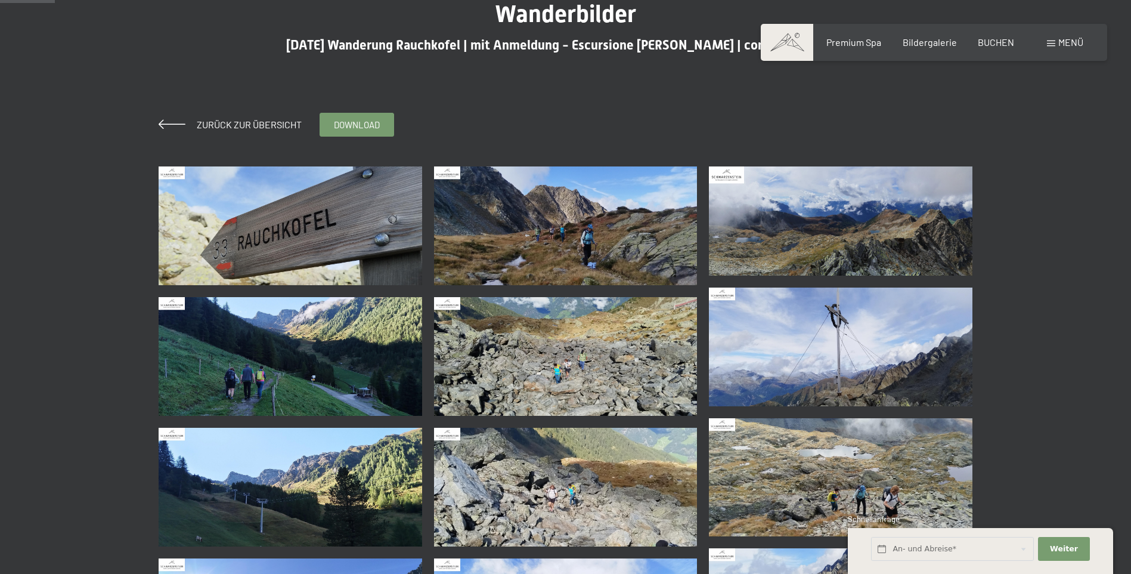
click at [568, 249] on img at bounding box center [566, 225] width 264 height 119
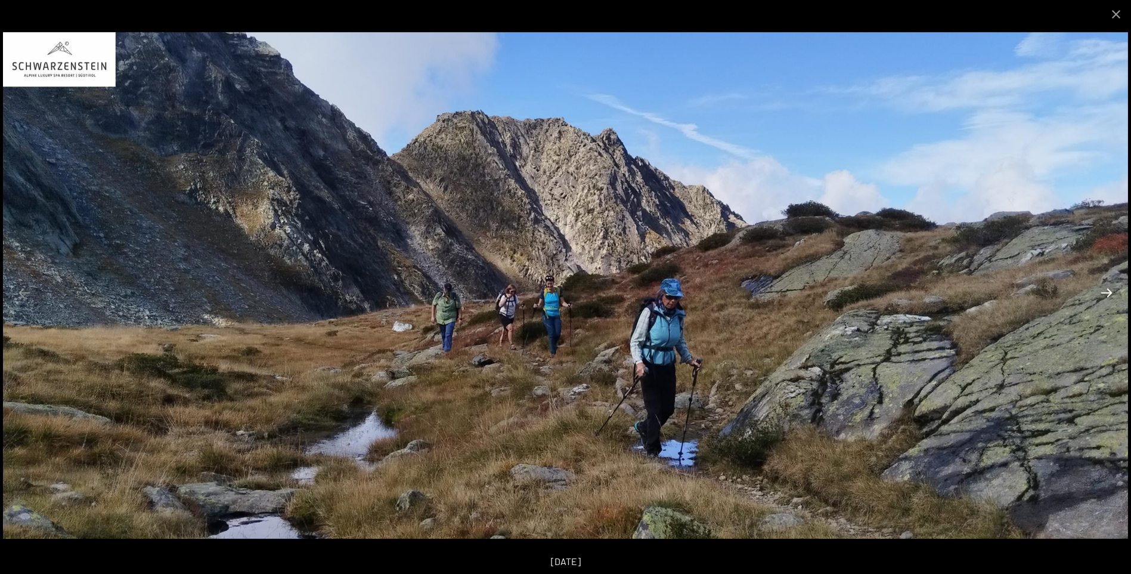
click at [1105, 290] on button "Next slide" at bounding box center [1106, 292] width 25 height 23
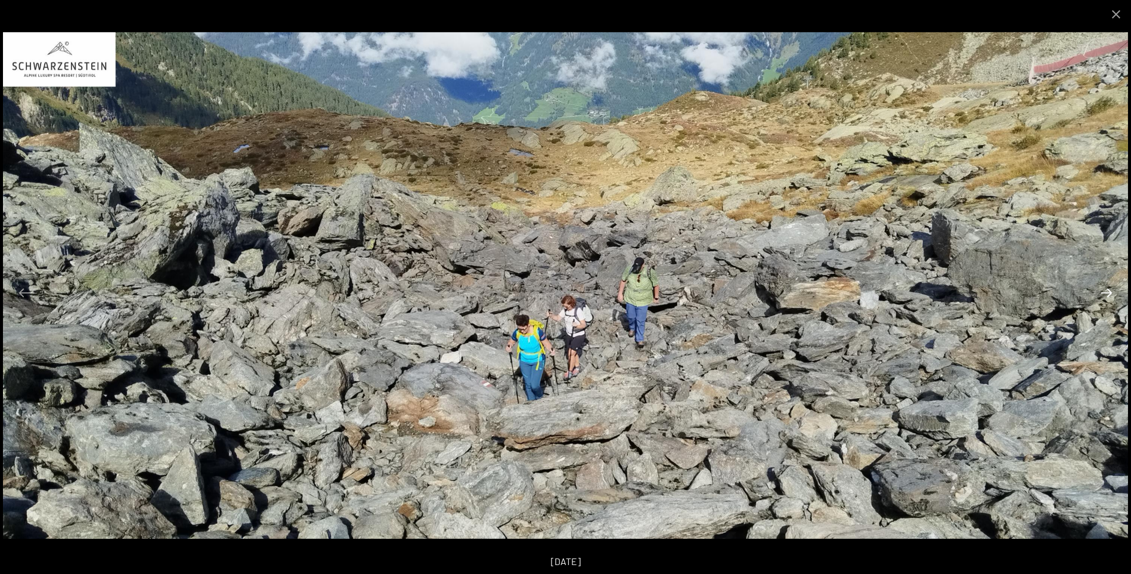
click at [1105, 290] on button "Next slide" at bounding box center [1106, 292] width 25 height 23
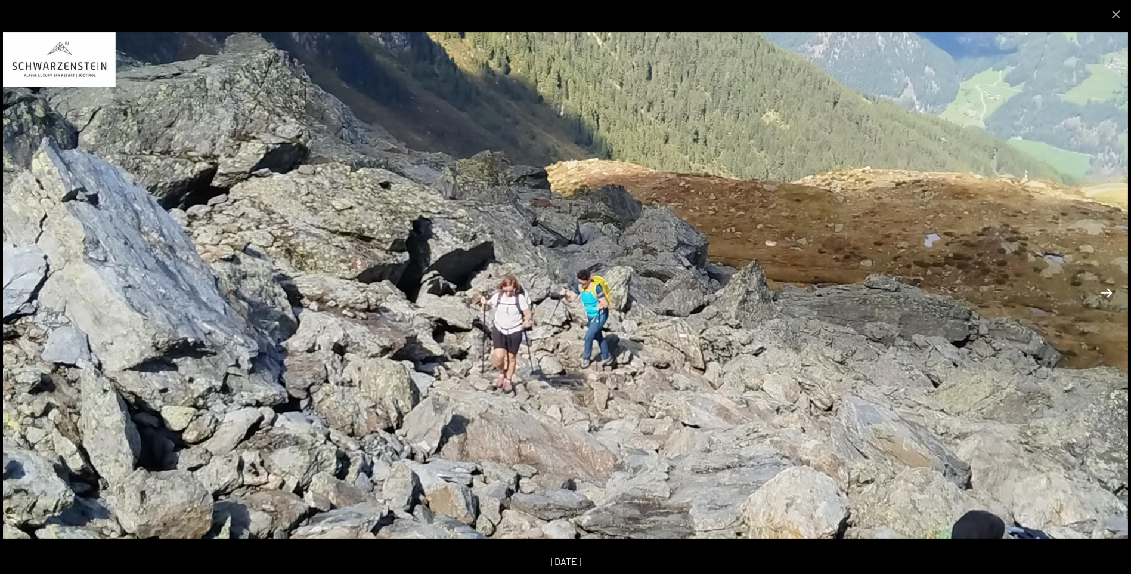
click at [1105, 290] on button "Next slide" at bounding box center [1106, 292] width 25 height 23
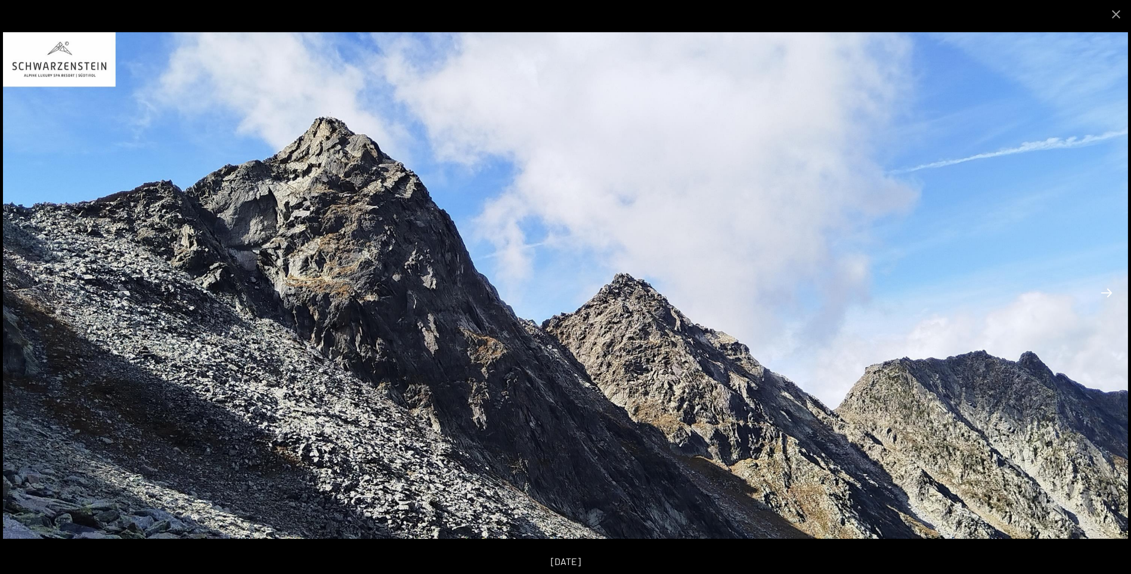
click at [1104, 293] on button "Next slide" at bounding box center [1106, 292] width 25 height 23
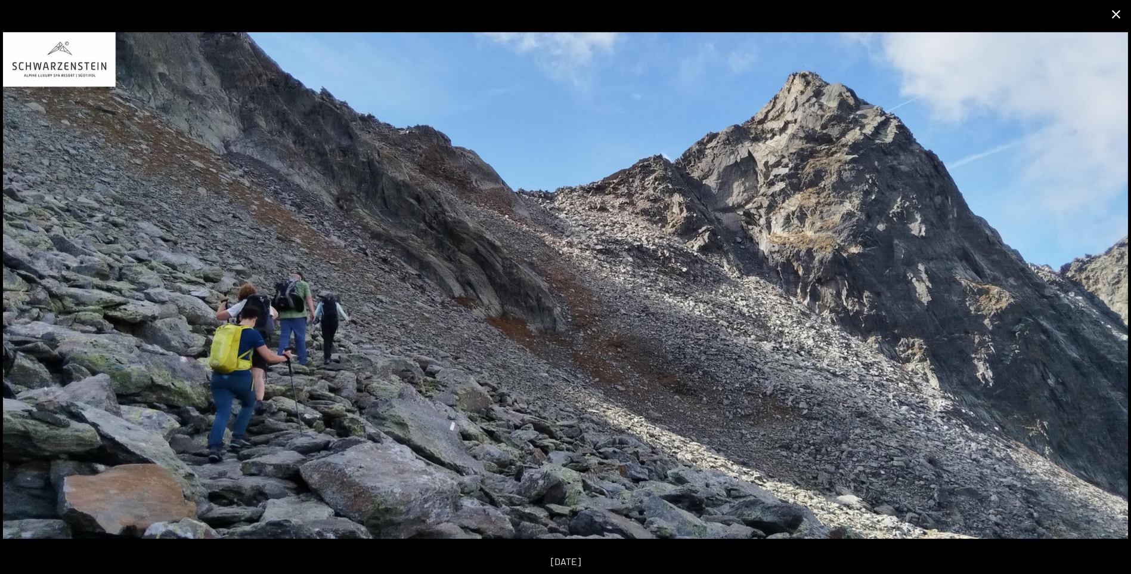
click at [1114, 20] on button "Close gallery" at bounding box center [1116, 14] width 30 height 28
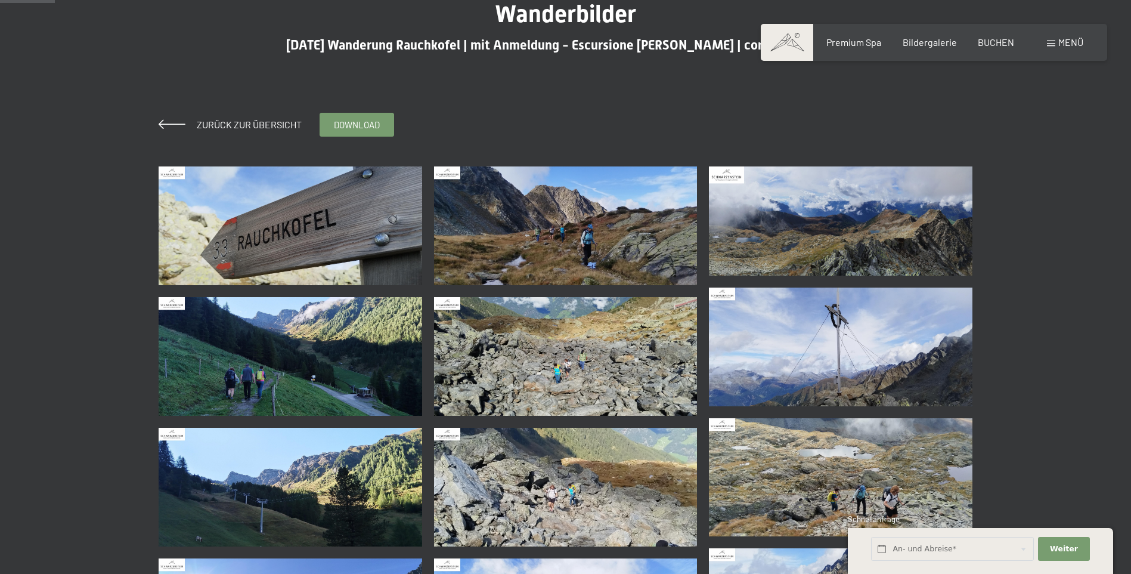
click at [299, 361] on img at bounding box center [291, 356] width 264 height 119
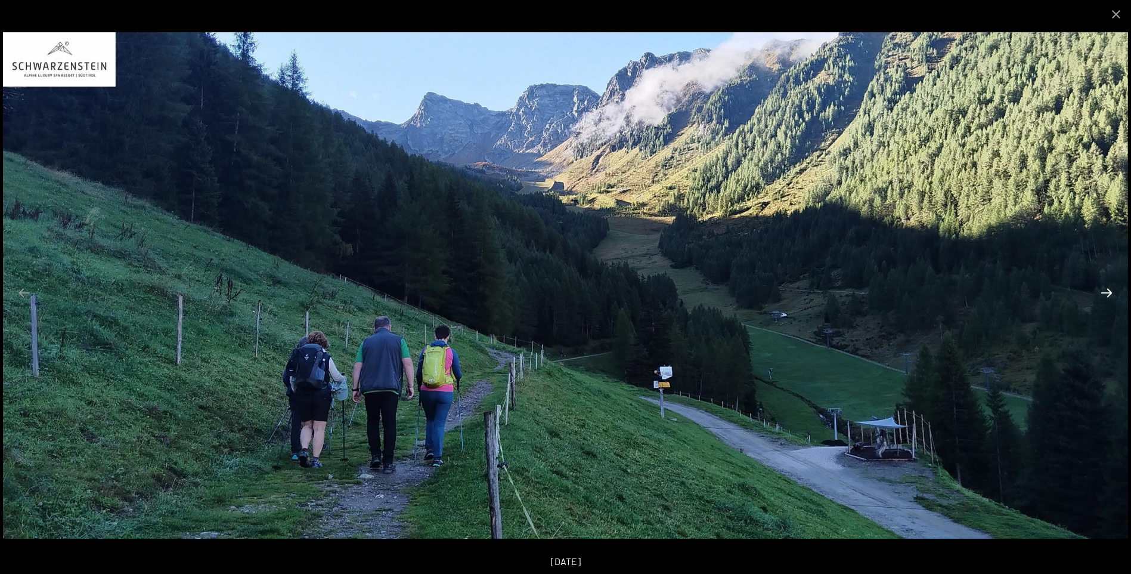
click at [1106, 299] on button "Next slide" at bounding box center [1106, 292] width 25 height 23
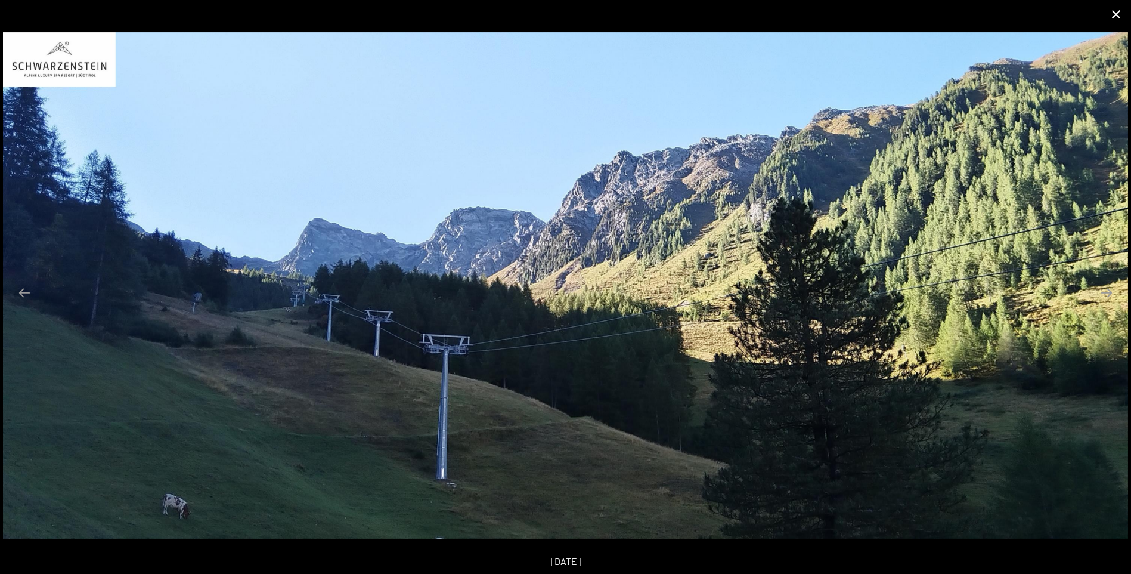
click at [1110, 24] on button "Close gallery" at bounding box center [1116, 14] width 30 height 28
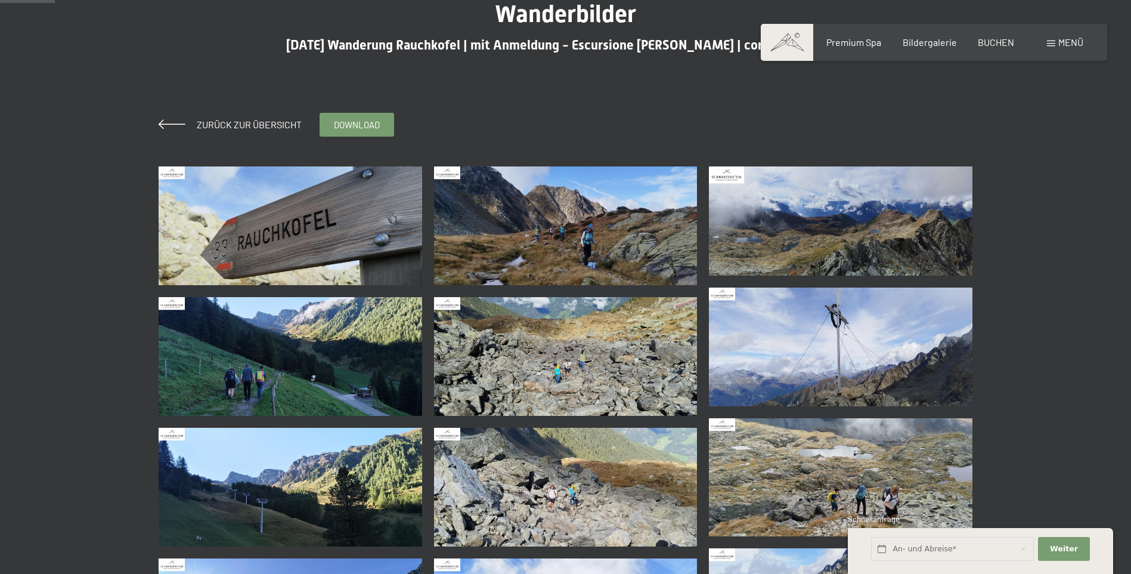
click at [280, 382] on img at bounding box center [291, 356] width 264 height 119
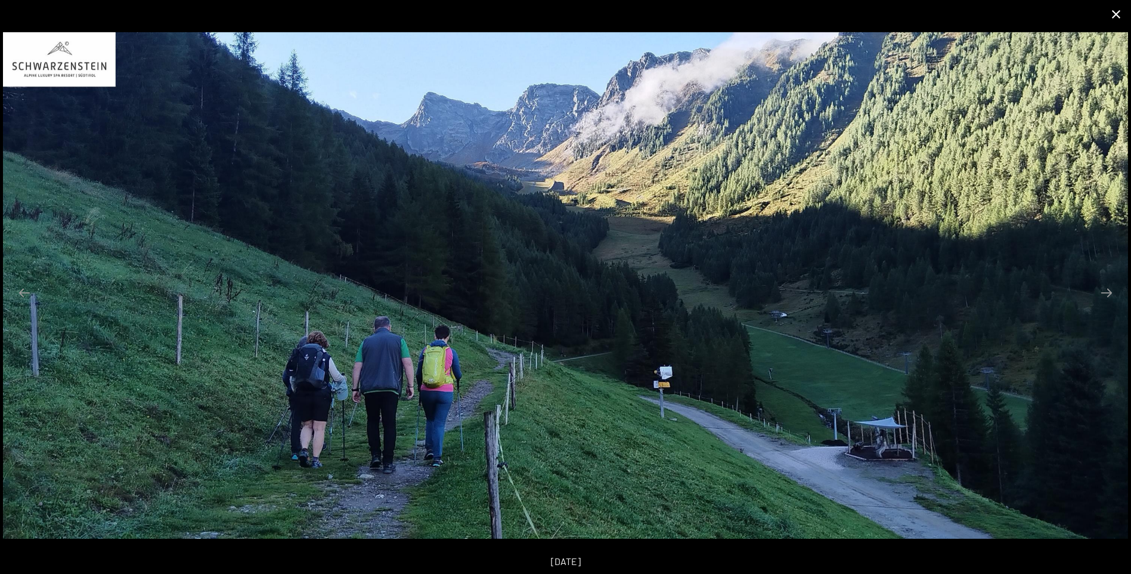
click at [1115, 17] on button "Close gallery" at bounding box center [1116, 14] width 30 height 28
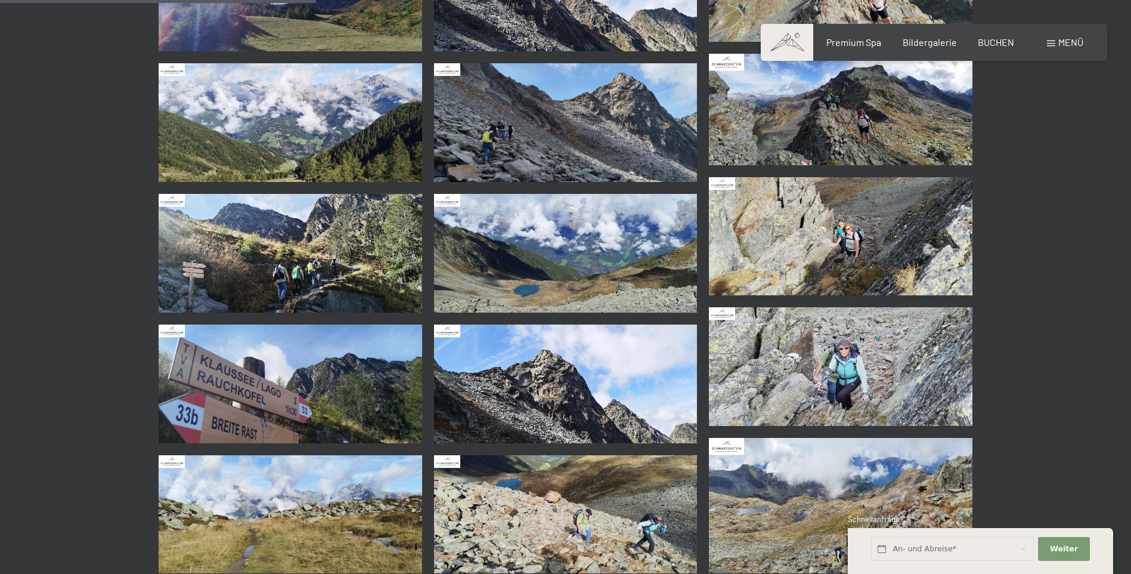
scroll to position [775, 0]
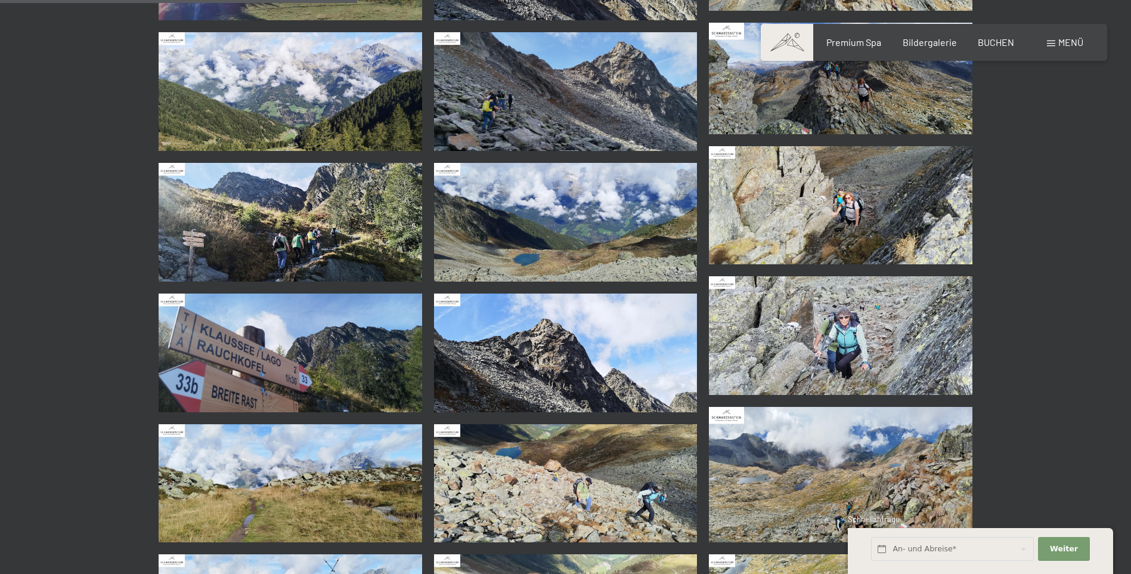
click at [269, 256] on img at bounding box center [291, 222] width 264 height 119
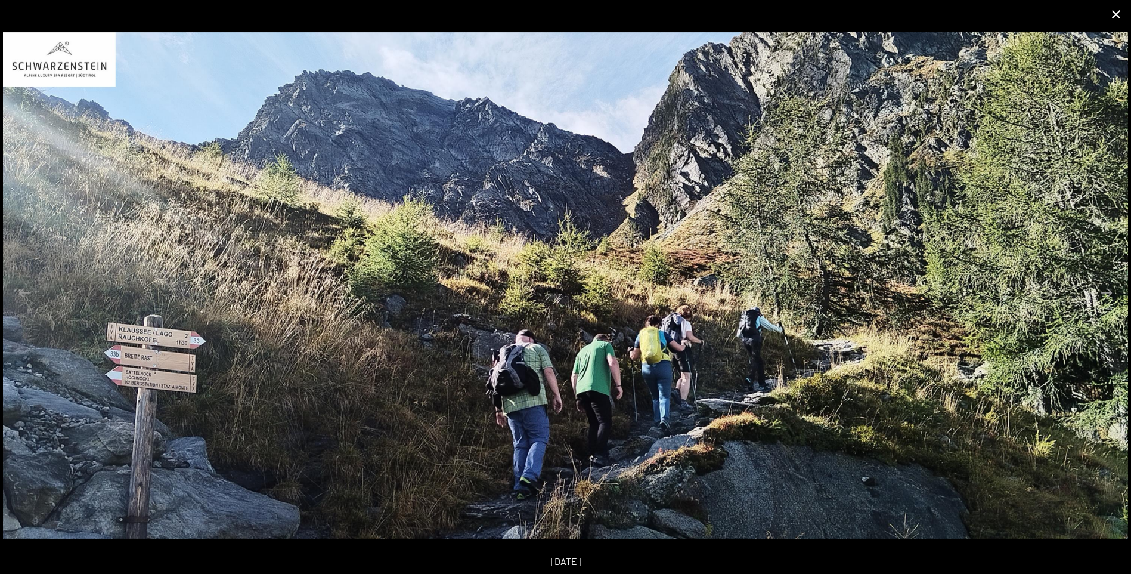
click at [1116, 17] on button "Close gallery" at bounding box center [1116, 14] width 30 height 28
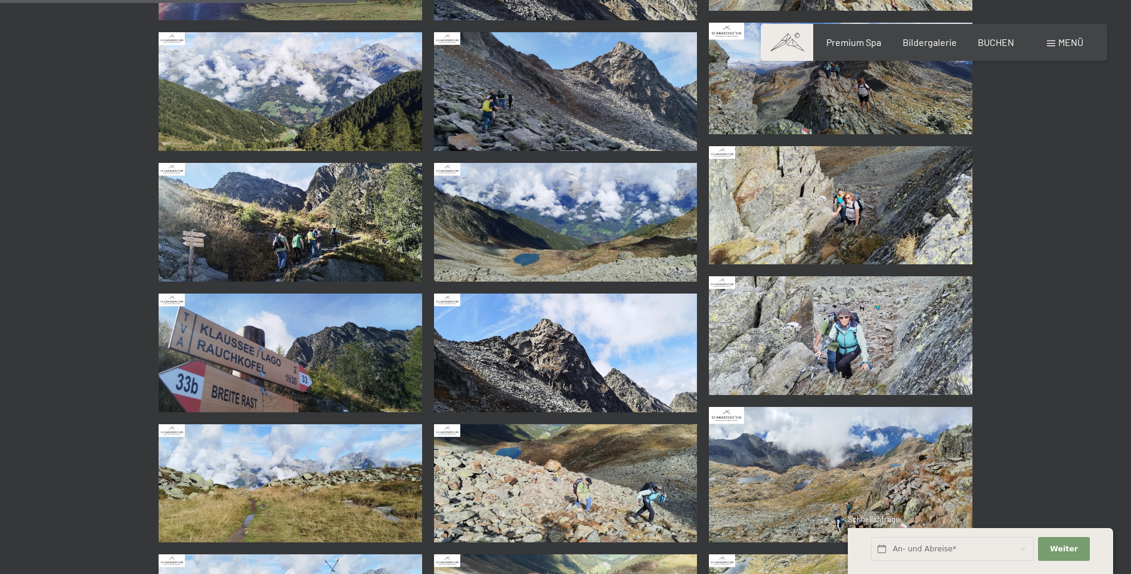
click at [823, 362] on img at bounding box center [841, 335] width 264 height 119
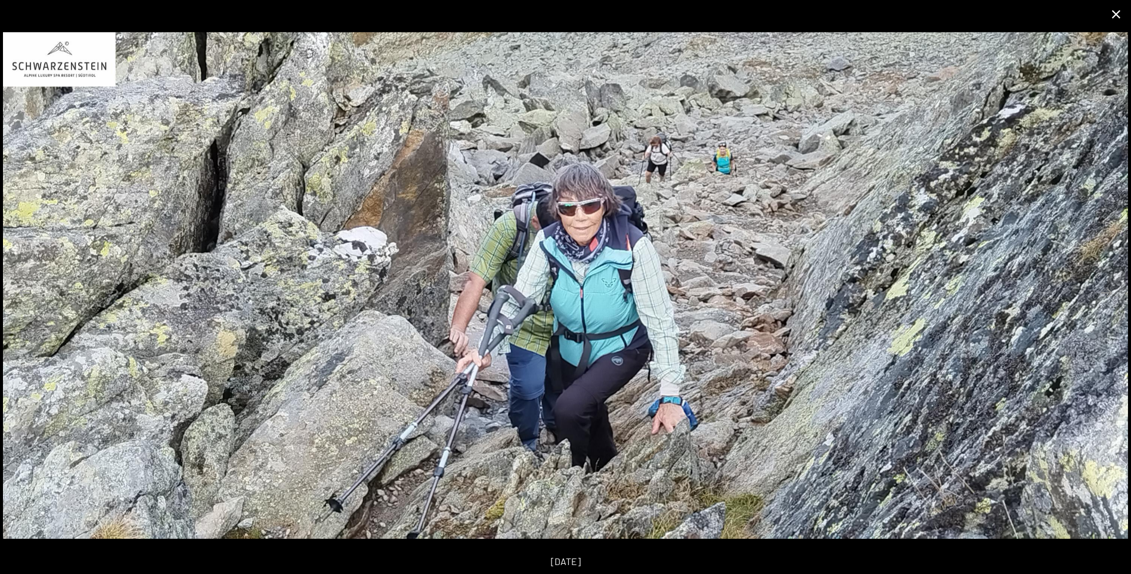
click at [1113, 17] on button "Close gallery" at bounding box center [1116, 14] width 30 height 28
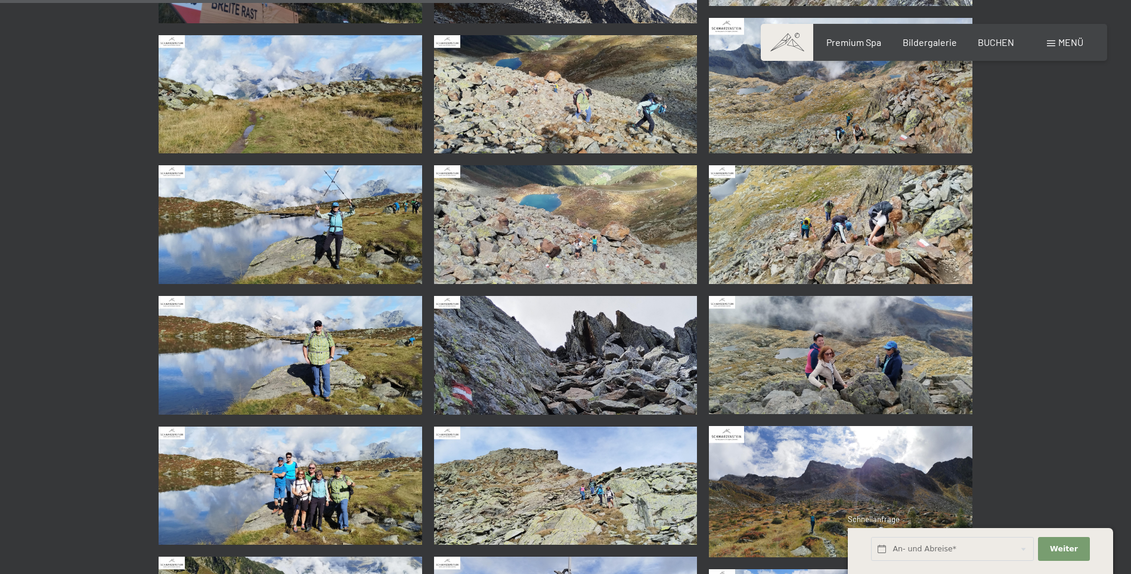
scroll to position [1192, 0]
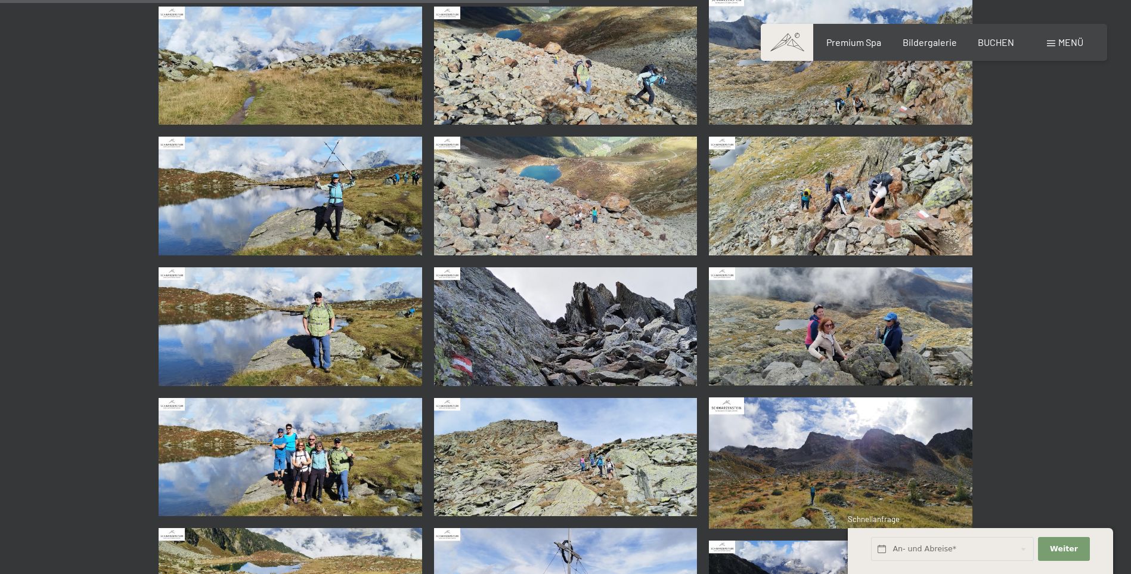
click at [262, 221] on img at bounding box center [291, 196] width 264 height 119
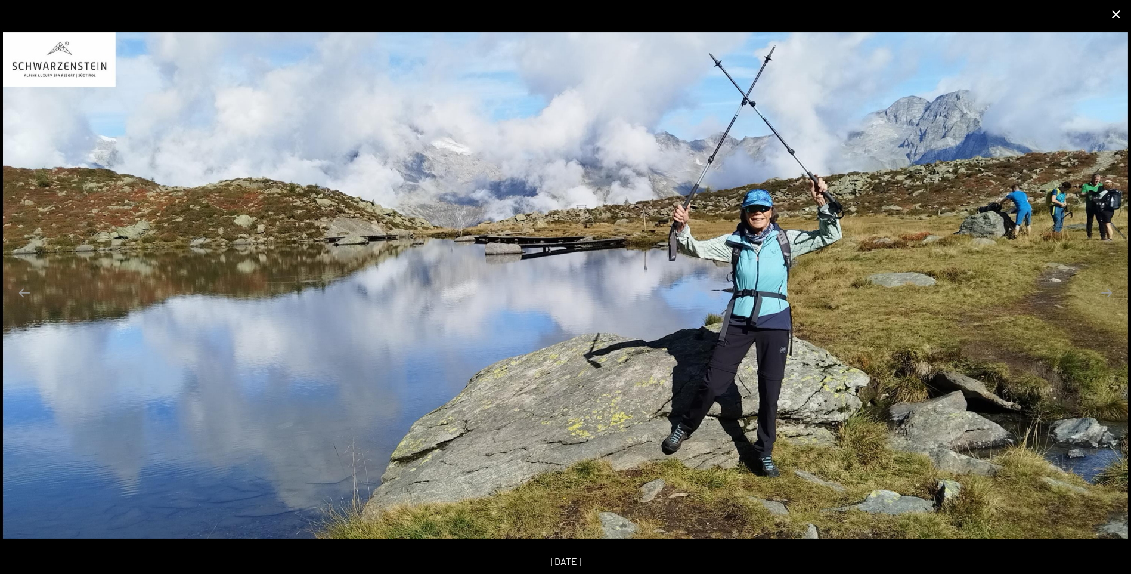
click at [1117, 11] on button "Close gallery" at bounding box center [1116, 14] width 30 height 28
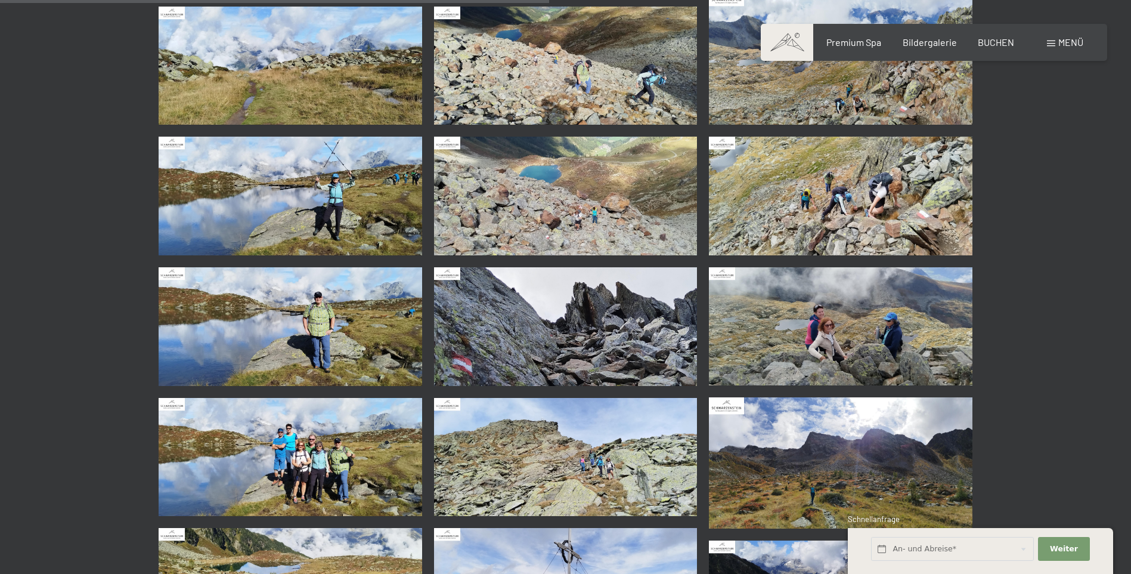
click at [567, 333] on img at bounding box center [566, 326] width 264 height 119
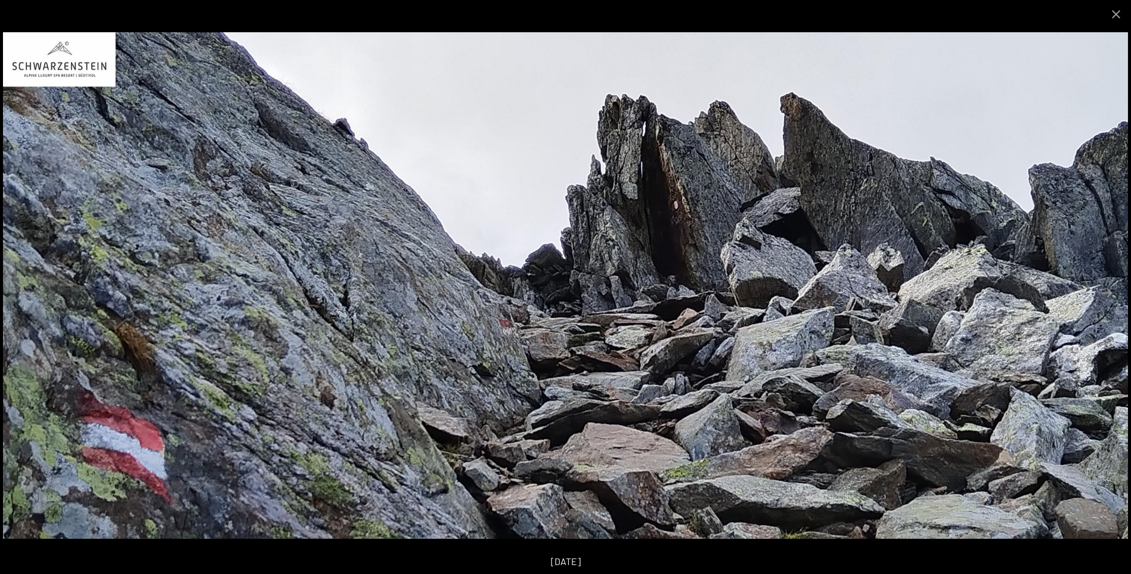
drag, startPoint x: 1116, startPoint y: 20, endPoint x: 1064, endPoint y: 54, distance: 62.0
click at [1115, 20] on button "Close gallery" at bounding box center [1116, 14] width 30 height 28
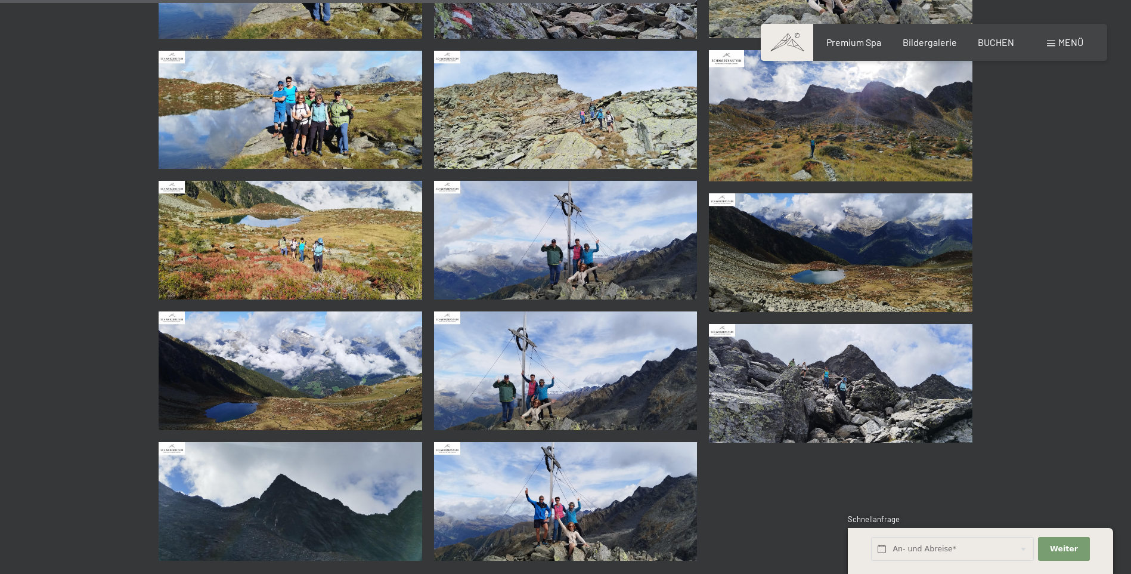
scroll to position [1550, 0]
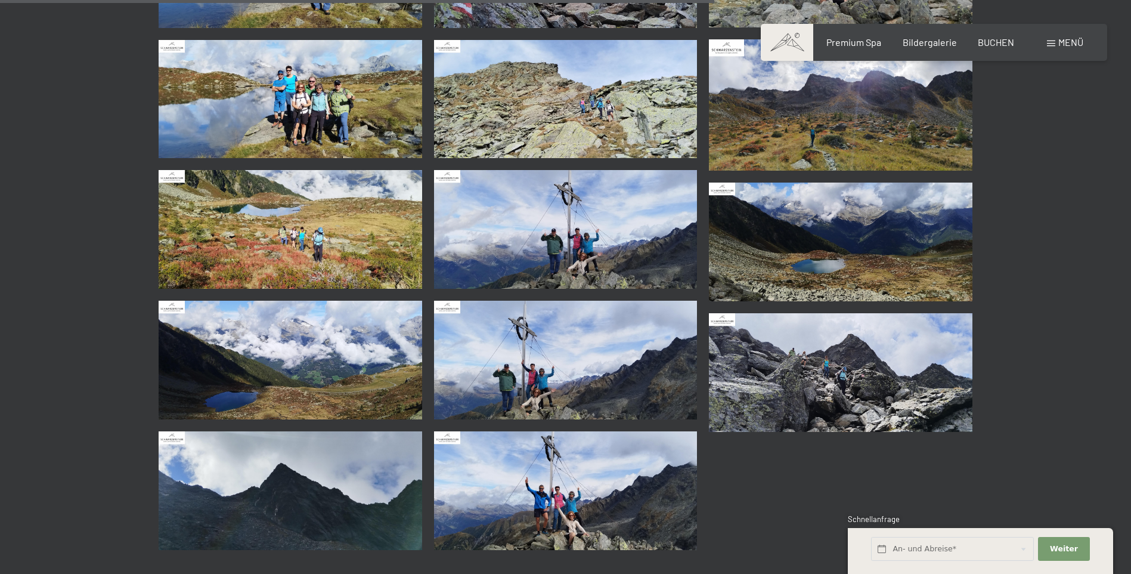
click at [561, 241] on img at bounding box center [566, 229] width 264 height 119
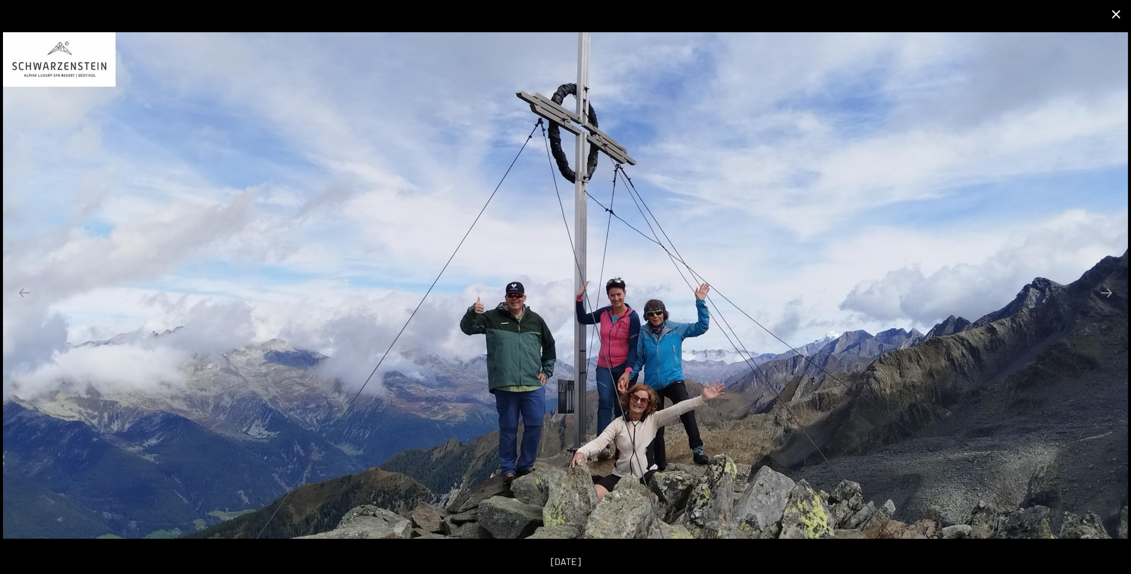
click at [1118, 13] on button "Close gallery" at bounding box center [1116, 14] width 30 height 28
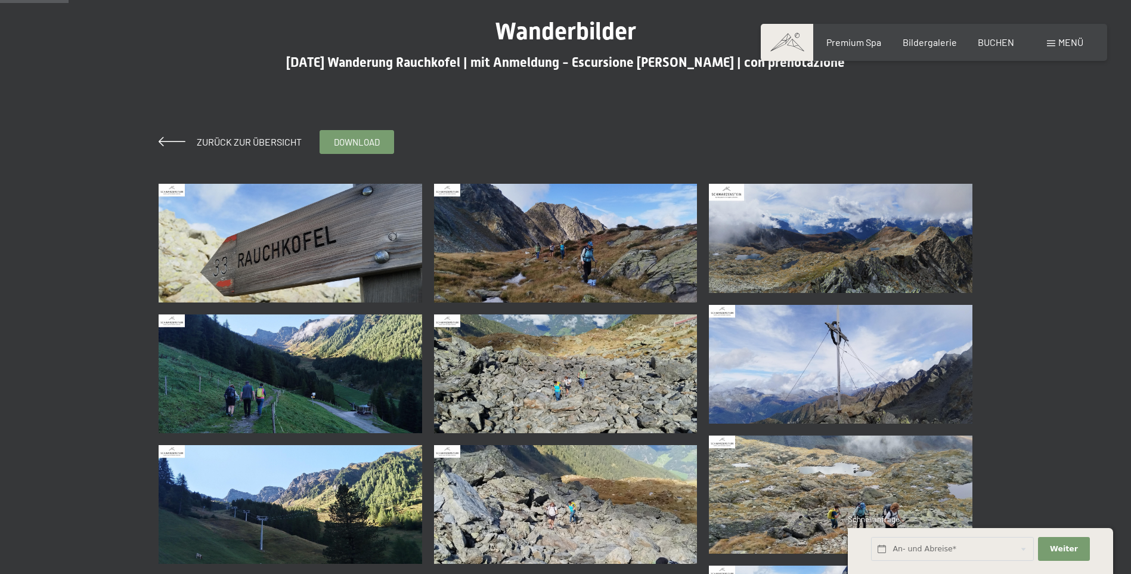
scroll to position [0, 0]
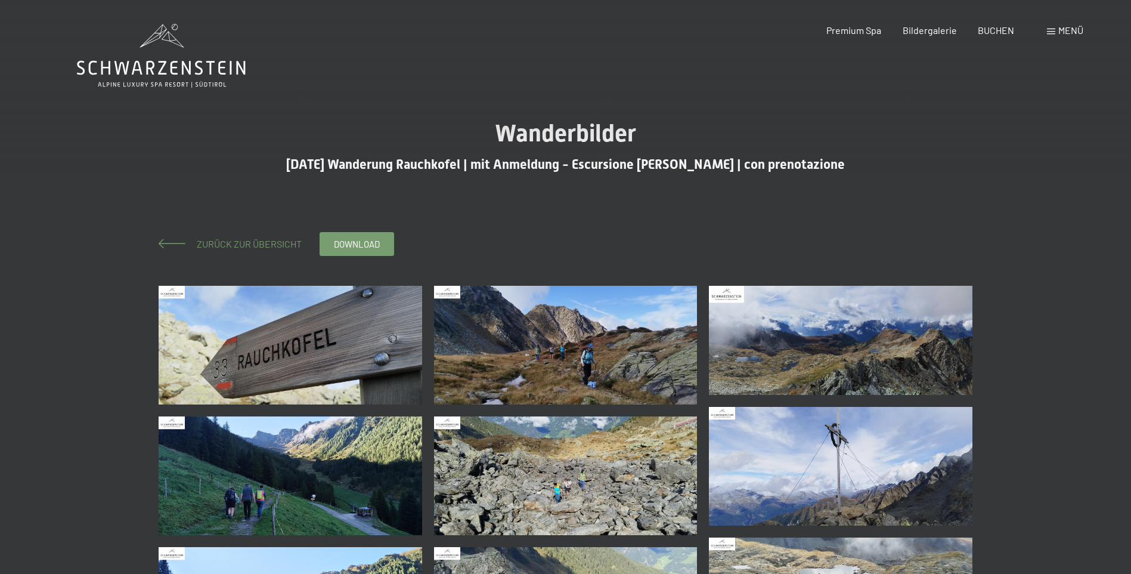
click at [203, 243] on span "Zurück zur Übersicht" at bounding box center [244, 243] width 114 height 11
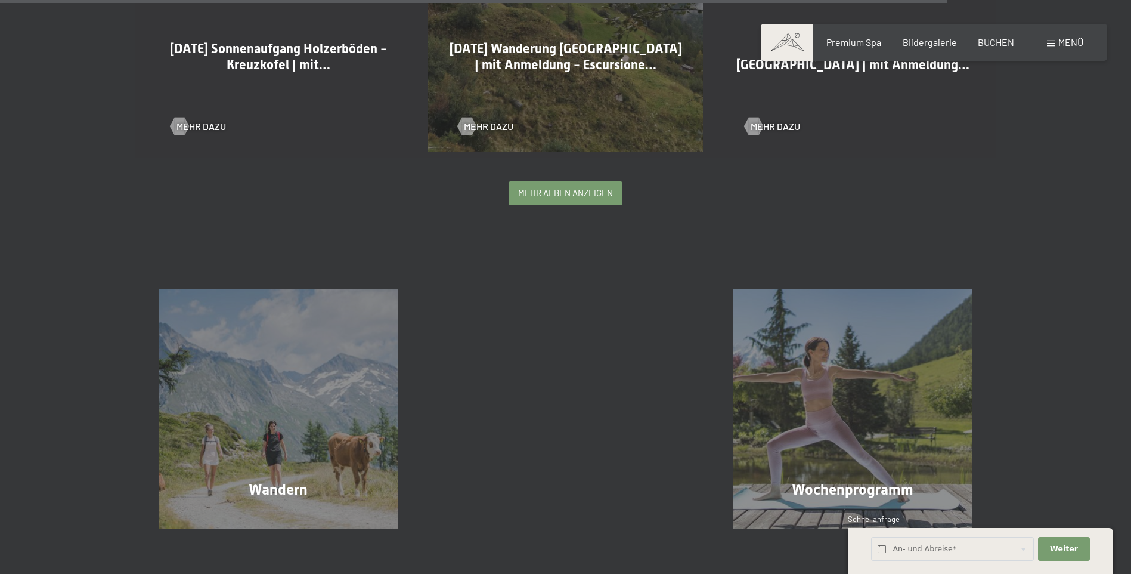
scroll to position [2862, 0]
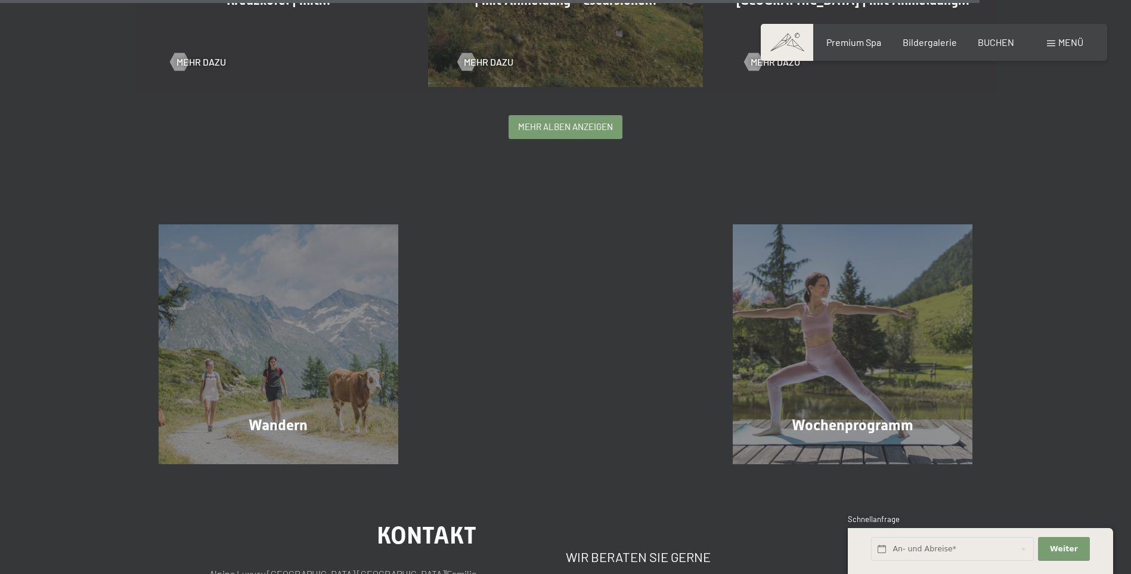
click at [515, 126] on div "mehr Alben anzeigen" at bounding box center [565, 127] width 113 height 23
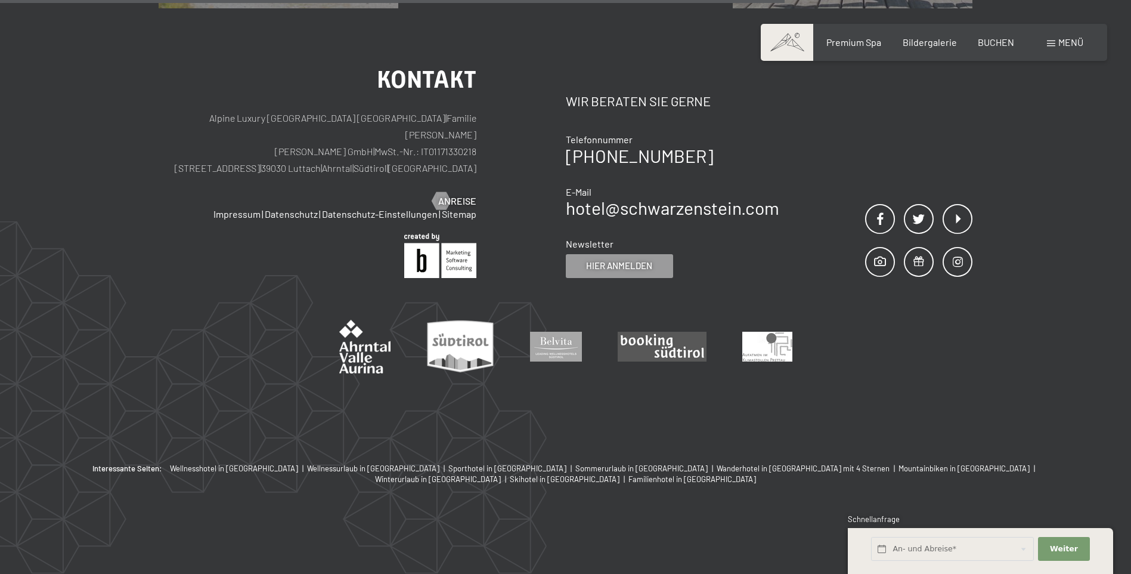
scroll to position [5783, 0]
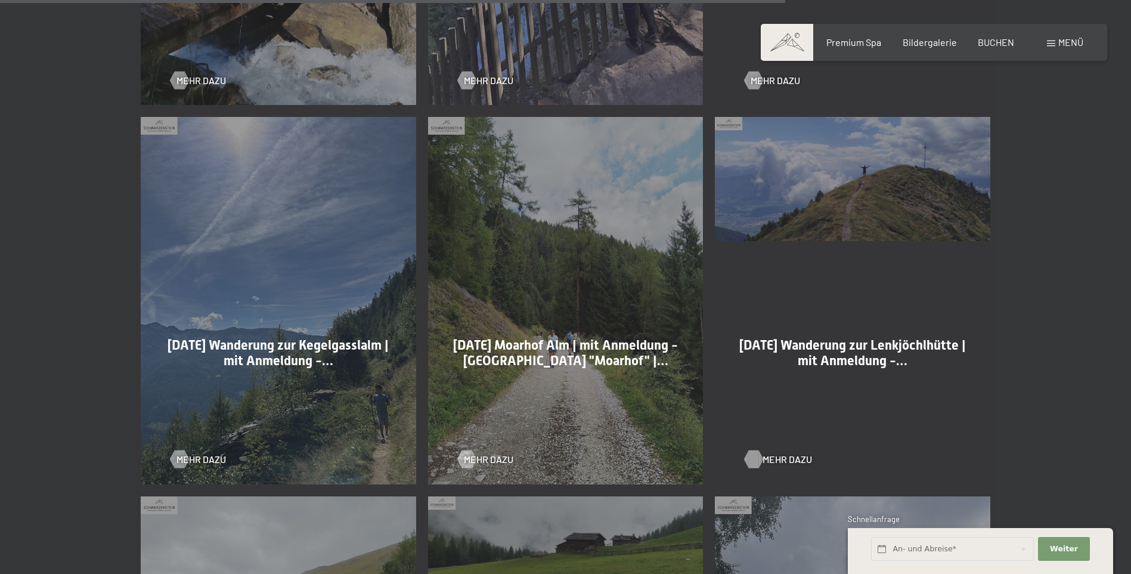
click at [755, 458] on div at bounding box center [754, 459] width 10 height 18
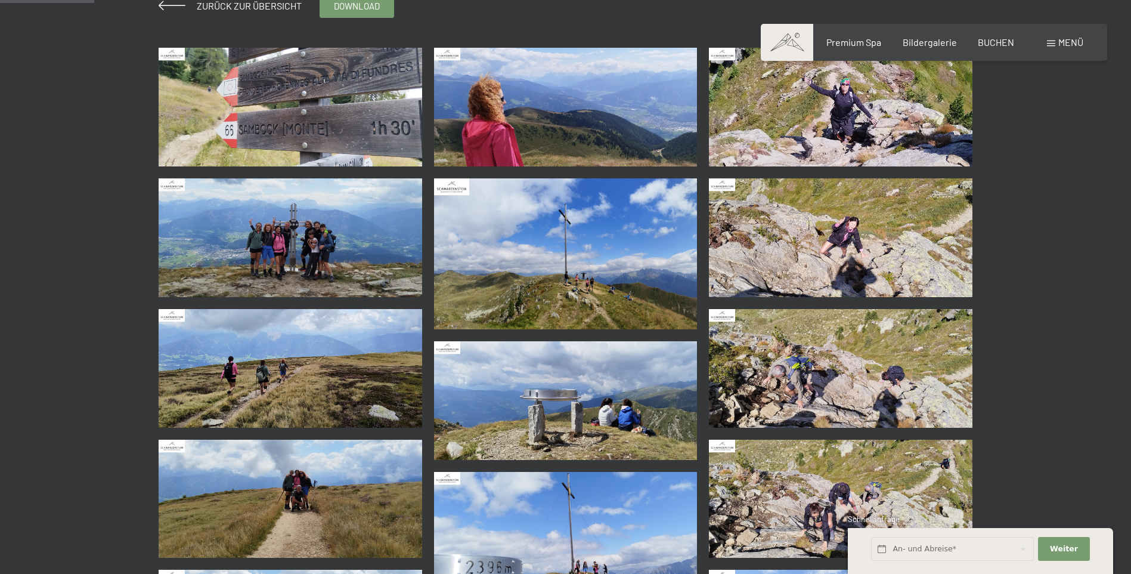
scroll to position [238, 0]
click at [267, 257] on img at bounding box center [291, 237] width 264 height 119
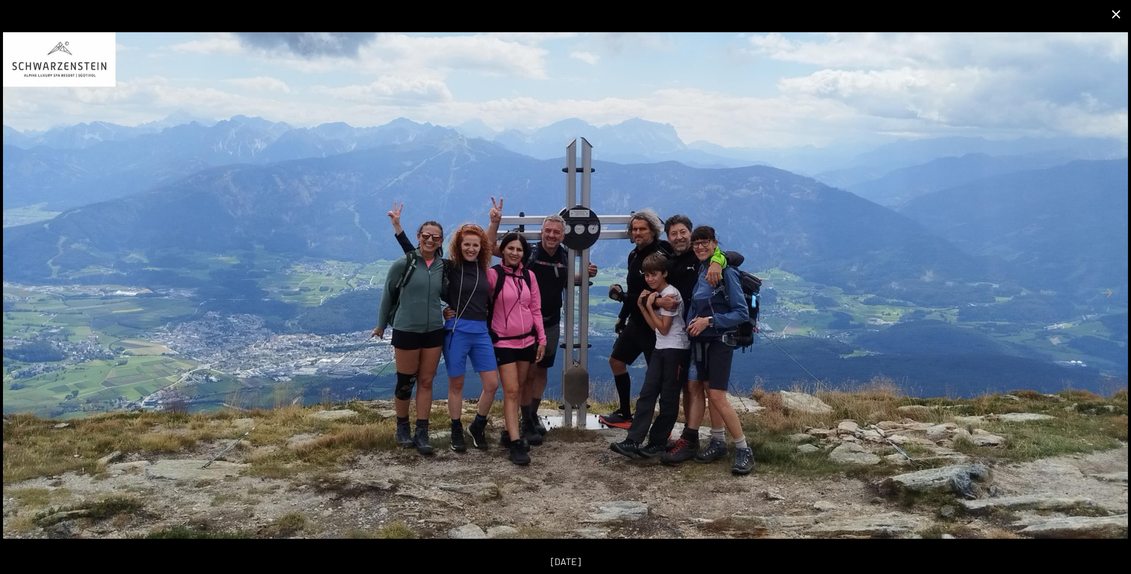
click at [1113, 21] on button "Close gallery" at bounding box center [1116, 14] width 30 height 28
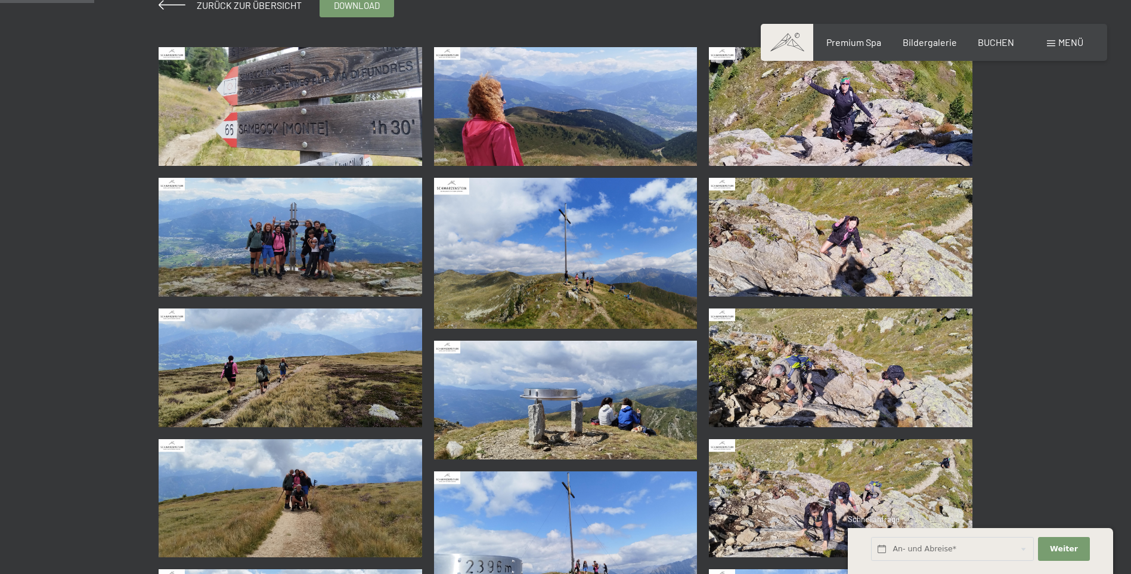
click at [541, 287] on img at bounding box center [566, 253] width 264 height 151
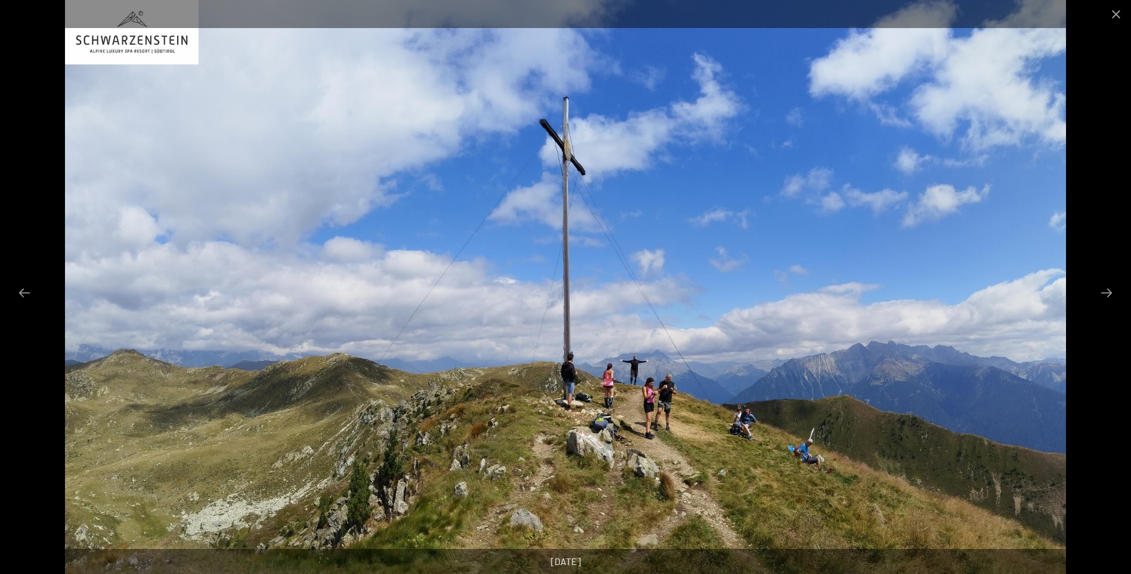
drag, startPoint x: 1108, startPoint y: 16, endPoint x: 1067, endPoint y: 34, distance: 45.1
click at [1106, 16] on button "Close gallery" at bounding box center [1116, 14] width 30 height 28
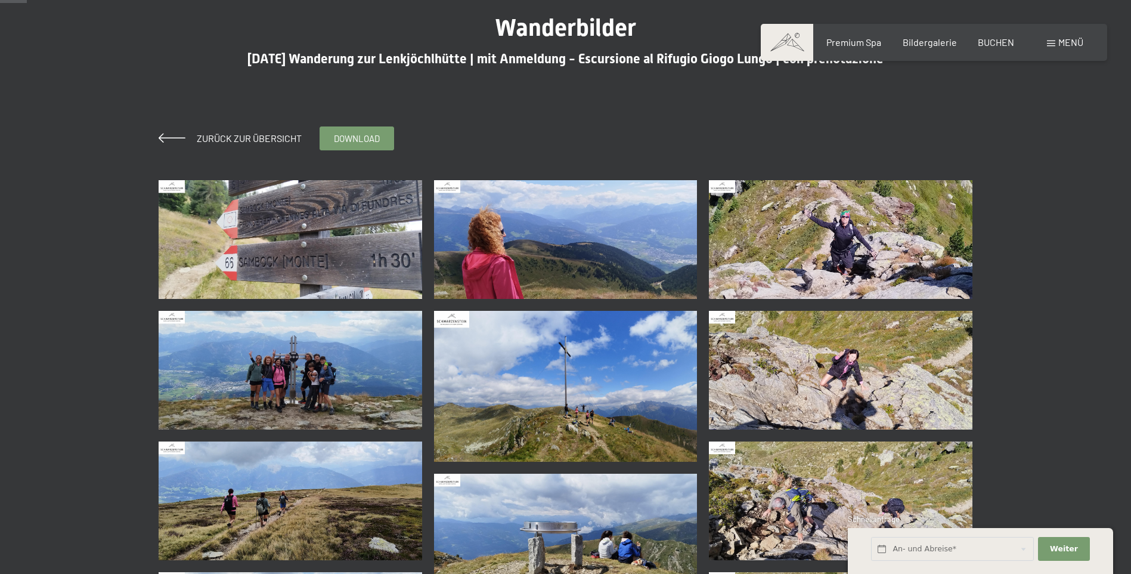
scroll to position [60, 0]
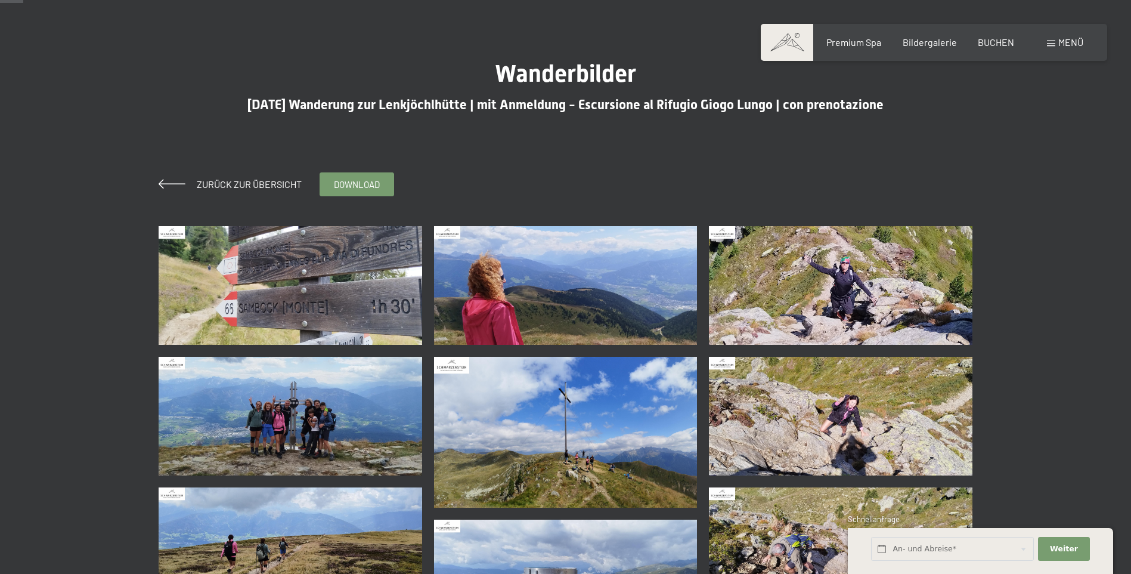
click at [336, 292] on img at bounding box center [291, 285] width 264 height 119
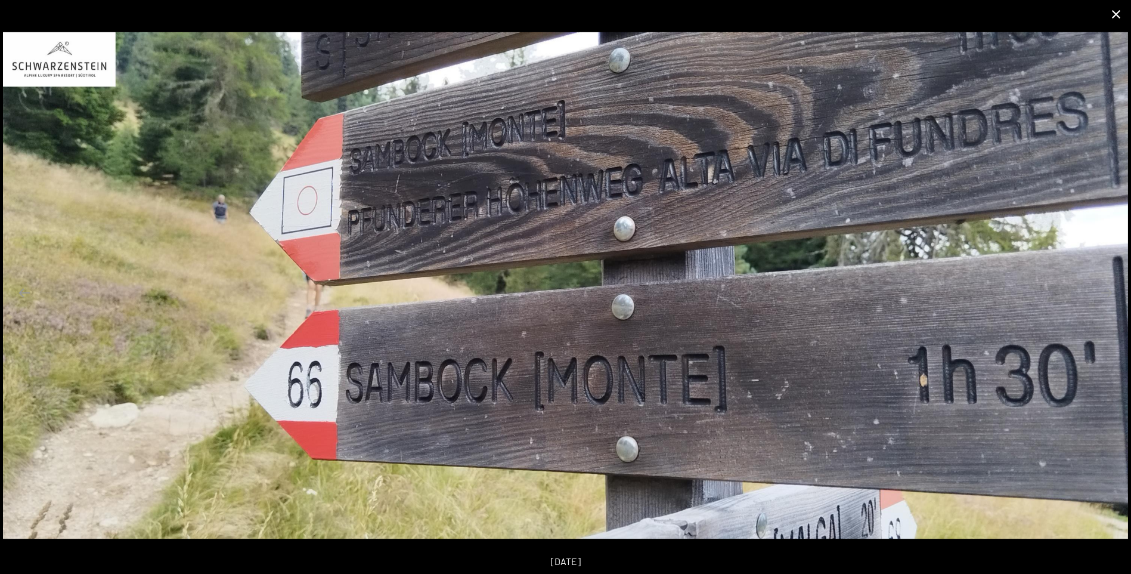
click at [1112, 18] on button "Close gallery" at bounding box center [1116, 14] width 30 height 28
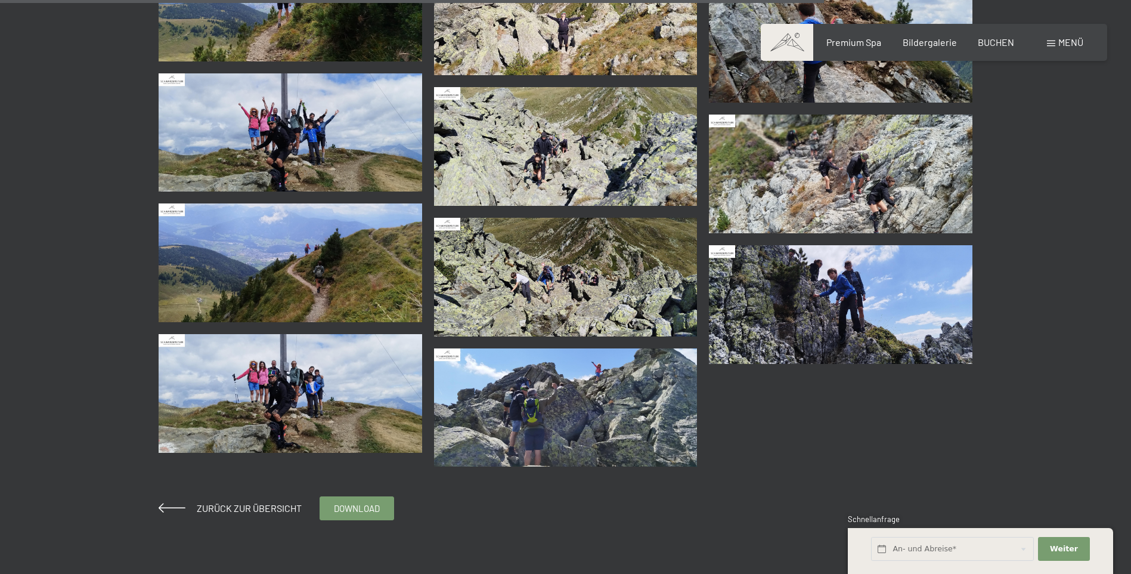
scroll to position [2087, 0]
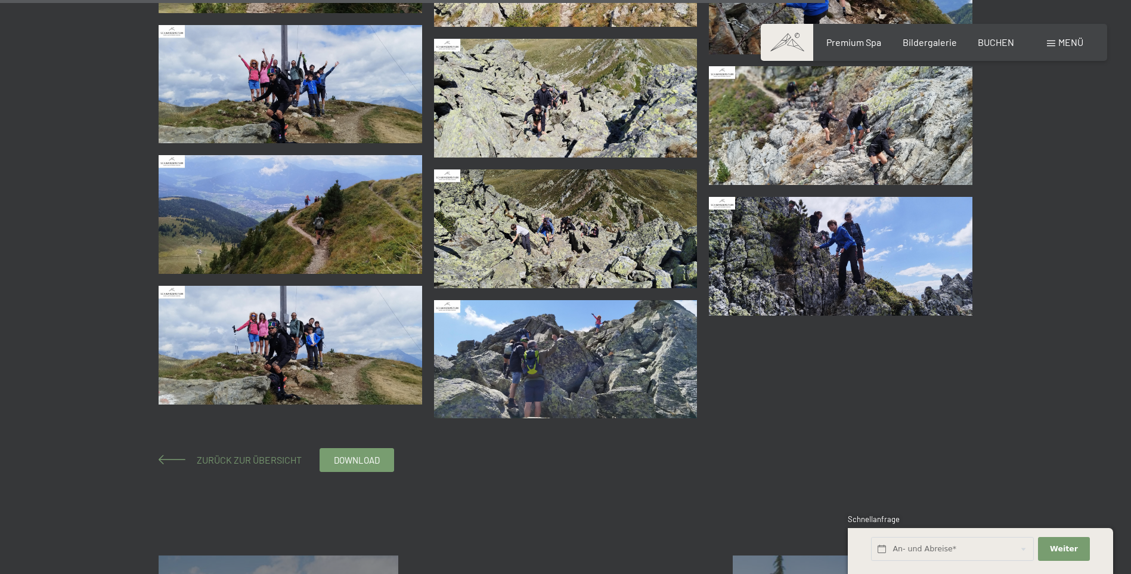
click at [207, 463] on span "Zurück zur Übersicht" at bounding box center [244, 459] width 114 height 11
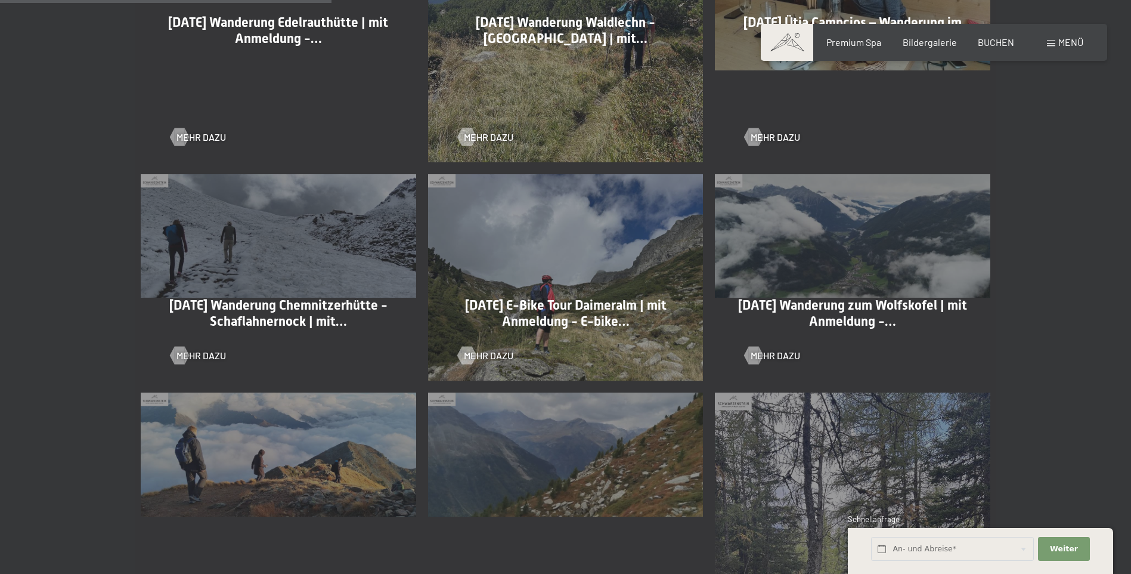
scroll to position [954, 0]
